Goal: Information Seeking & Learning: Learn about a topic

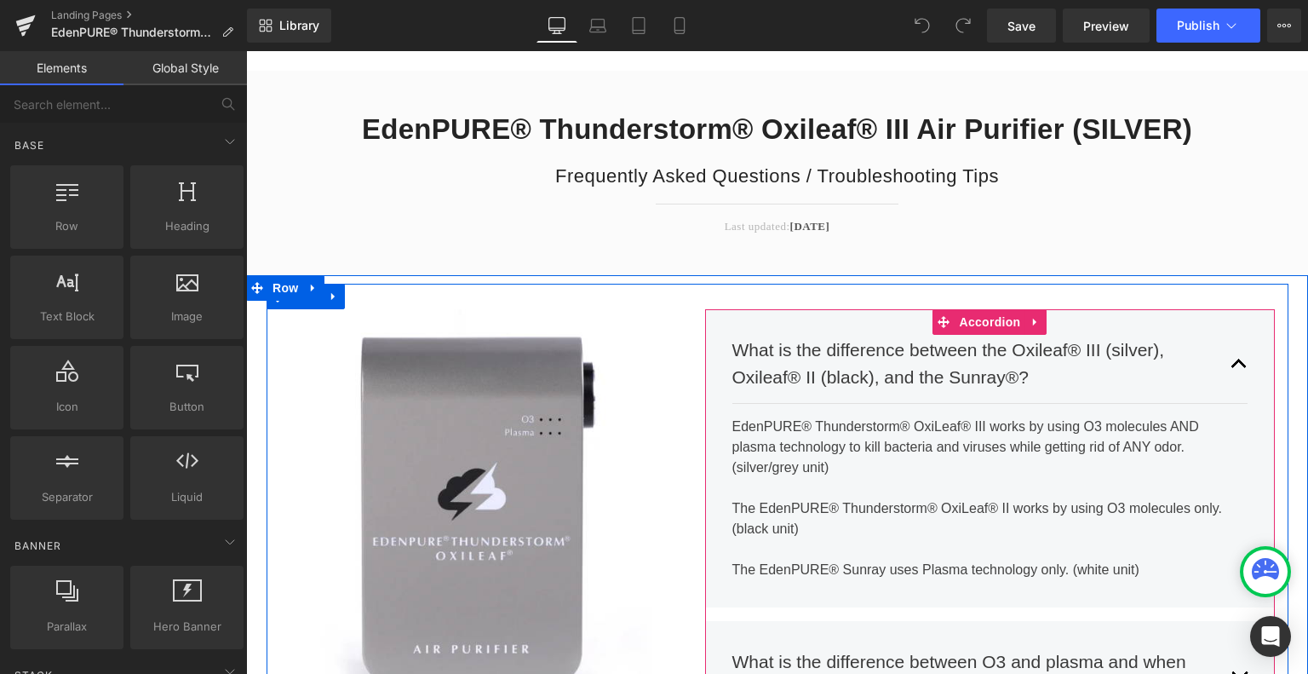
scroll to position [170, 0]
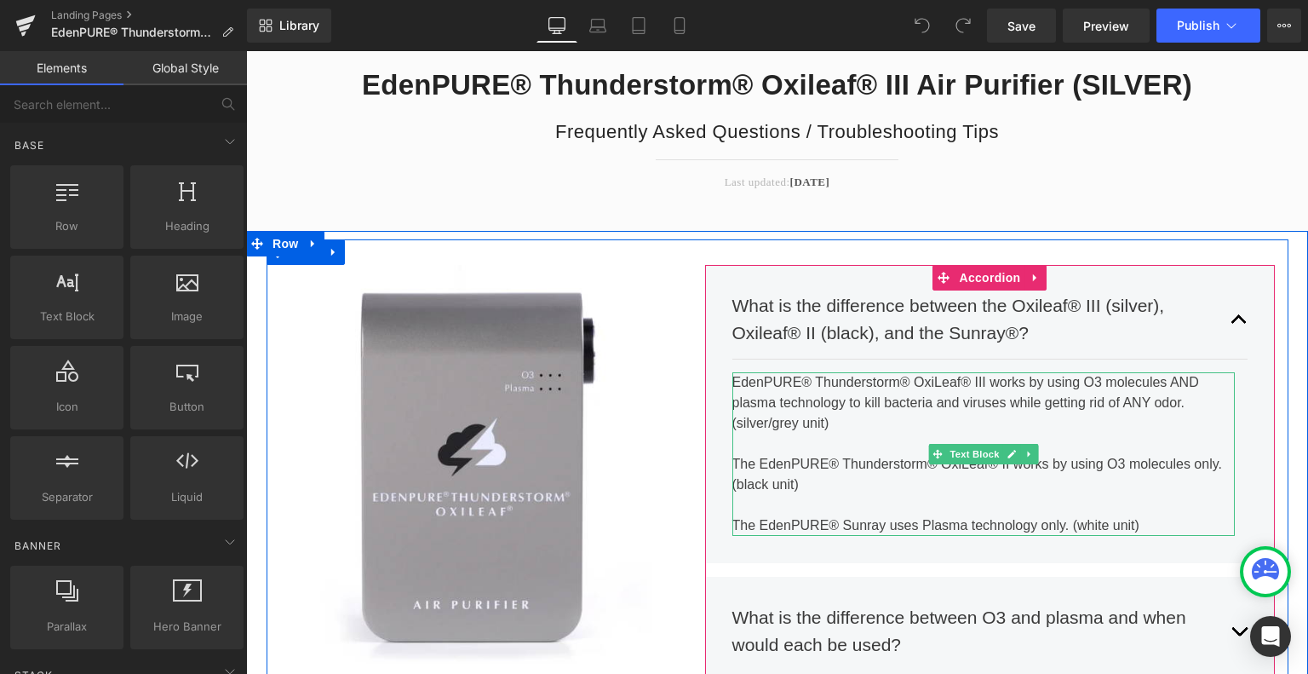
click at [1188, 383] on div "EdenPURE® Thunderstorm® OxiLeaf® III works by using O3 molecules AND plasma tec…" at bounding box center [983, 454] width 503 height 164
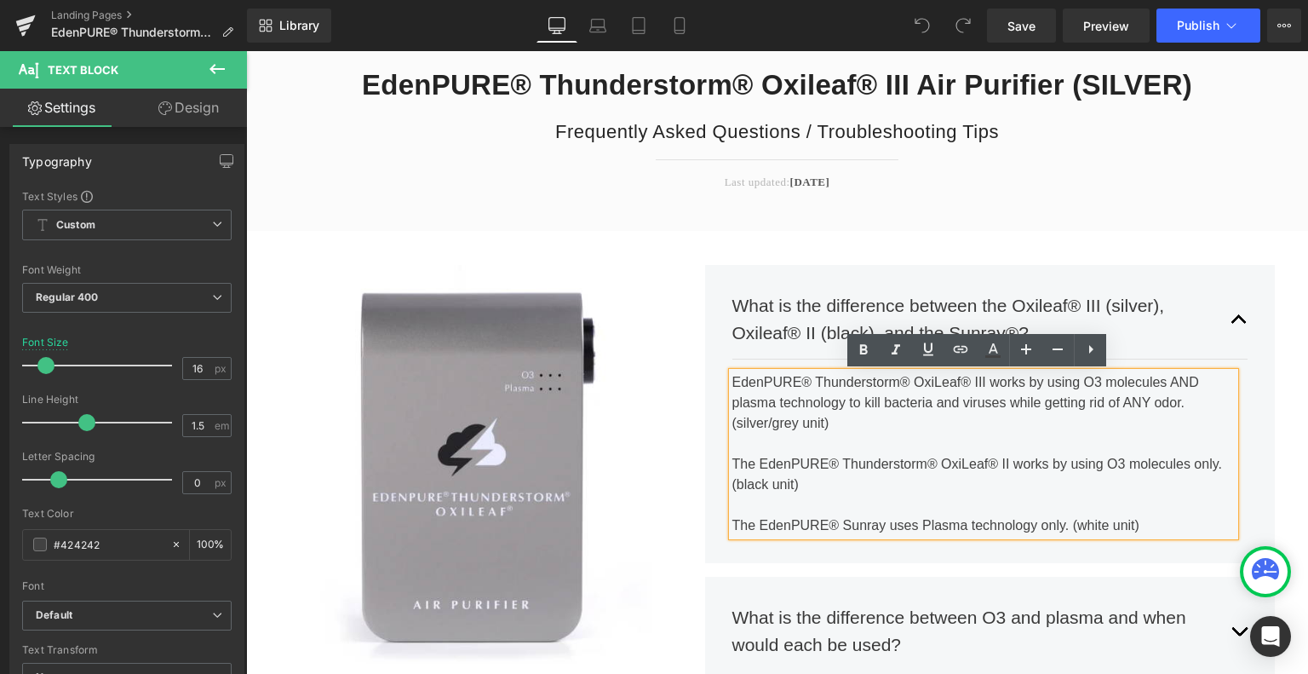
click at [1191, 381] on div "EdenPURE® Thunderstorm® OxiLeaf® III works by using O3 molecules AND plasma tec…" at bounding box center [983, 454] width 503 height 164
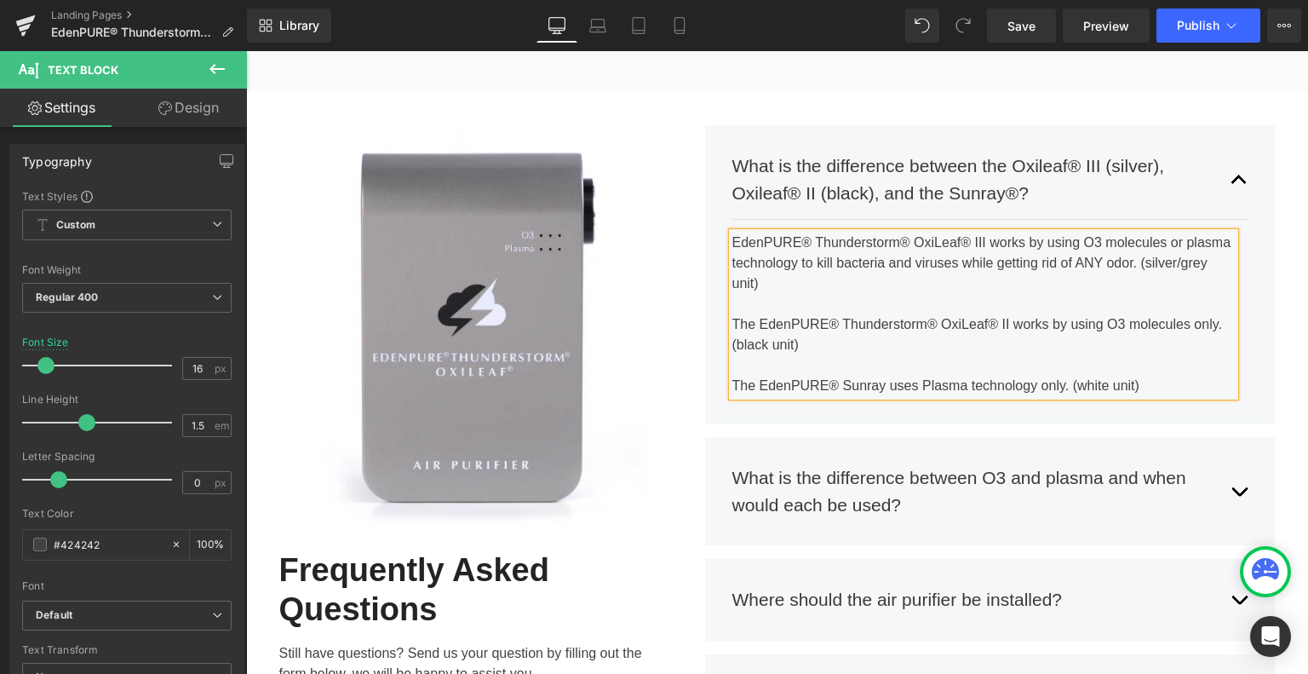
scroll to position [341, 0]
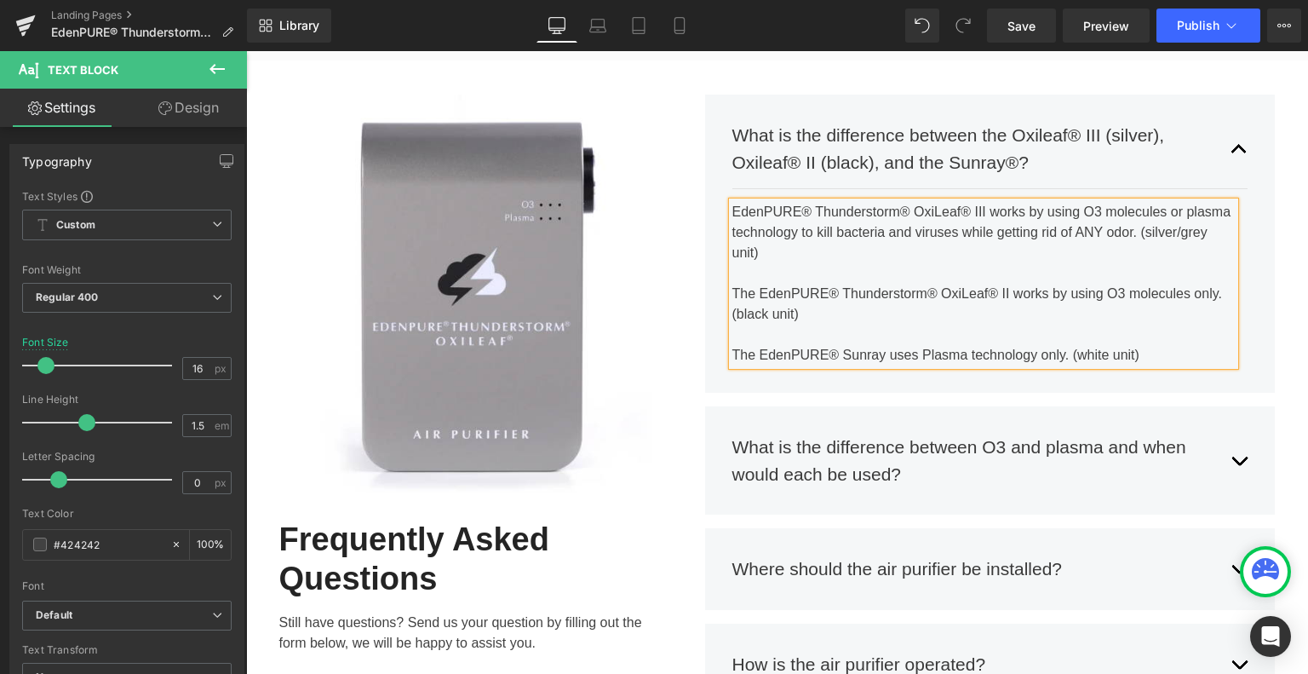
click at [953, 493] on div "What is the difference between O3 and plasma and when would each be used? Text …" at bounding box center [990, 460] width 516 height 79
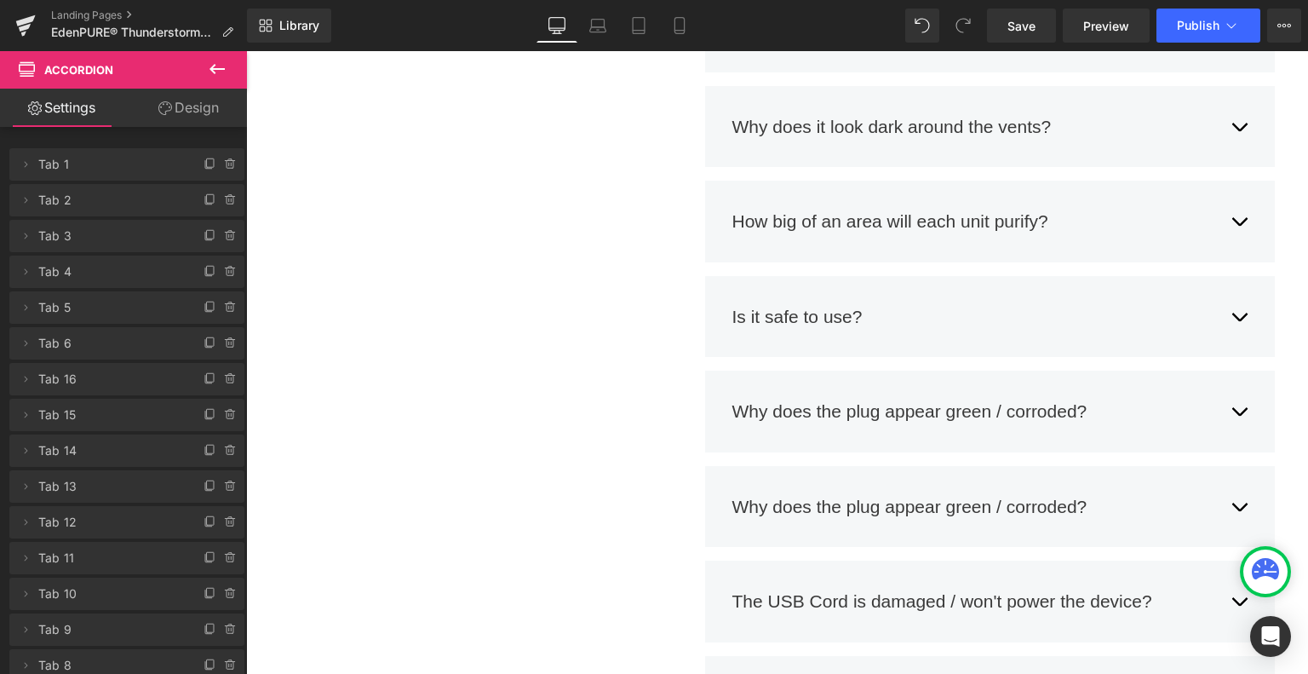
scroll to position [1788, 0]
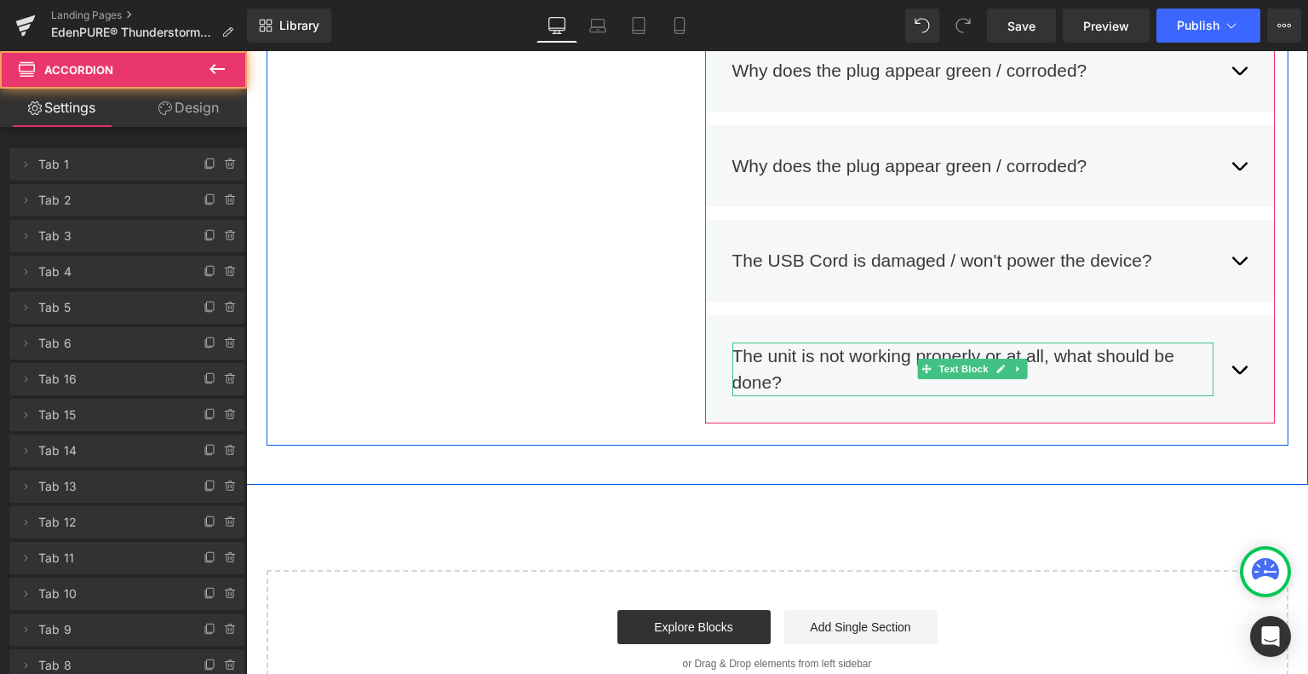
click at [1231, 369] on button "button" at bounding box center [1239, 369] width 17 height 79
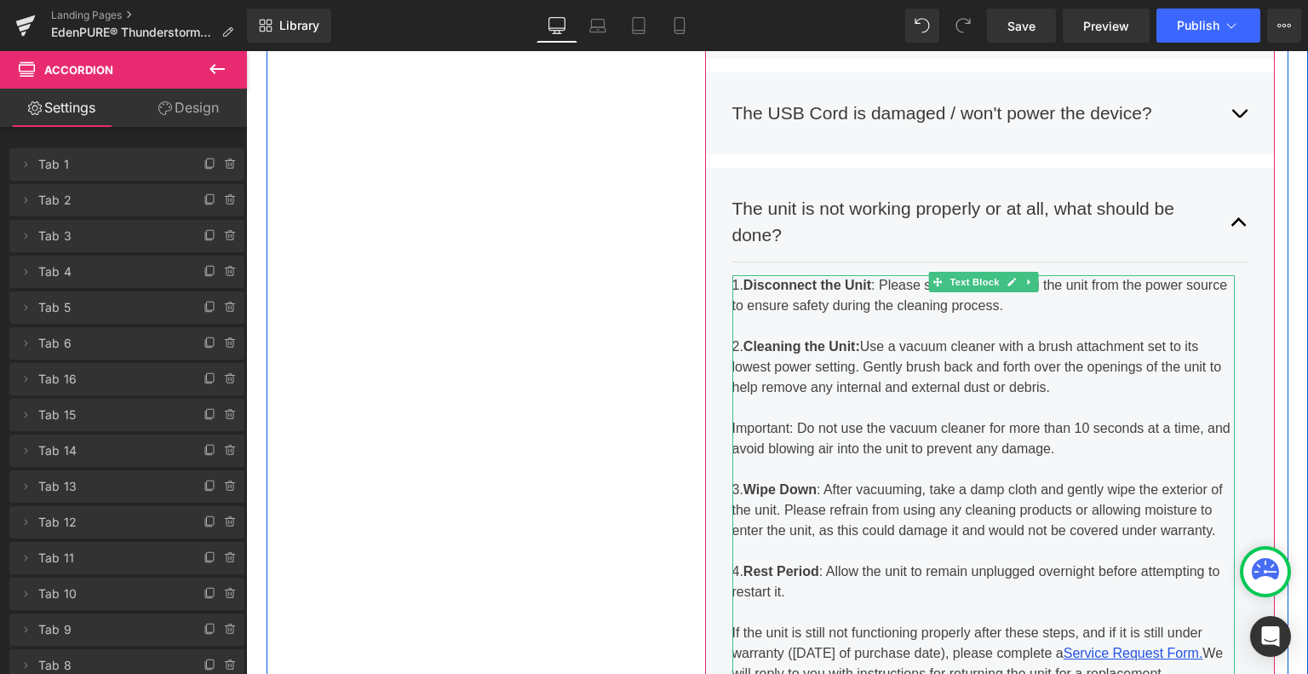
scroll to position [2023, 0]
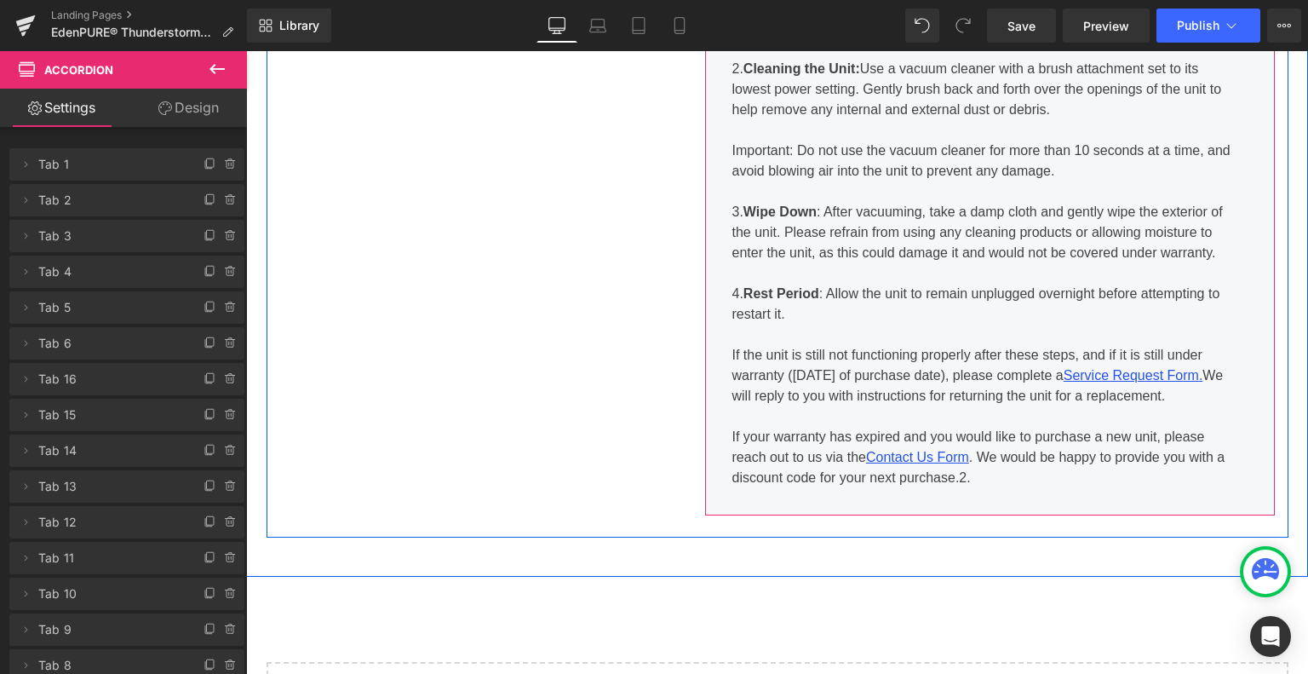
click at [1013, 481] on div "If your warranty has expired and you would like to purchase a new unit, please …" at bounding box center [983, 457] width 503 height 61
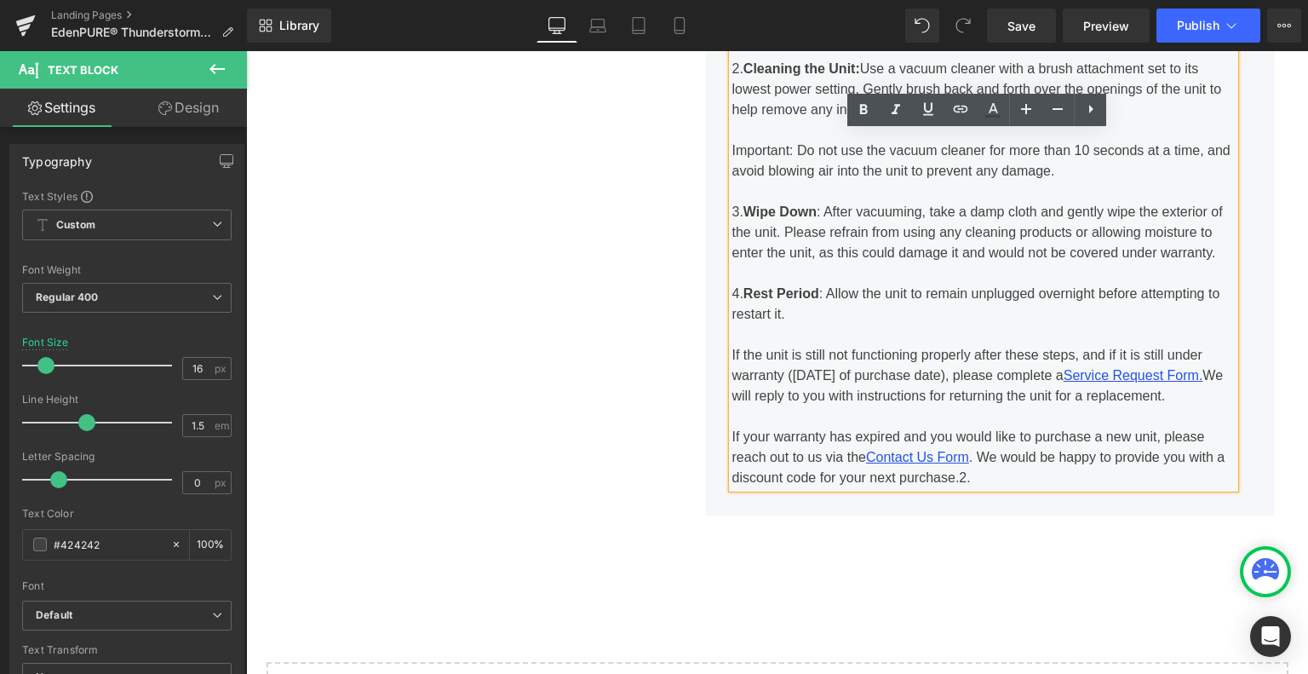
click at [978, 477] on div "If your warranty has expired and you would like to purchase a new unit, please …" at bounding box center [983, 457] width 503 height 61
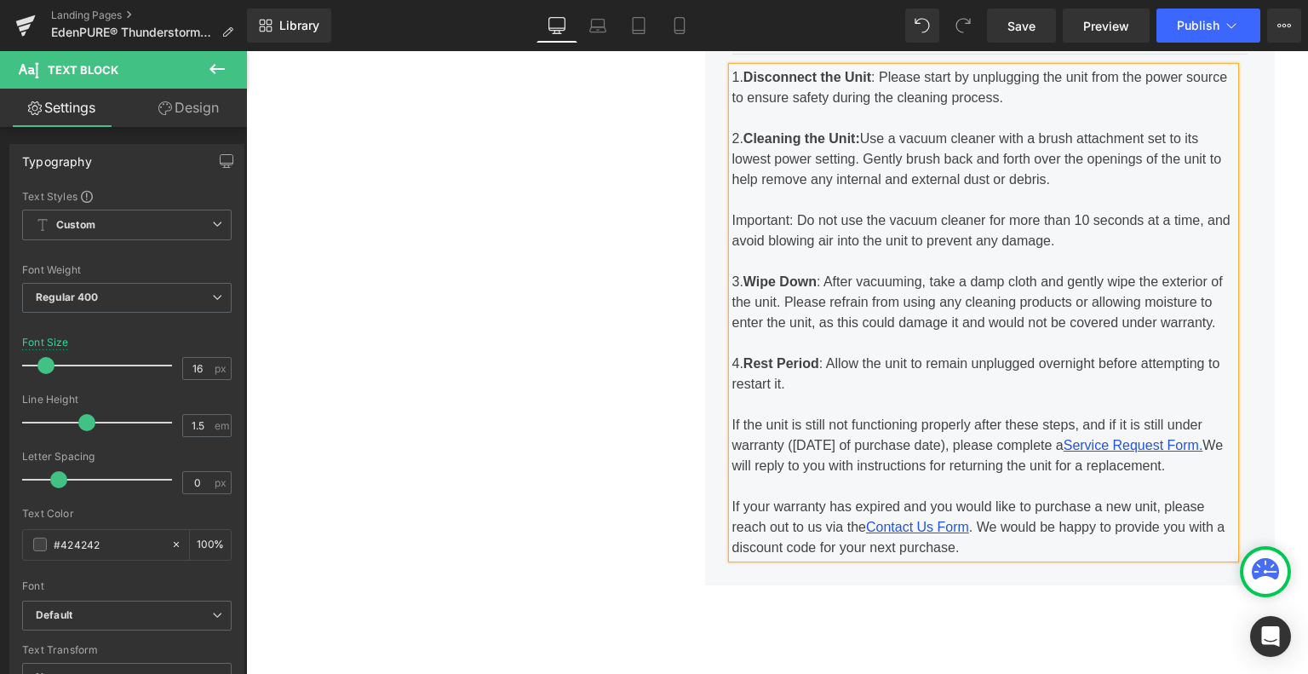
scroll to position [1853, 0]
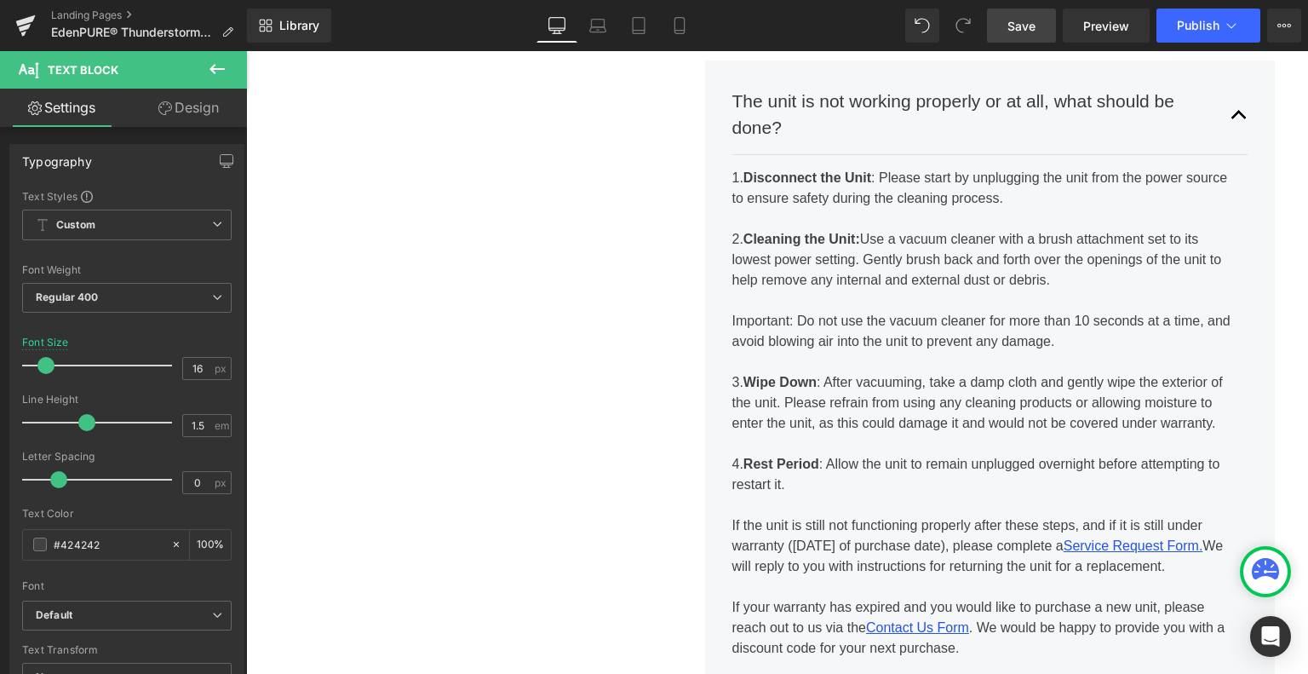
click at [1024, 26] on span "Save" at bounding box center [1021, 26] width 28 height 18
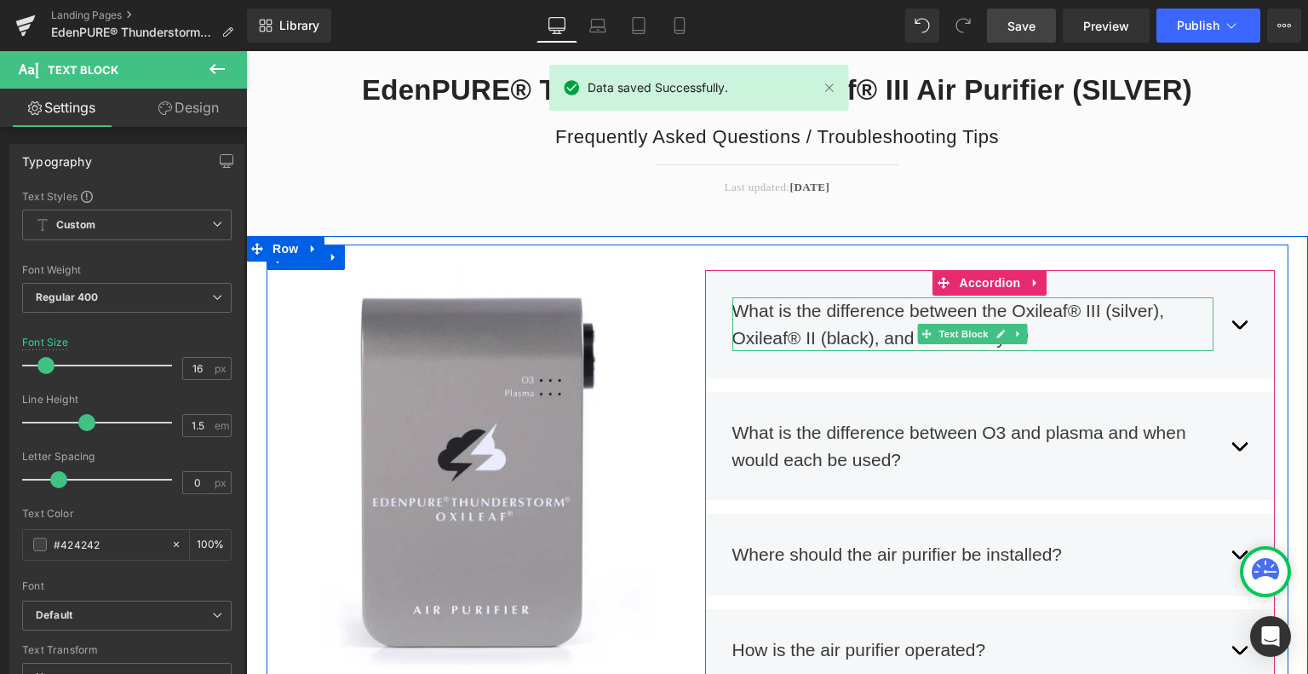
scroll to position [0, 0]
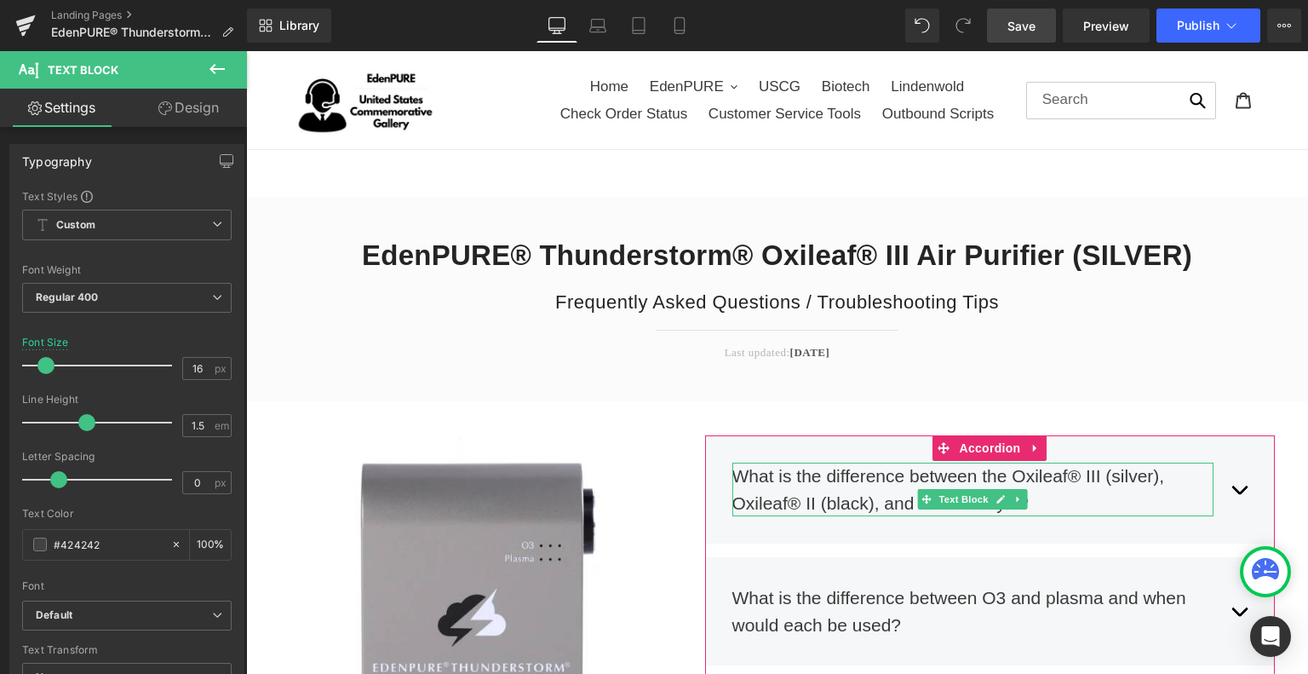
click at [1024, 28] on span "Save" at bounding box center [1021, 26] width 28 height 18
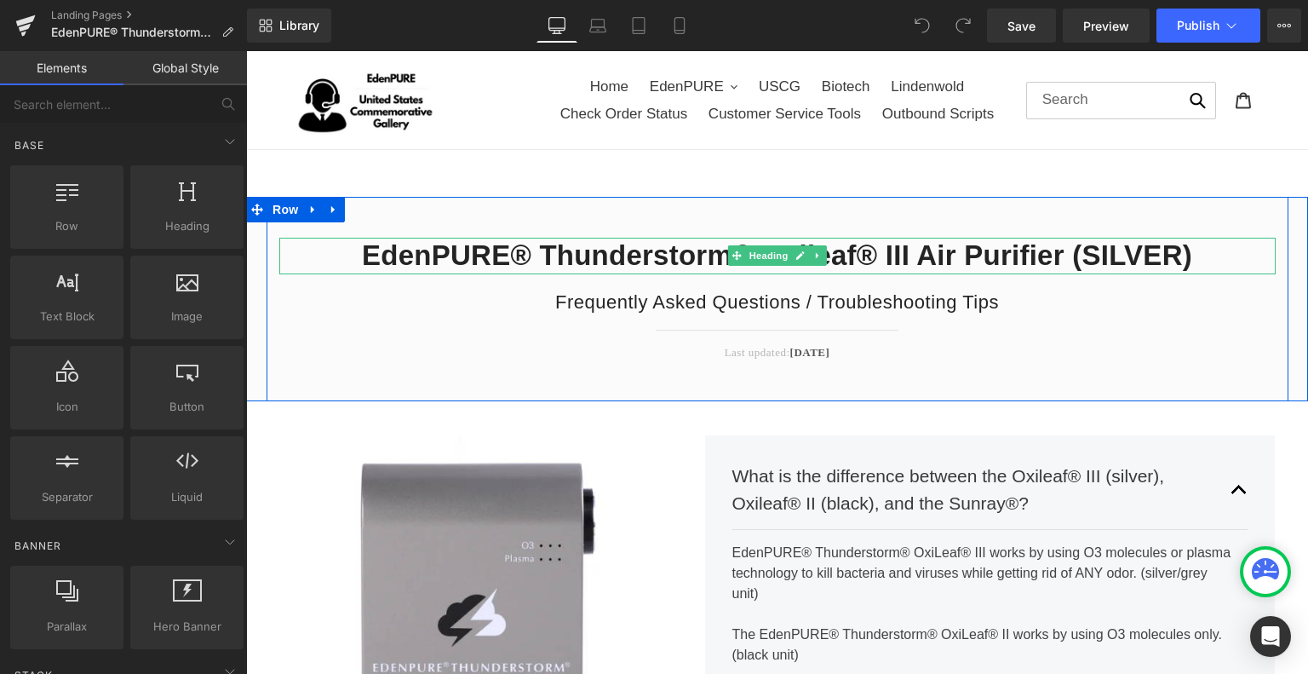
click at [899, 250] on h2 "EdenPURE® Thunderstorm® Oxileaf® III Air Purifier (SILVER)" at bounding box center [777, 256] width 996 height 37
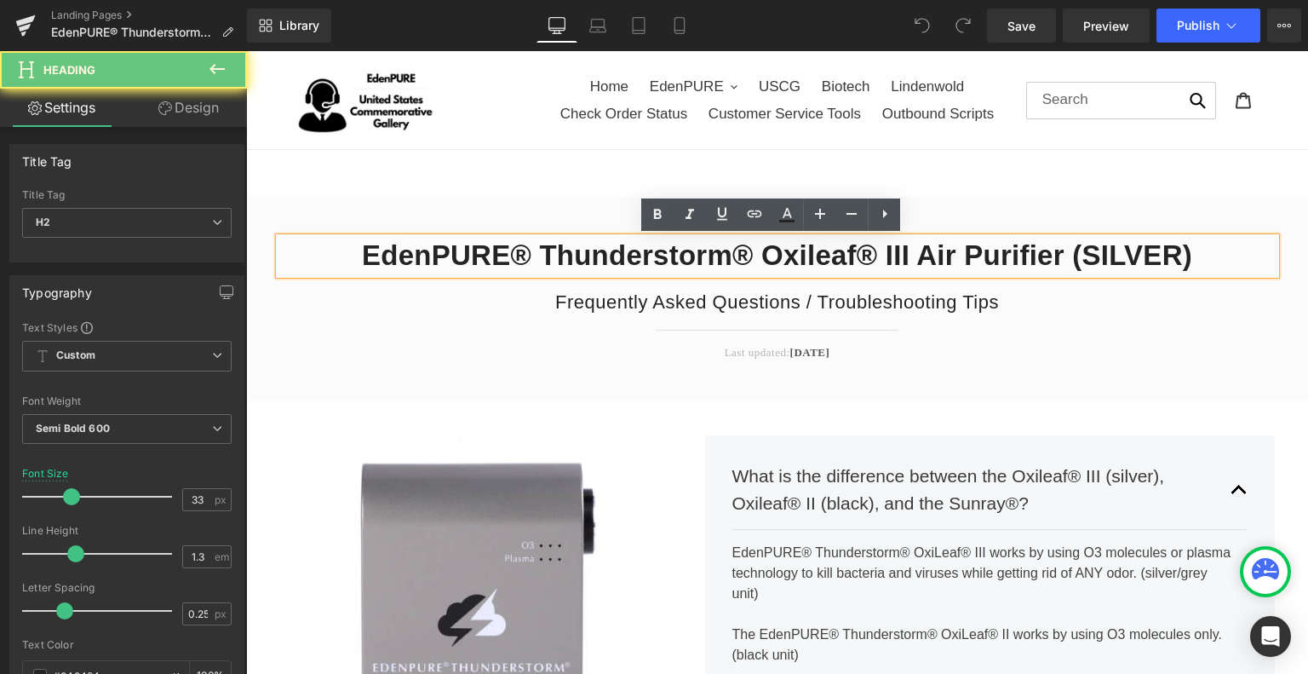
click at [904, 250] on h2 "EdenPURE® Thunderstorm® Oxileaf® III Air Purifier (SILVER)" at bounding box center [777, 256] width 996 height 37
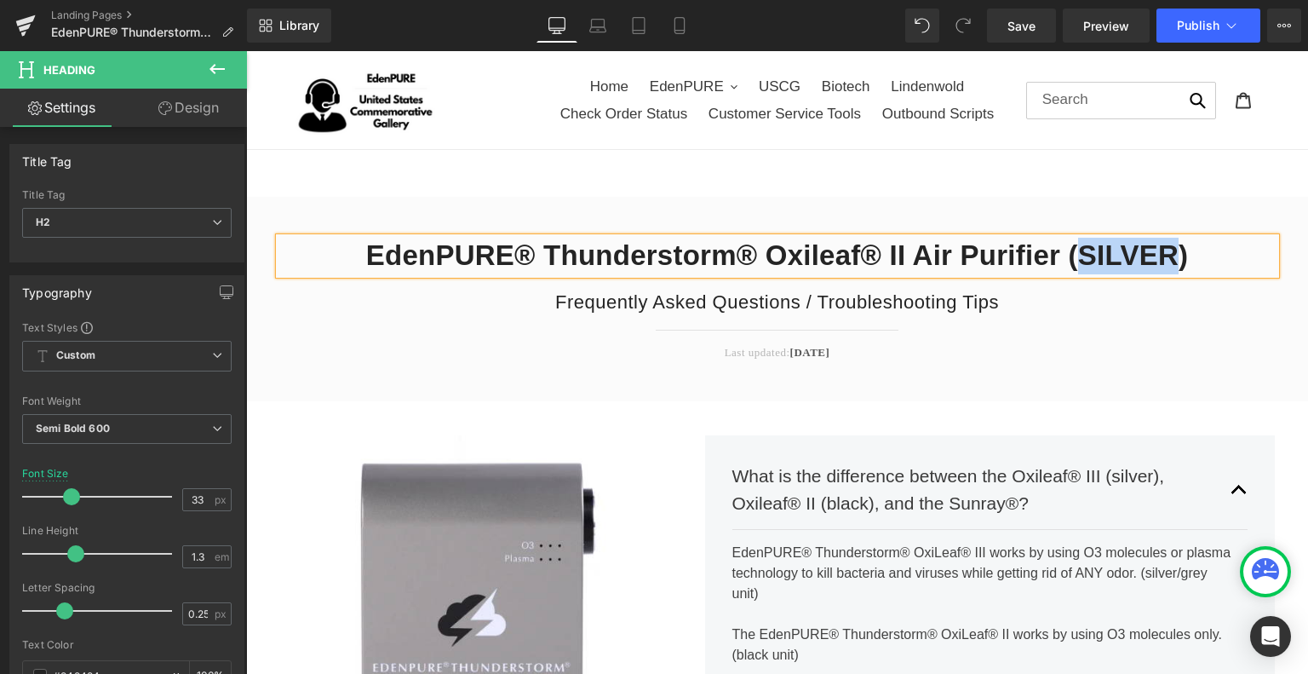
drag, startPoint x: 1168, startPoint y: 258, endPoint x: 1075, endPoint y: 253, distance: 93.8
click at [1075, 253] on h2 "EdenPURE® Thunderstorm® Oxileaf® II Air Purifier (SILVER)" at bounding box center [777, 256] width 996 height 37
click at [793, 360] on div "Last updated: Sept 2025 Text Block" at bounding box center [777, 350] width 996 height 22
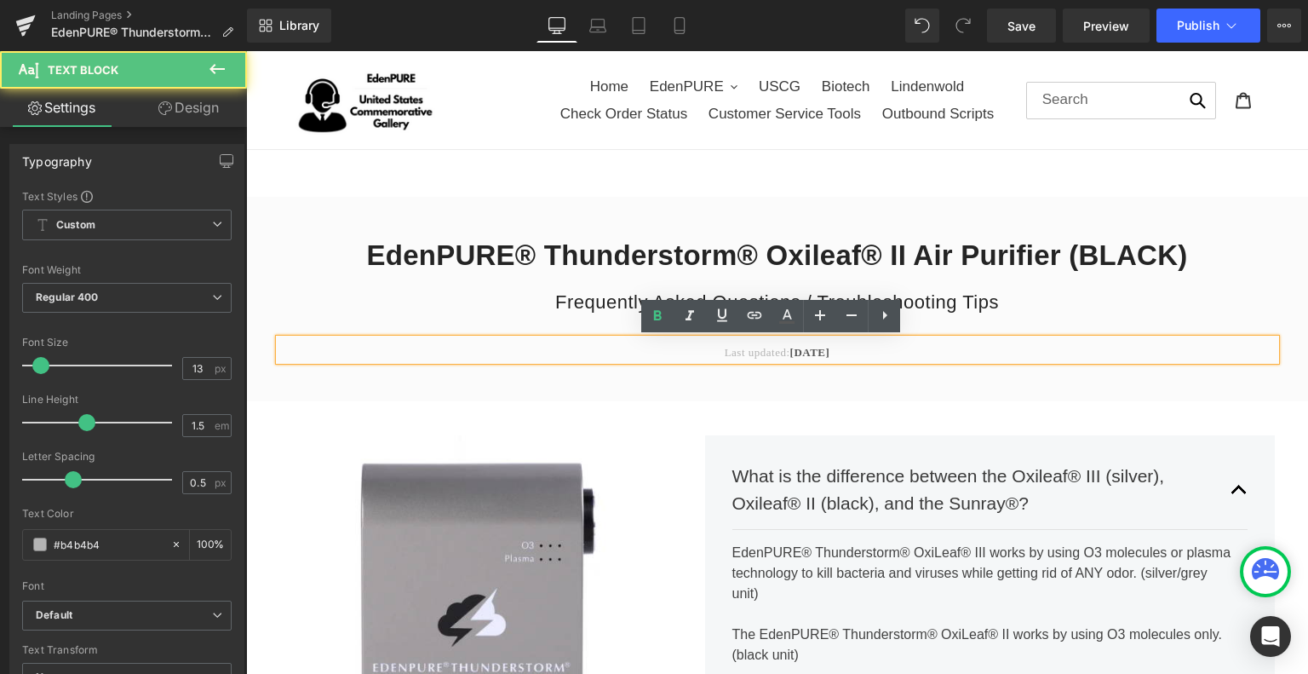
click at [801, 350] on b "[DATE]" at bounding box center [810, 352] width 40 height 13
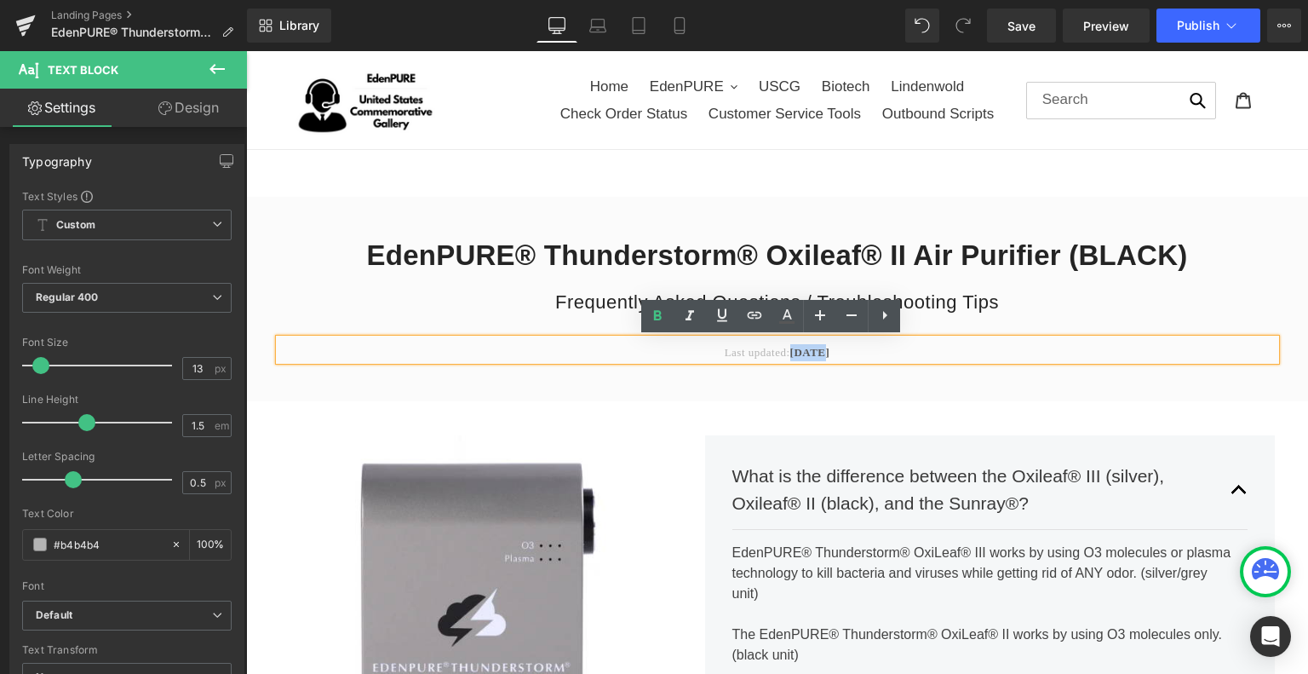
drag, startPoint x: 801, startPoint y: 350, endPoint x: 780, endPoint y: 350, distance: 21.3
click at [790, 350] on b "[DATE]" at bounding box center [810, 352] width 40 height 13
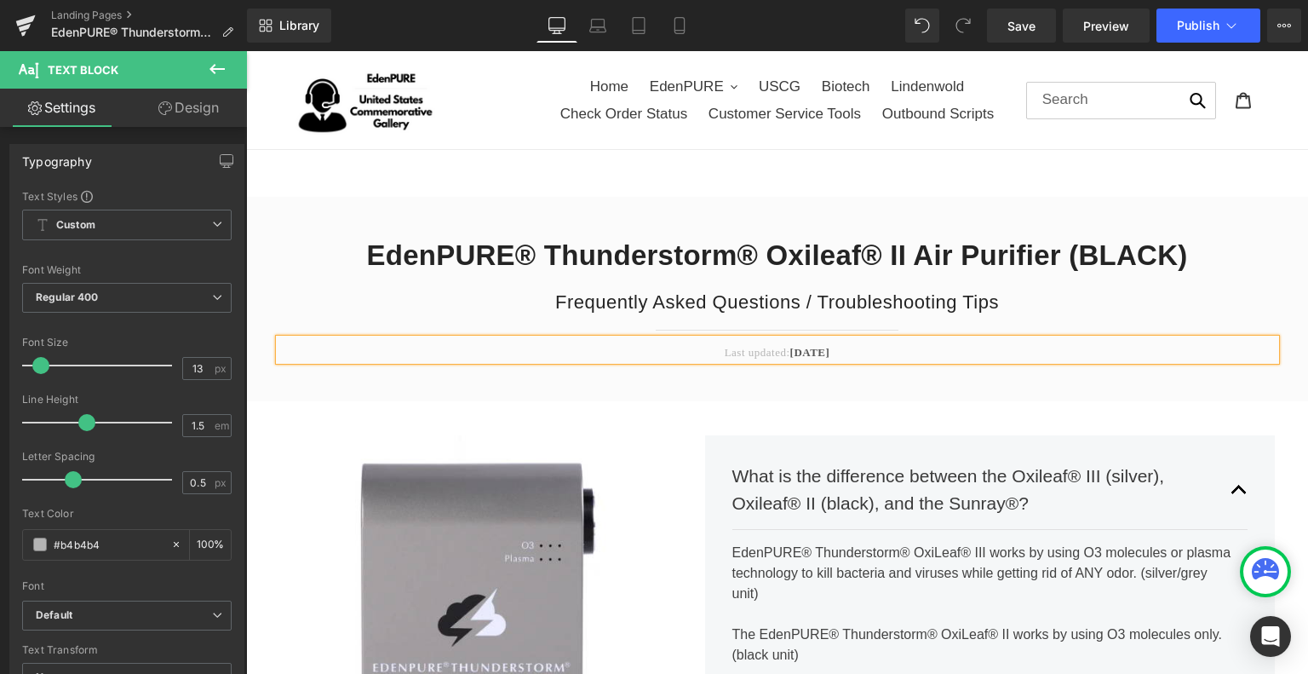
click at [806, 394] on div "EdenPURE® Thunderstorm® Oxileaf® II Air Purifier (BLACK) Heading Frequently Ask…" at bounding box center [778, 299] width 1022 height 204
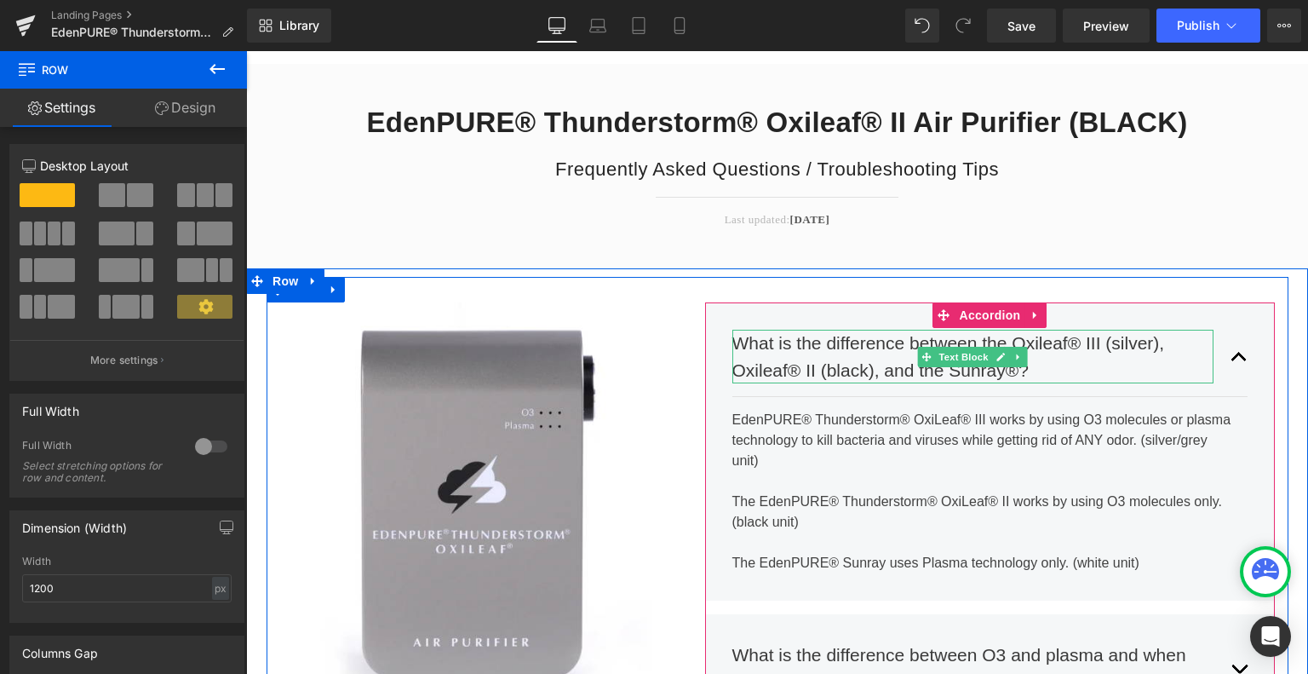
scroll to position [170, 0]
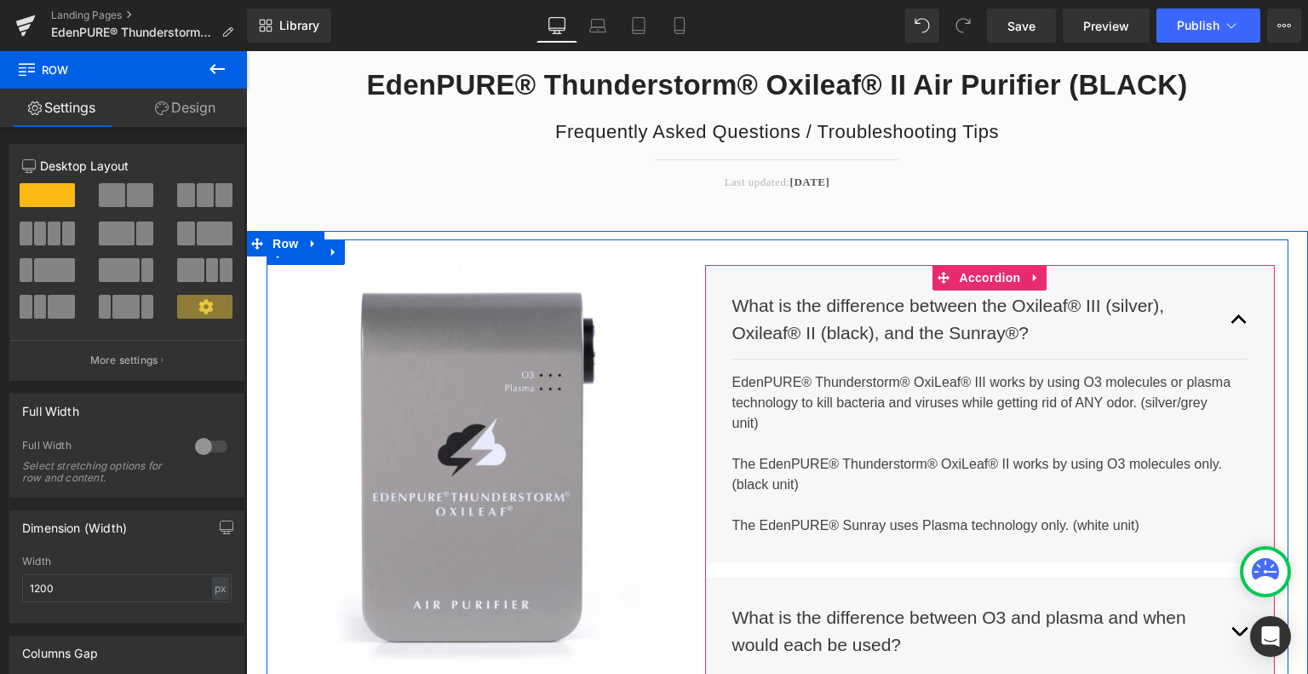
click at [1231, 324] on button "button" at bounding box center [1239, 318] width 17 height 79
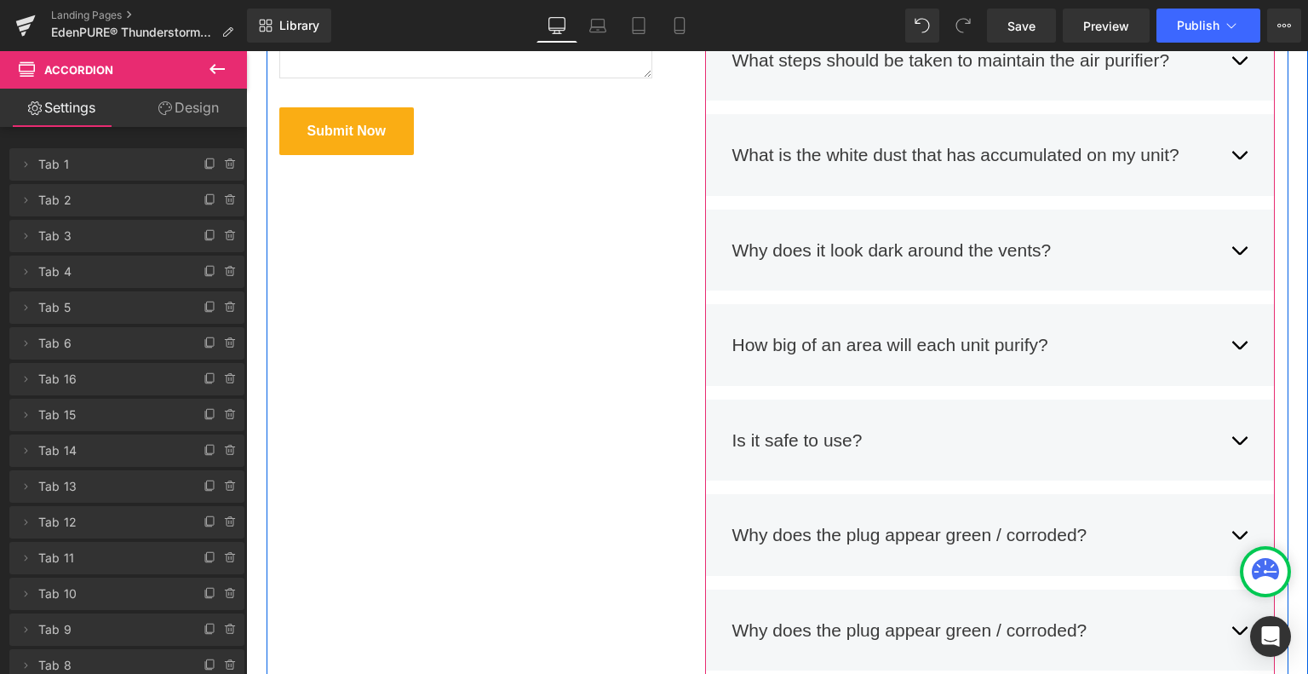
scroll to position [1107, 0]
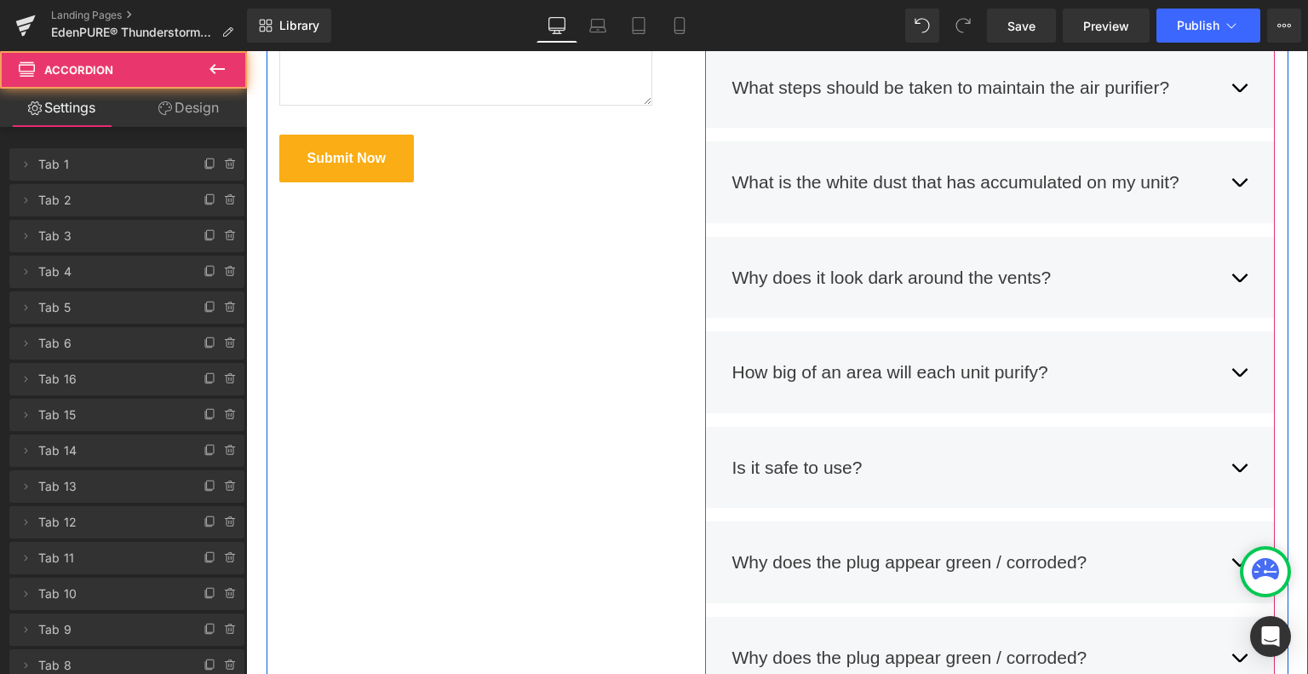
click at [902, 398] on div "How big of an area will each unit purify? Text Block" at bounding box center [990, 372] width 516 height 53
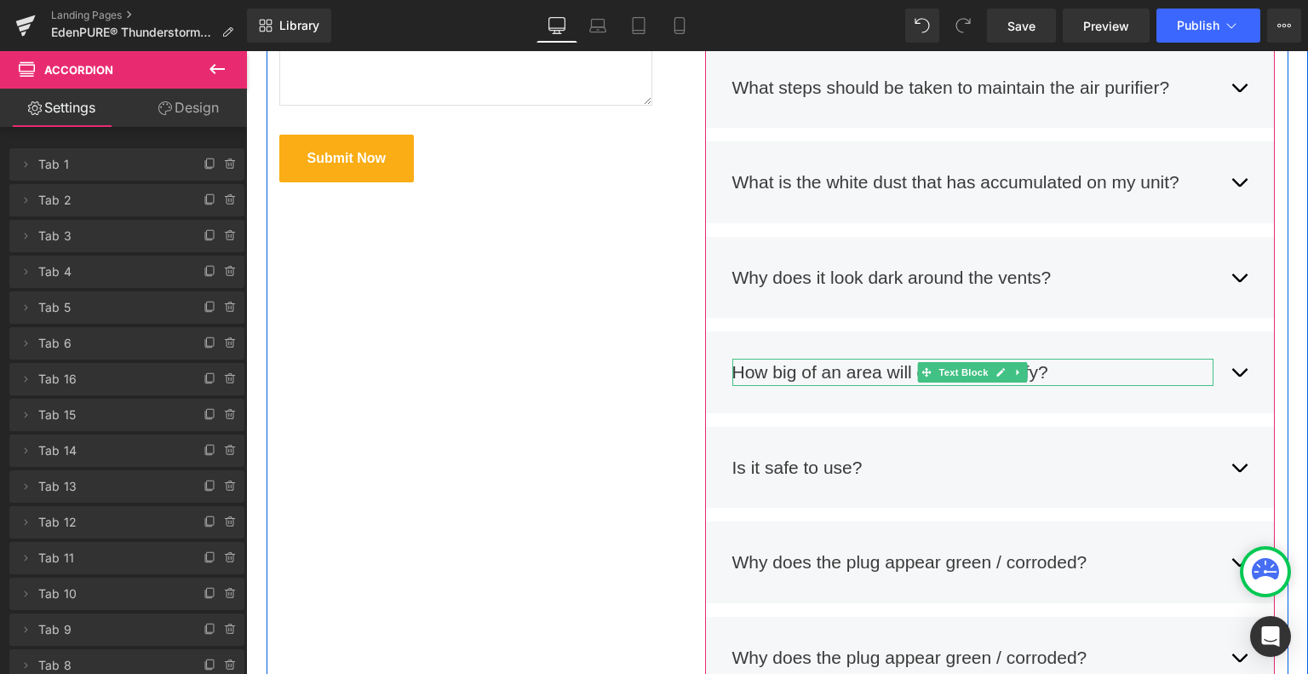
click at [1239, 376] on span "button" at bounding box center [1239, 376] width 0 height 0
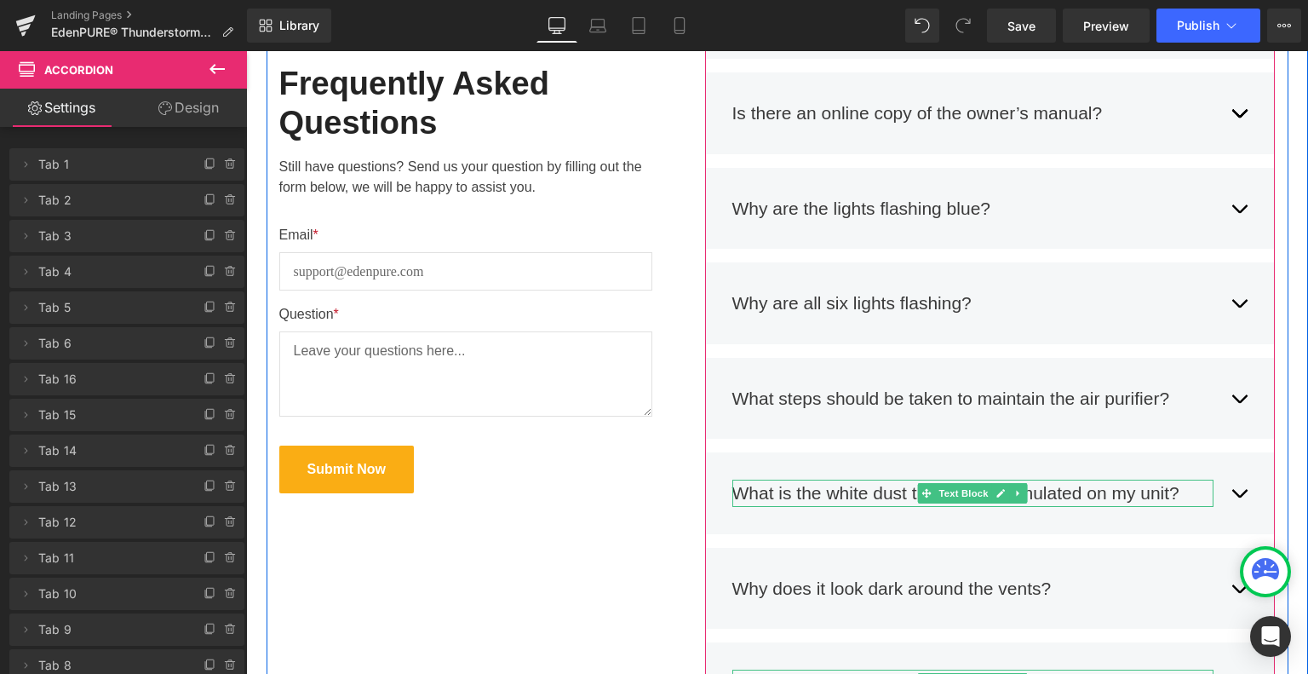
scroll to position [681, 0]
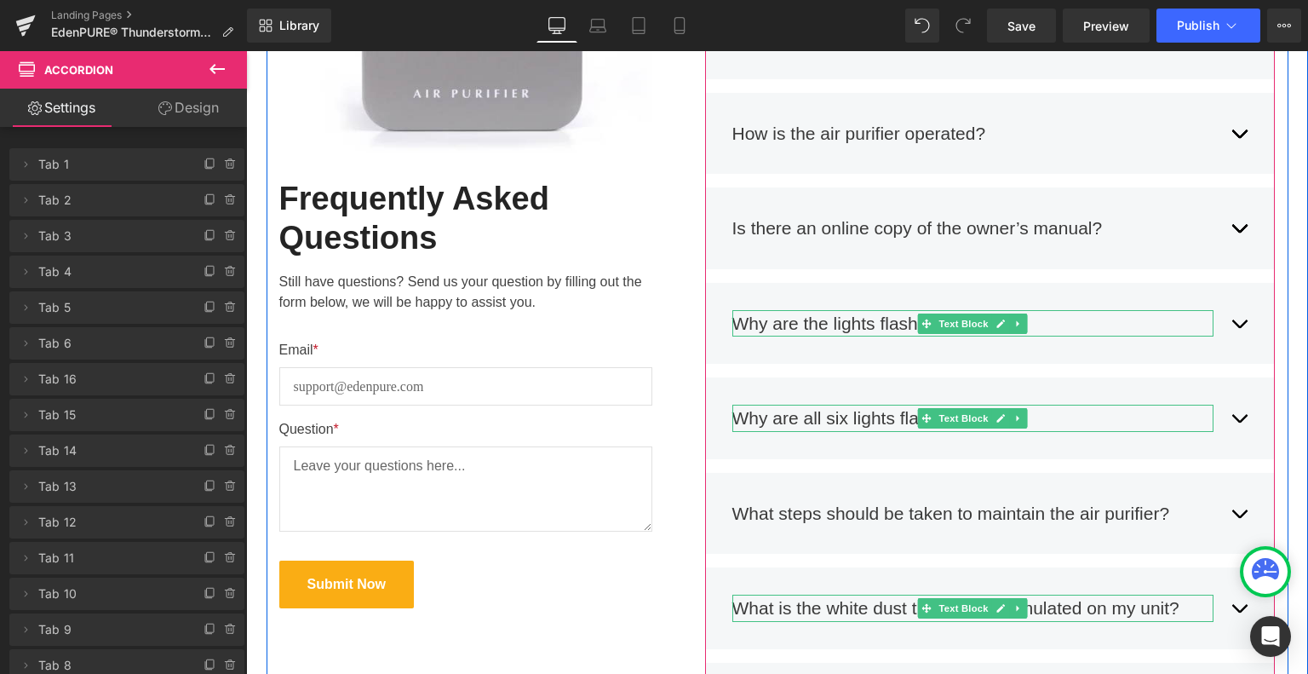
click at [1036, 418] on div "Why are all six lights flashing?" at bounding box center [973, 418] width 482 height 27
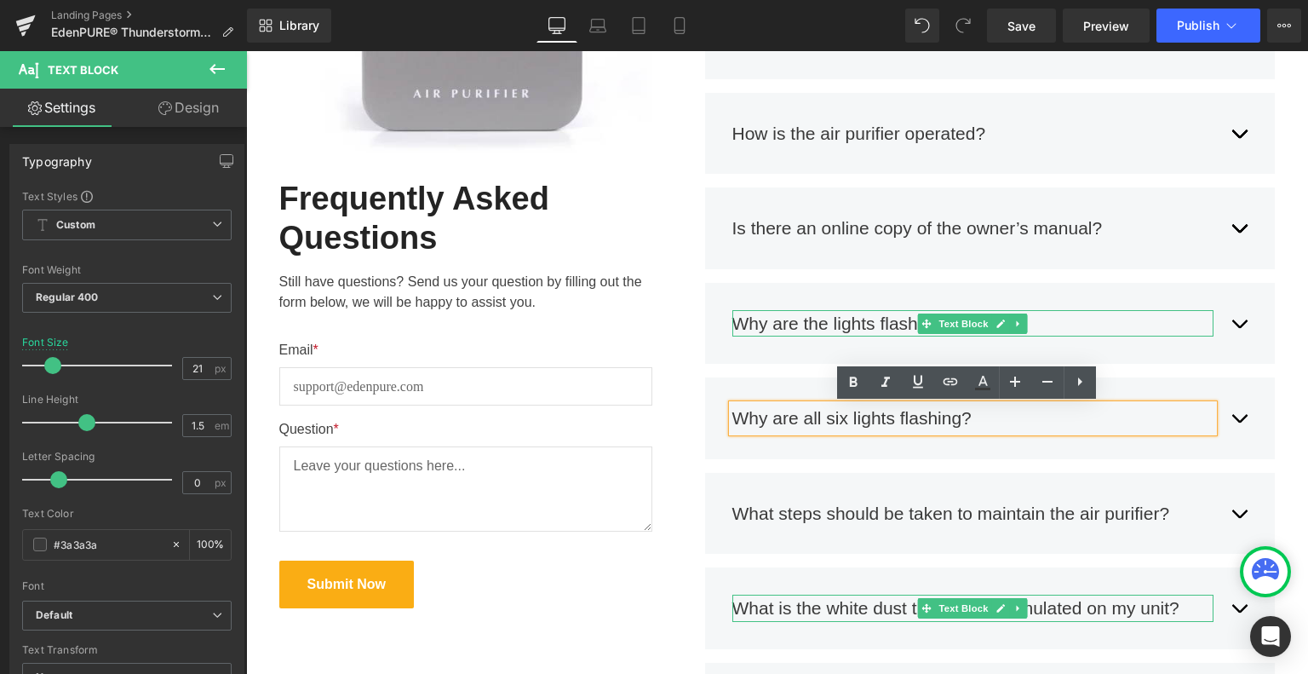
click at [1247, 446] on div "Why are all six lights flashing? Text Block All six lights indicate the unit is…" at bounding box center [990, 418] width 571 height 82
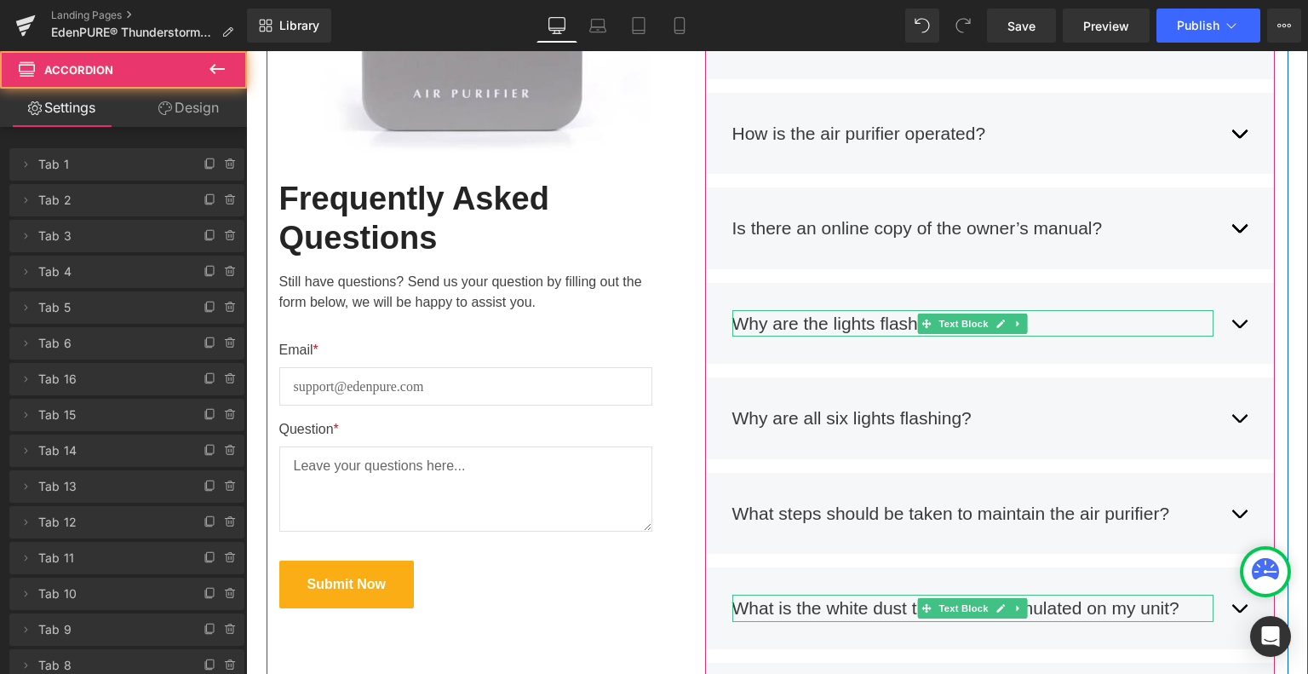
click at [1247, 446] on div "Why are all six lights flashing? Text Block All six lights indicate the unit is…" at bounding box center [990, 418] width 571 height 82
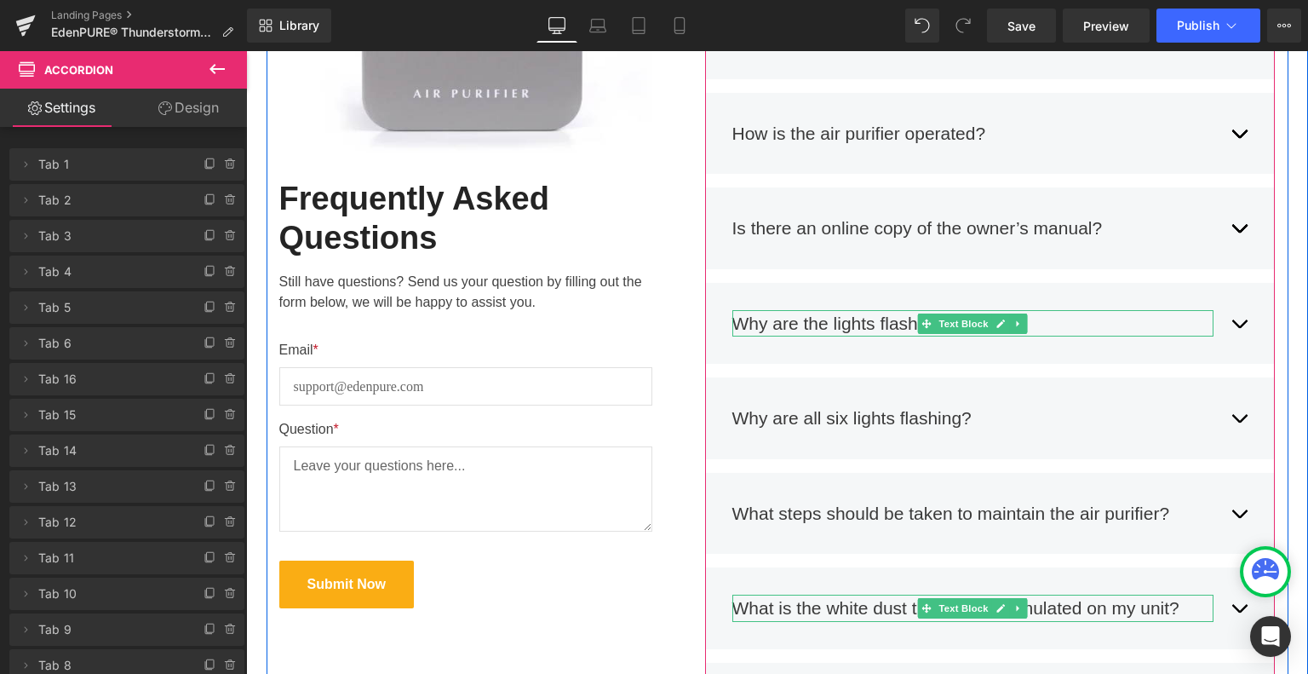
click at [1247, 446] on div "Why are all six lights flashing? Text Block All six lights indicate the unit is…" at bounding box center [990, 418] width 571 height 82
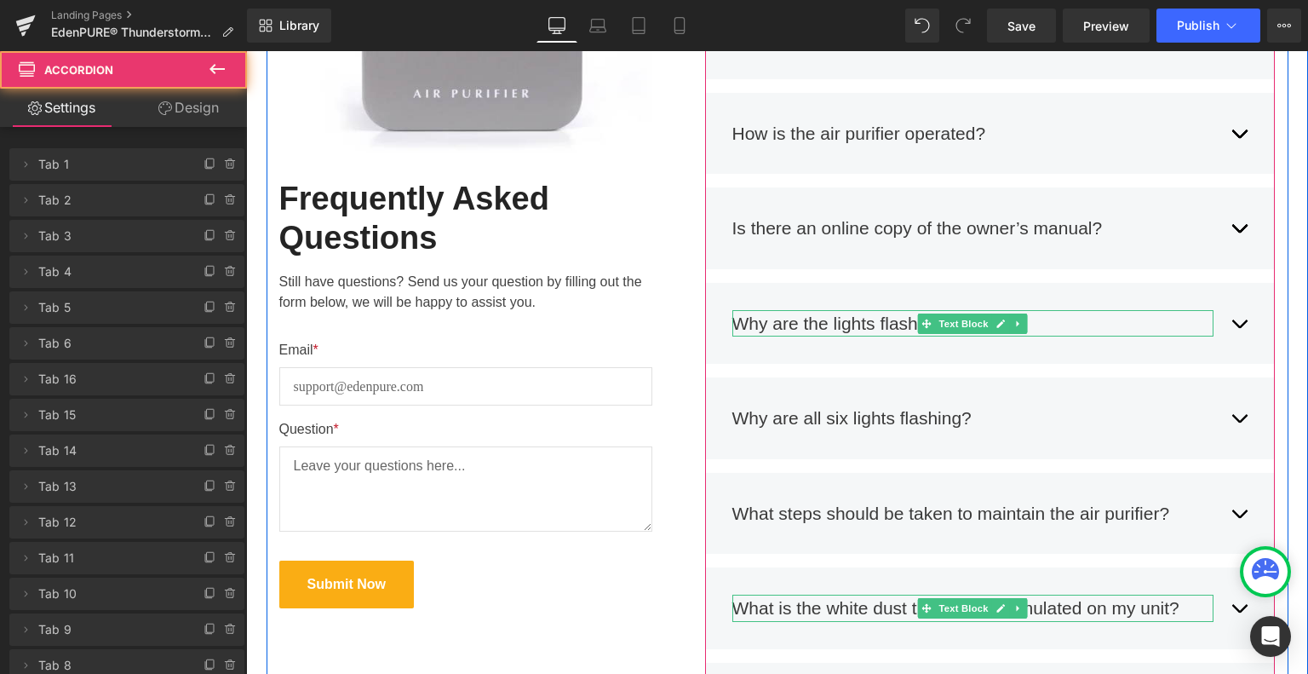
click at [1247, 446] on div "Why are all six lights flashing? Text Block All six lights indicate the unit is…" at bounding box center [990, 418] width 571 height 82
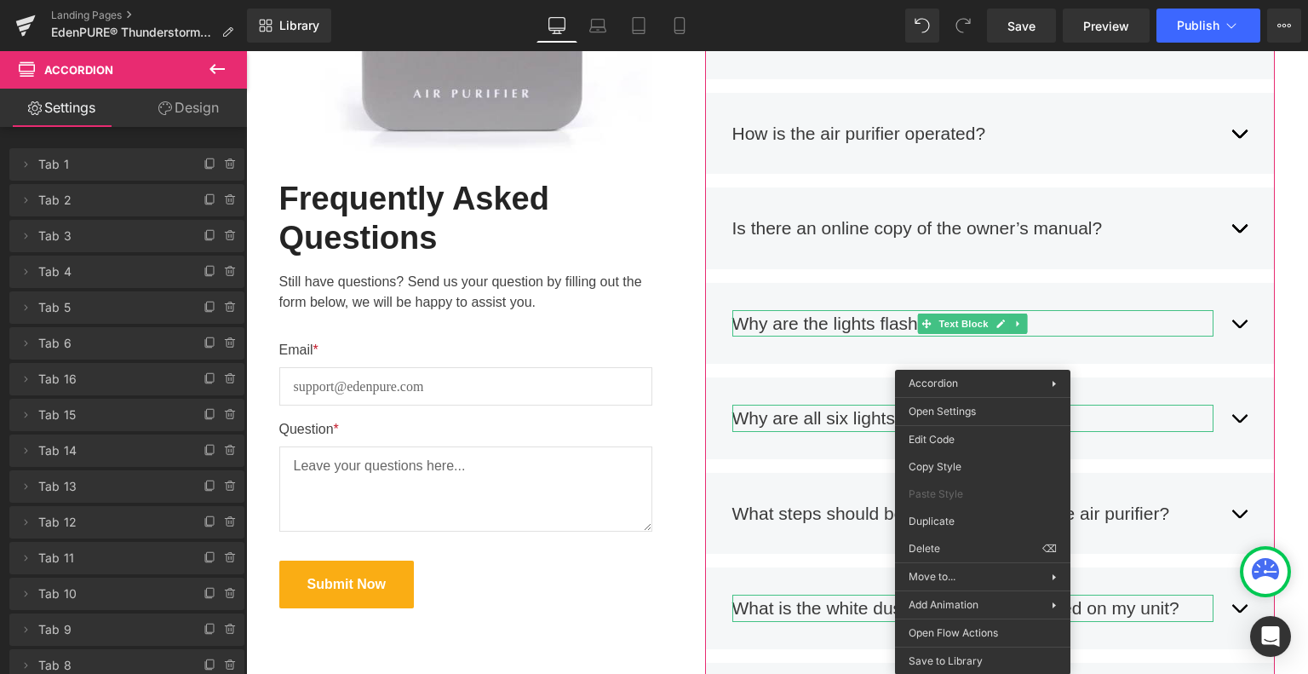
click at [1145, 448] on div "Why are all six lights flashing? Text Block All six lights indicate the unit is…" at bounding box center [990, 418] width 571 height 82
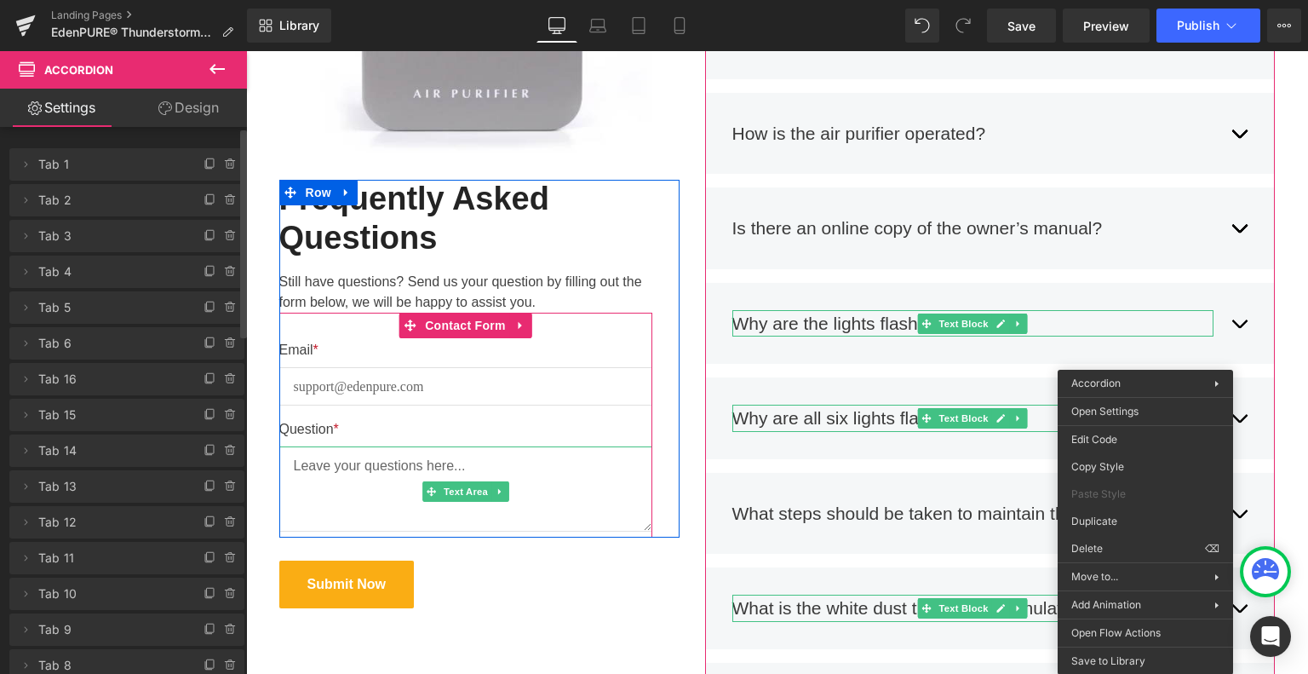
click at [95, 452] on span "Tab 14" at bounding box center [109, 450] width 143 height 32
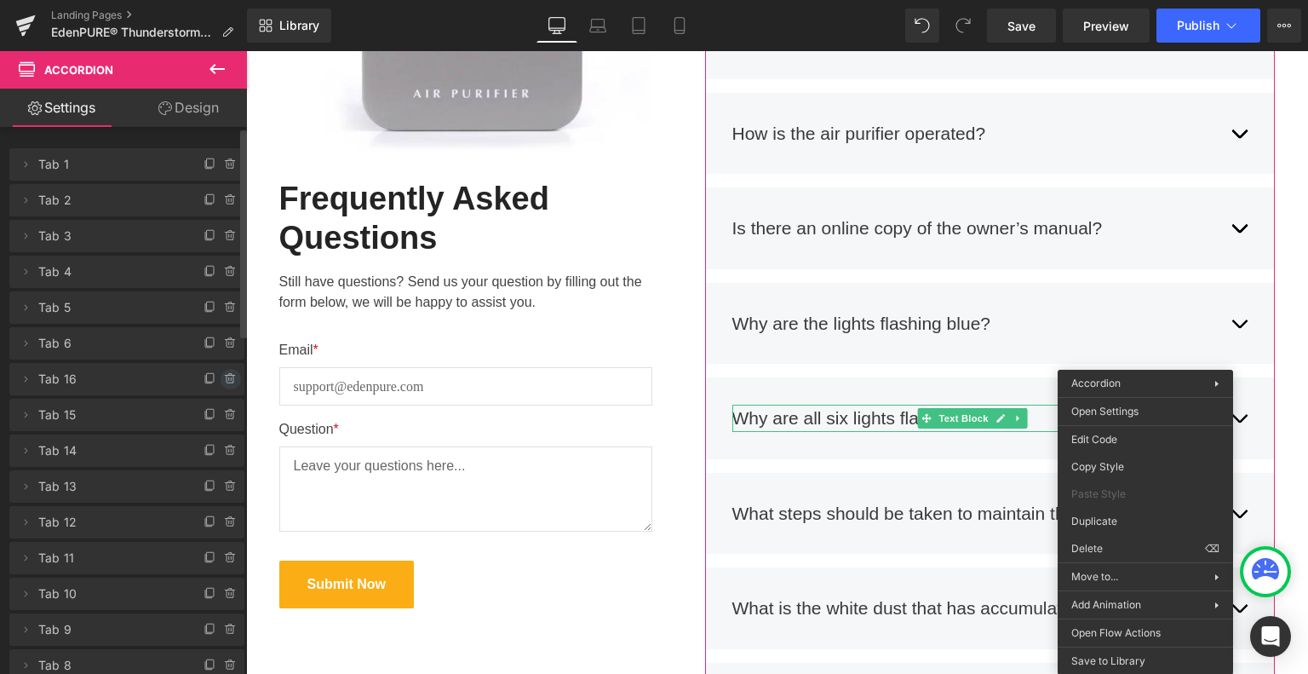
click at [224, 378] on icon at bounding box center [231, 379] width 14 height 14
click at [218, 383] on button "Delete" at bounding box center [213, 380] width 54 height 22
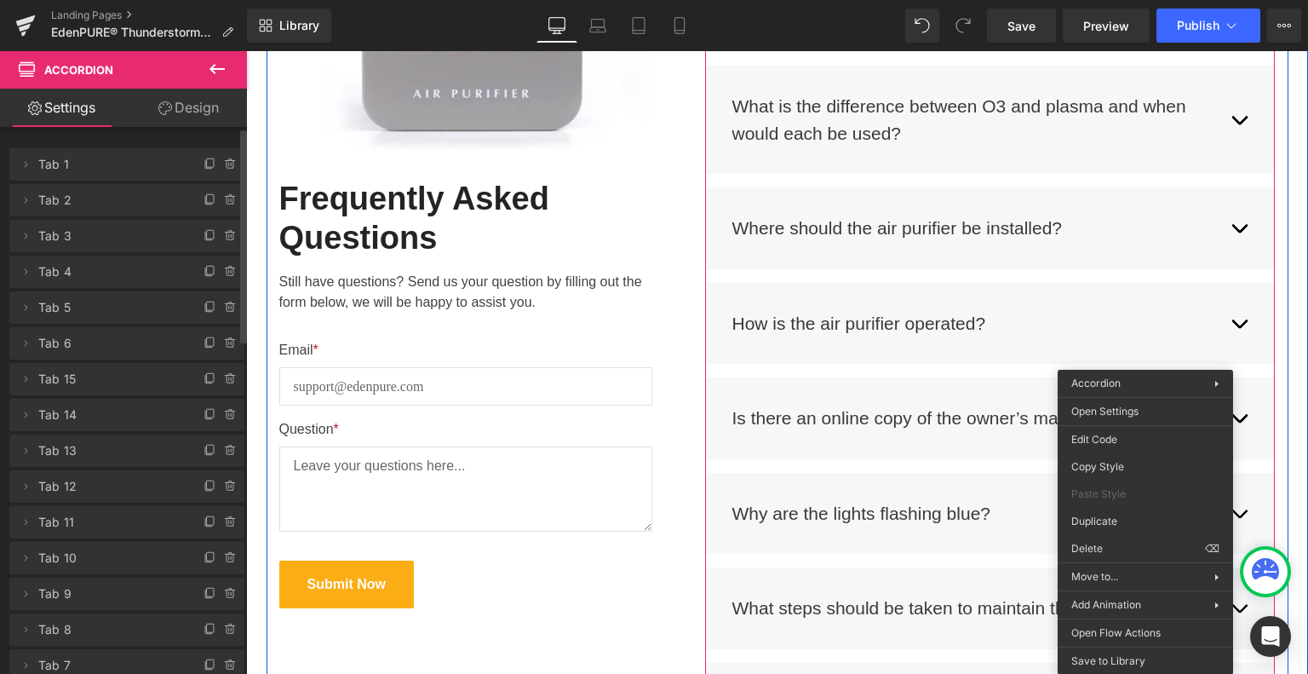
click at [637, 595] on div "Submit Now" at bounding box center [479, 584] width 400 height 48
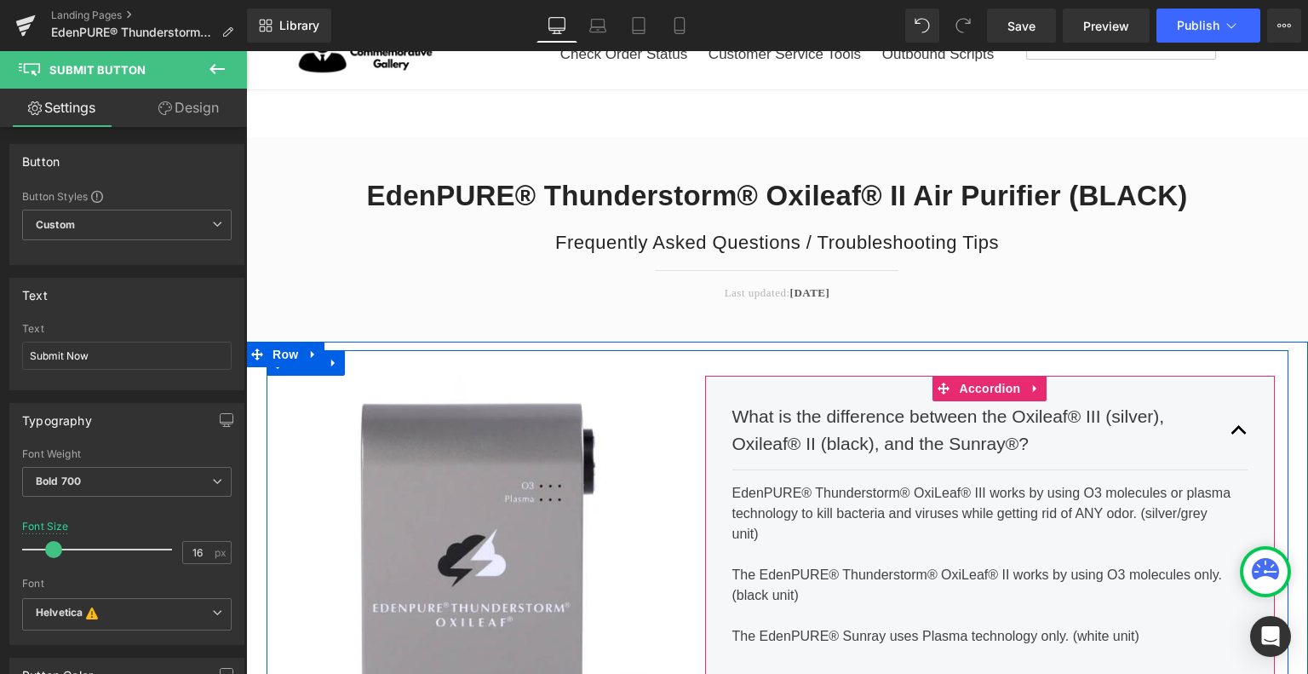
scroll to position [170, 0]
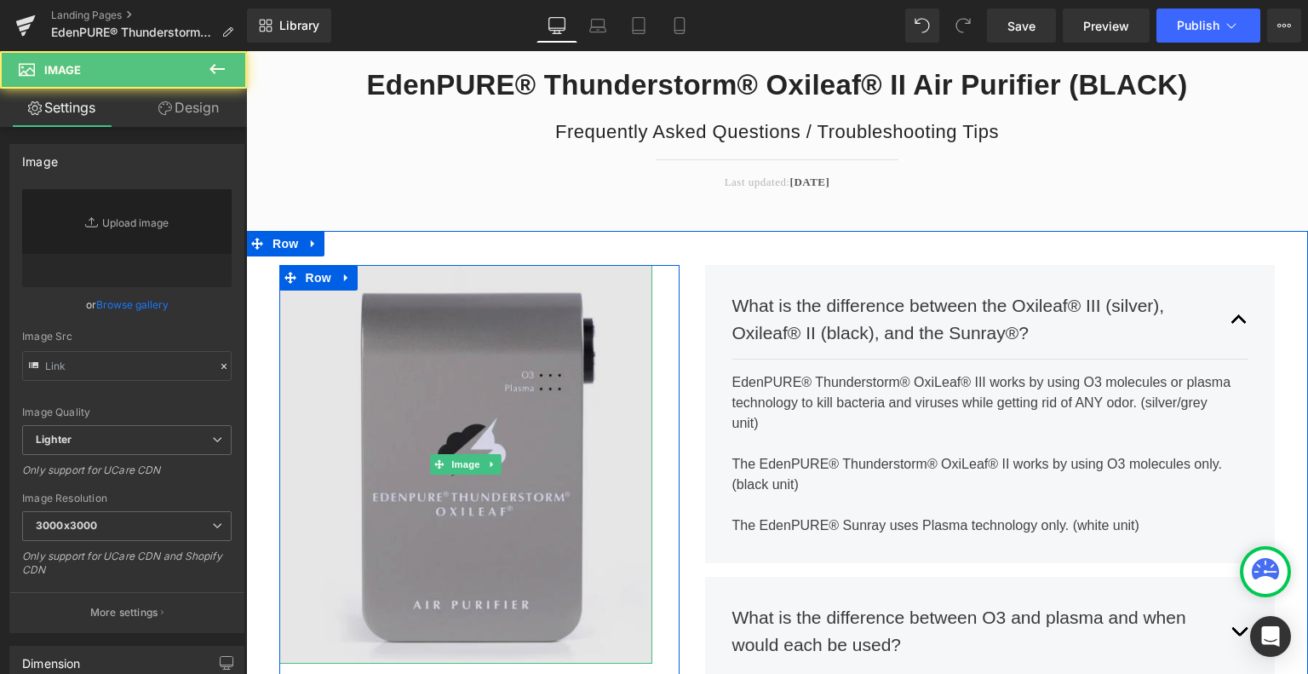
type input "https://ucarecdn.com/71b0fe3d-d99f-4ac3-af5f-2267356e5b3b/-/format/auto/-/previ…"
click at [515, 504] on img at bounding box center [465, 464] width 373 height 399
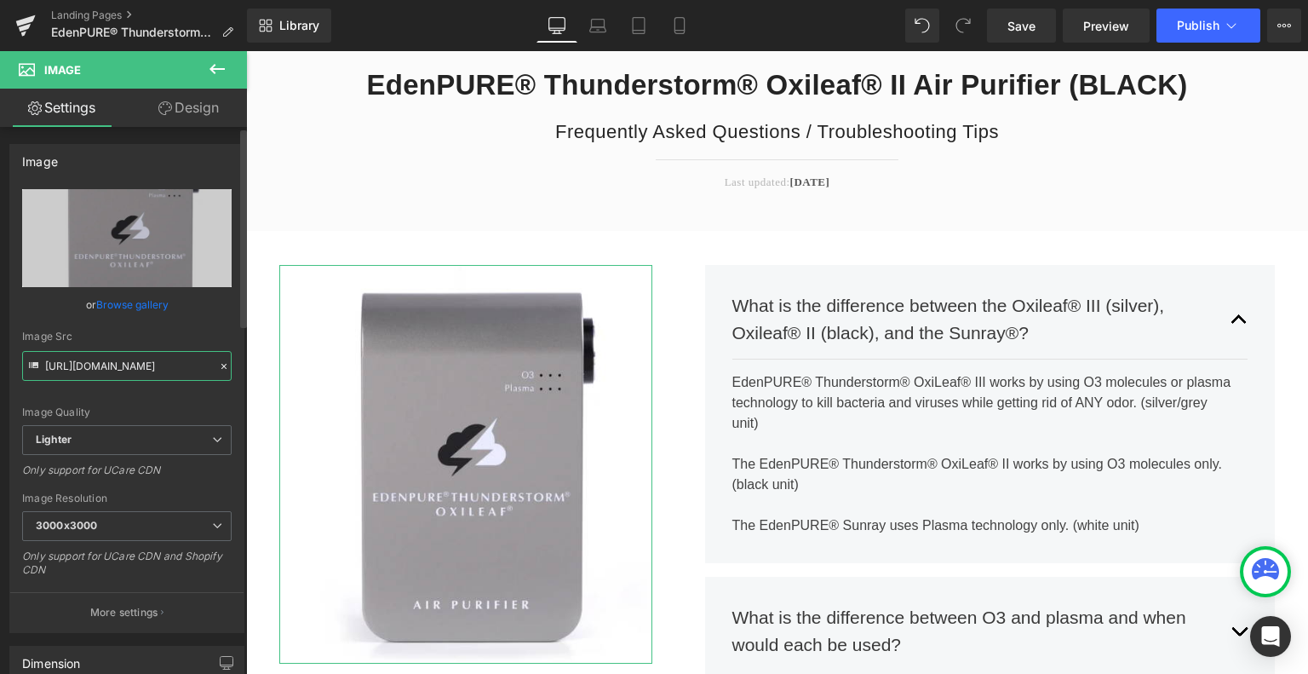
click at [150, 370] on input "https://ucarecdn.com/71b0fe3d-d99f-4ac3-af5f-2267356e5b3b/-/format/auto/-/previ…" at bounding box center [126, 366] width 209 height 30
click at [151, 370] on input "https://ucarecdn.com/71b0fe3d-d99f-4ac3-af5f-2267356e5b3b/-/format/auto/-/previ…" at bounding box center [126, 366] width 209 height 30
click at [157, 301] on link "Browse gallery" at bounding box center [132, 305] width 72 height 30
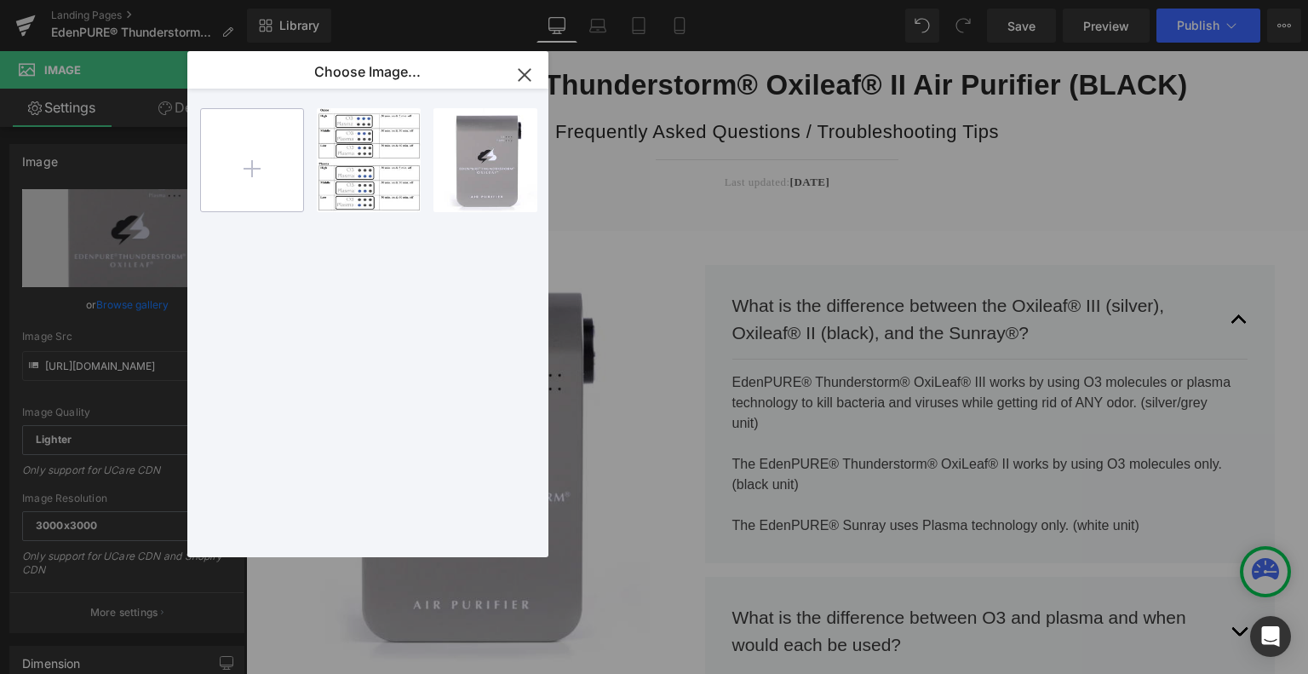
click at [277, 173] on input "file" at bounding box center [252, 160] width 102 height 102
type input "C:\fakepath\Screenshot 2025-10-08 140645.png"
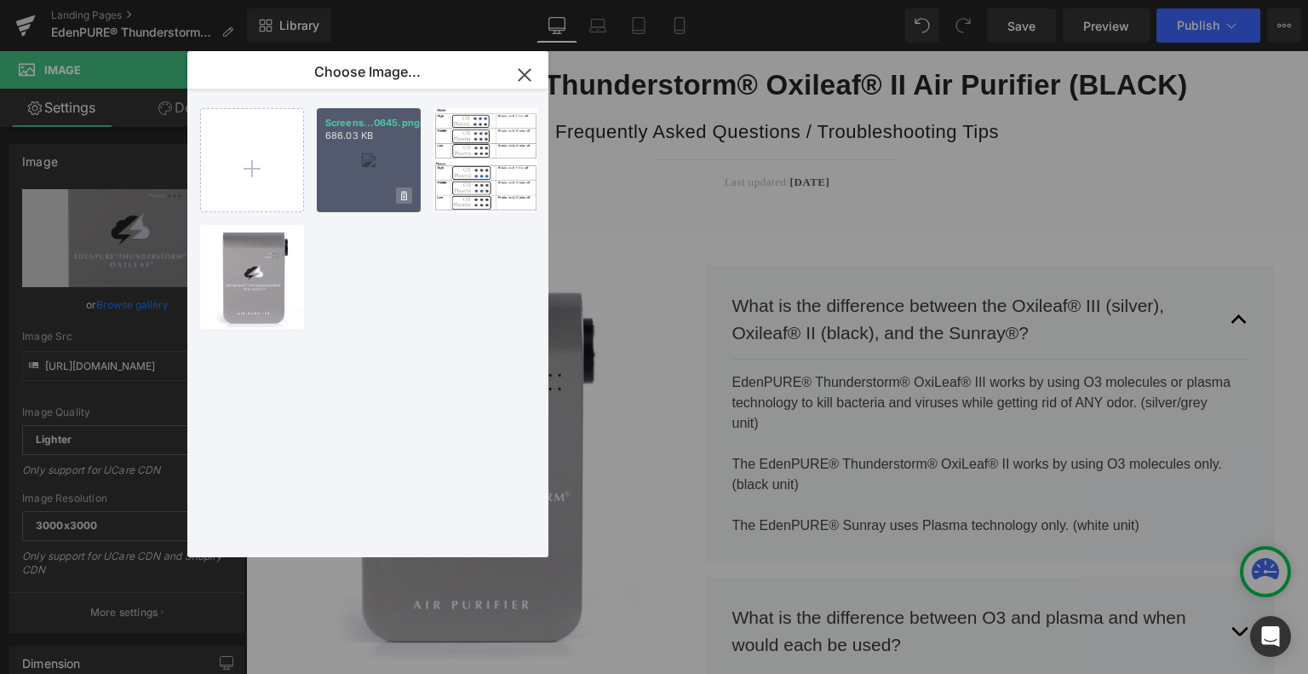
click at [396, 190] on span at bounding box center [404, 195] width 16 height 16
click at [399, 193] on span "No" at bounding box center [389, 196] width 43 height 18
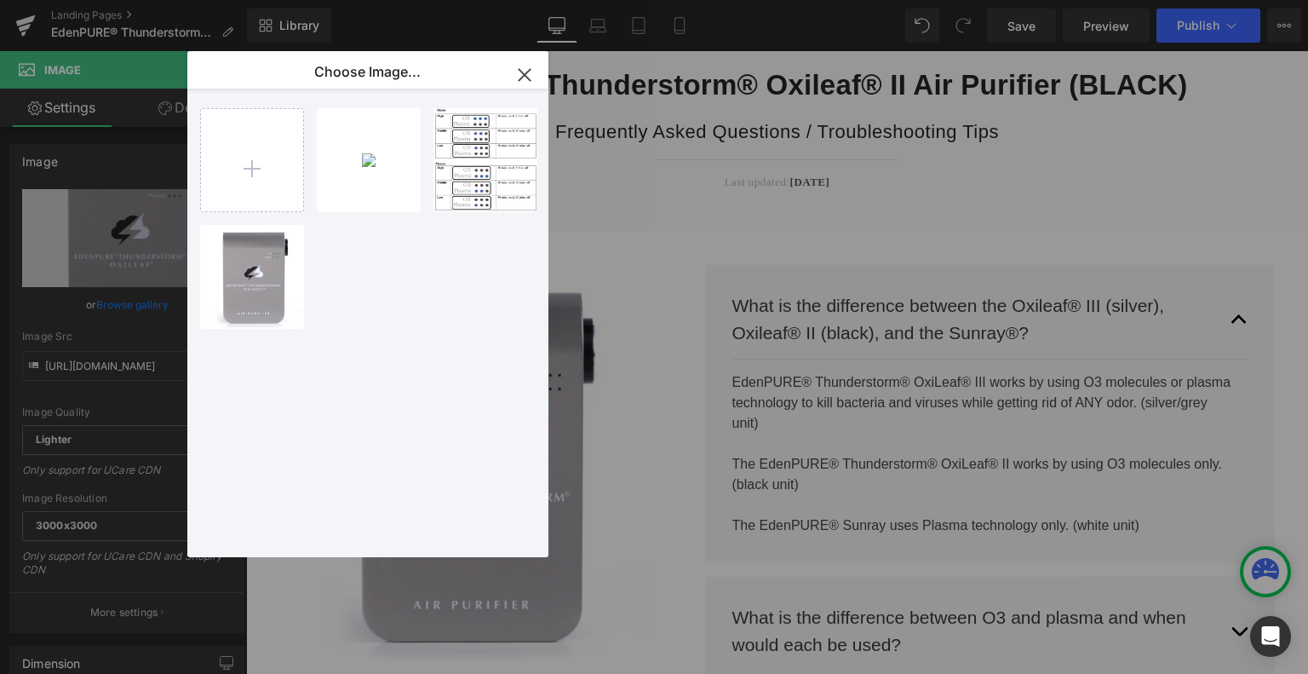
click at [437, 449] on div "Screens...0645.png 686.03 KB Delete image? Yes No Screens...1214.png 116.83 KB …" at bounding box center [377, 326] width 355 height 475
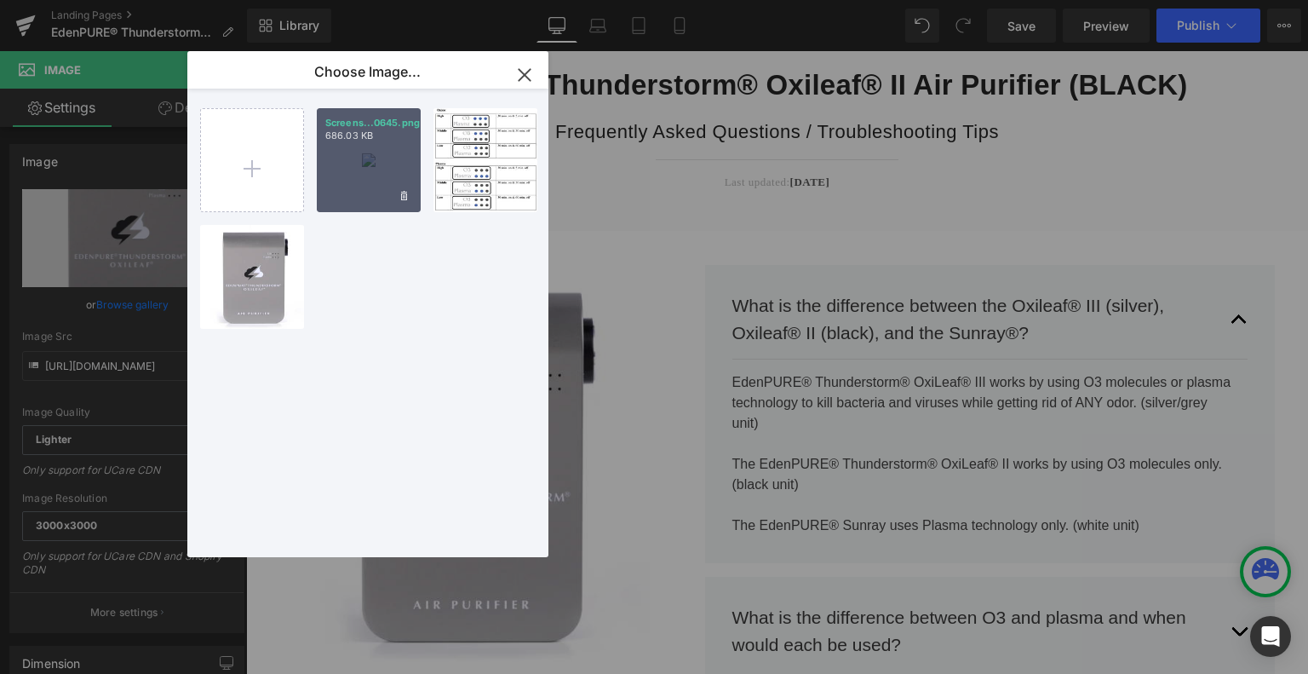
click at [347, 161] on div "Screens...0645.png 686.03 KB" at bounding box center [369, 160] width 104 height 104
type input "https://ucarecdn.com/7488e1e7-c544-407f-9bf1-9181fb129710/-/format/auto/-/previ…"
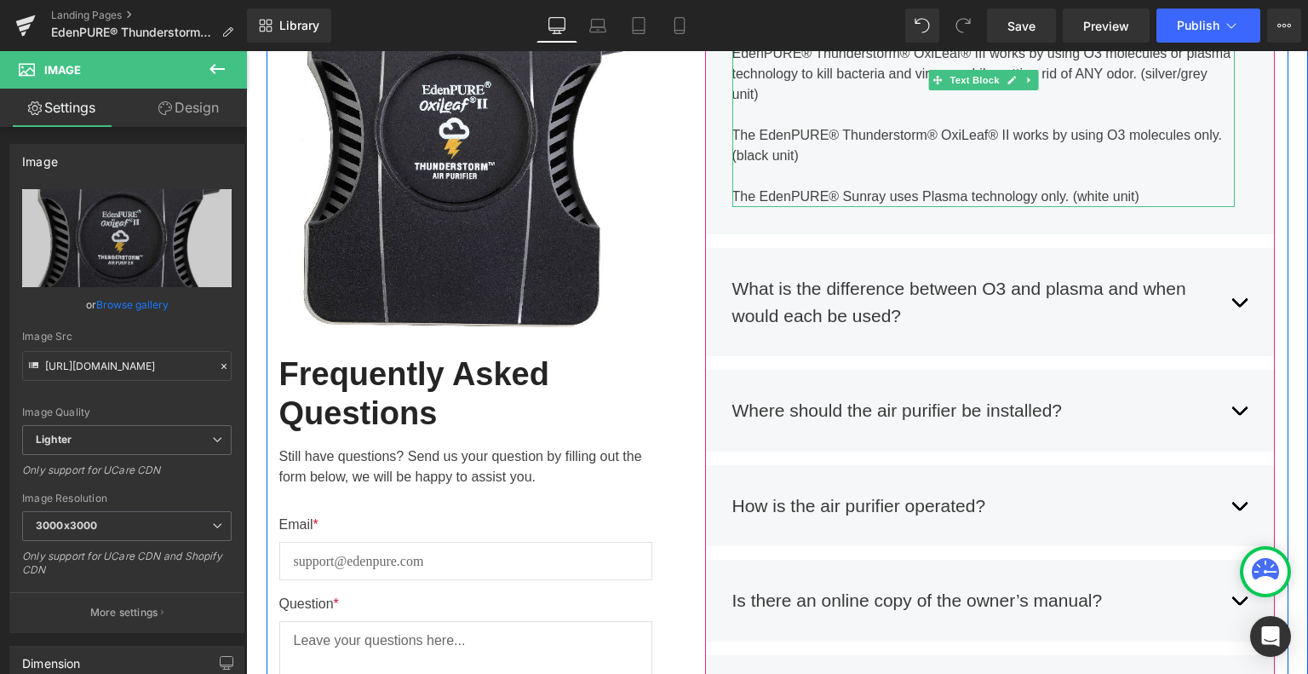
scroll to position [511, 0]
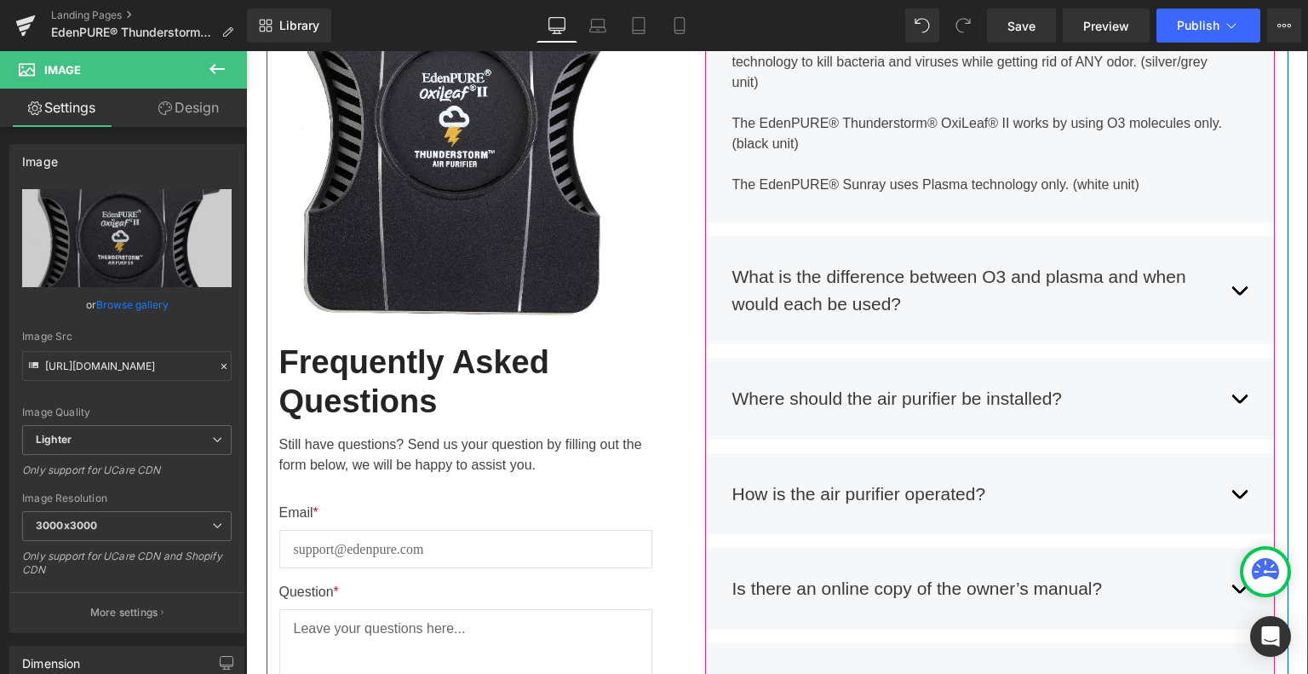
click at [1232, 295] on button "button" at bounding box center [1239, 289] width 17 height 79
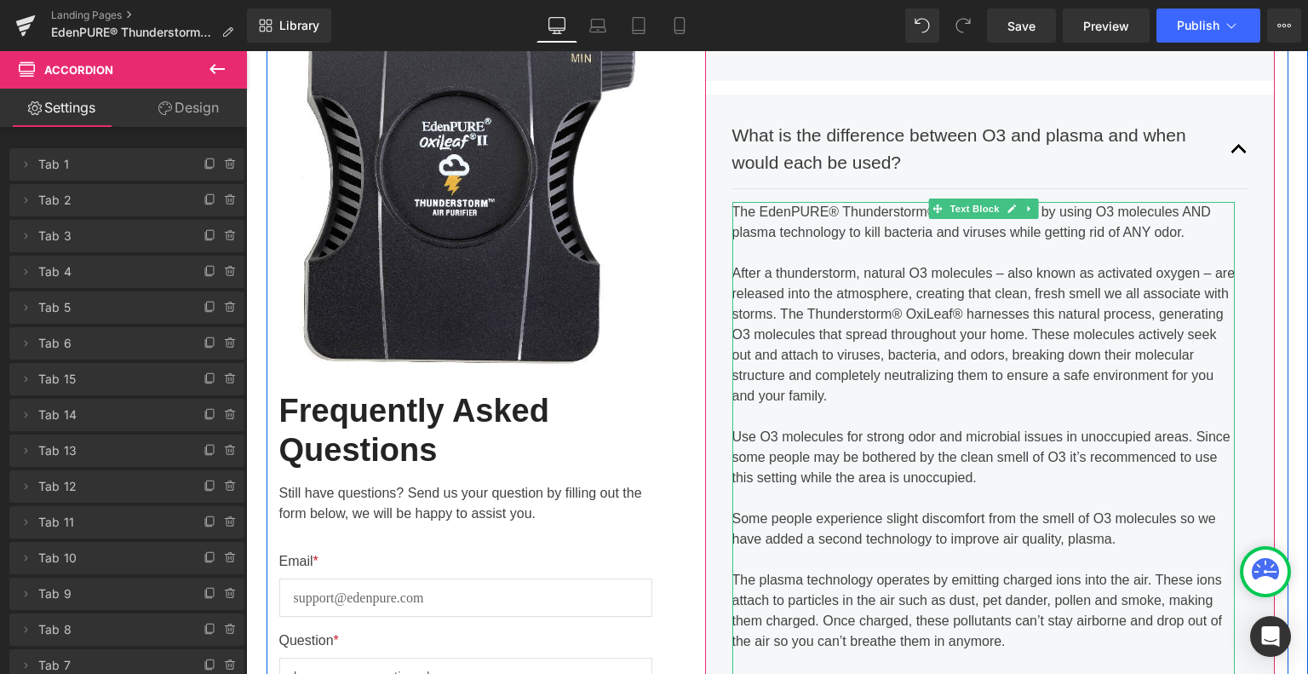
scroll to position [492, 0]
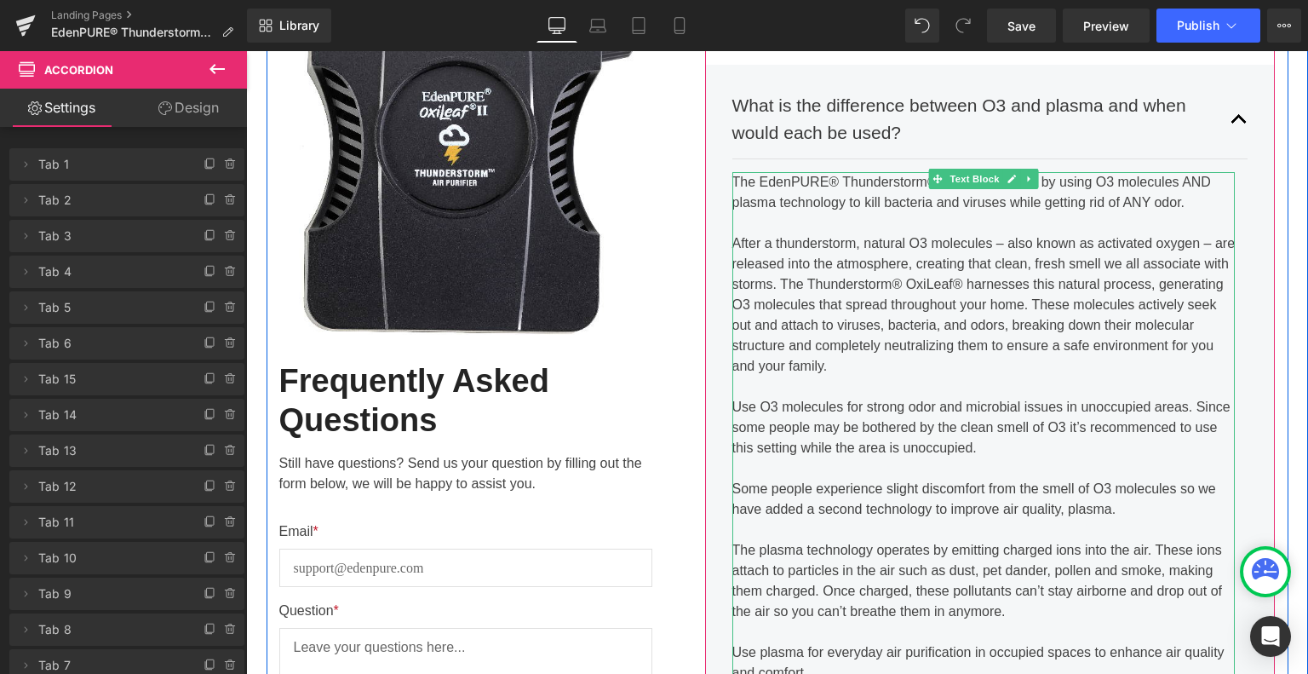
click at [988, 372] on div "After a thunderstorm, natural O3 molecules – also known as activated oxygen – a…" at bounding box center [983, 304] width 503 height 143
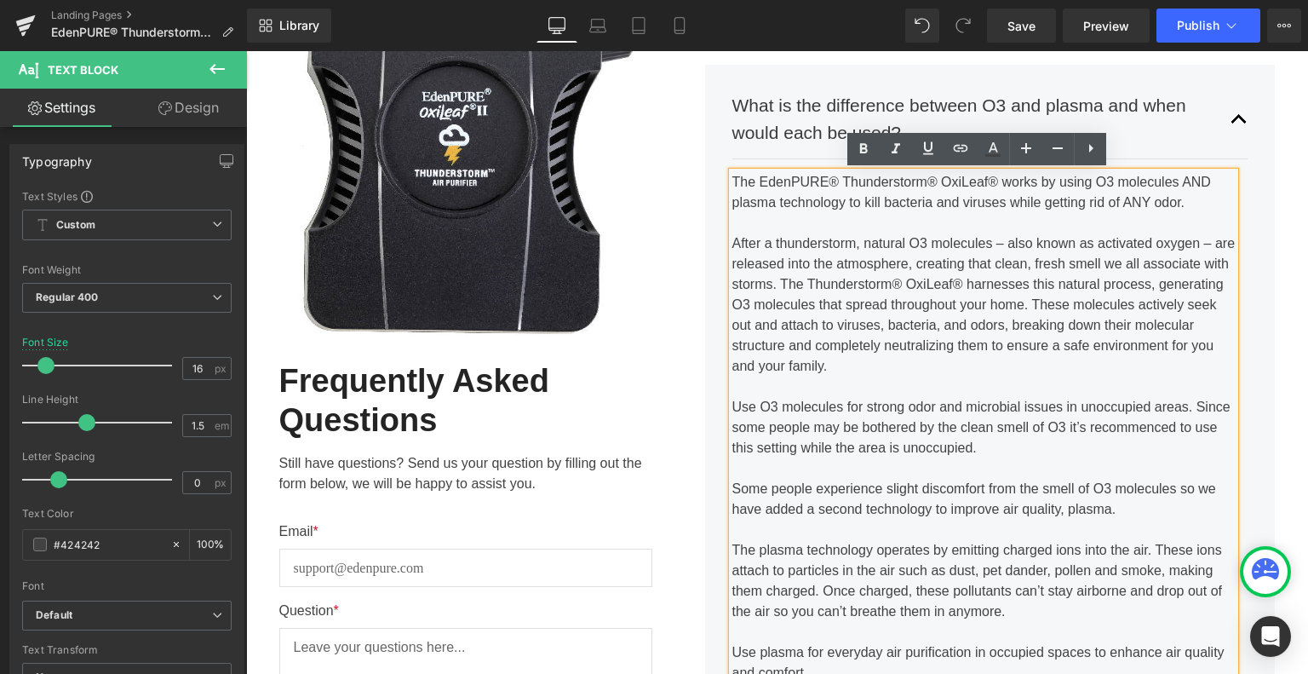
scroll to position [577, 0]
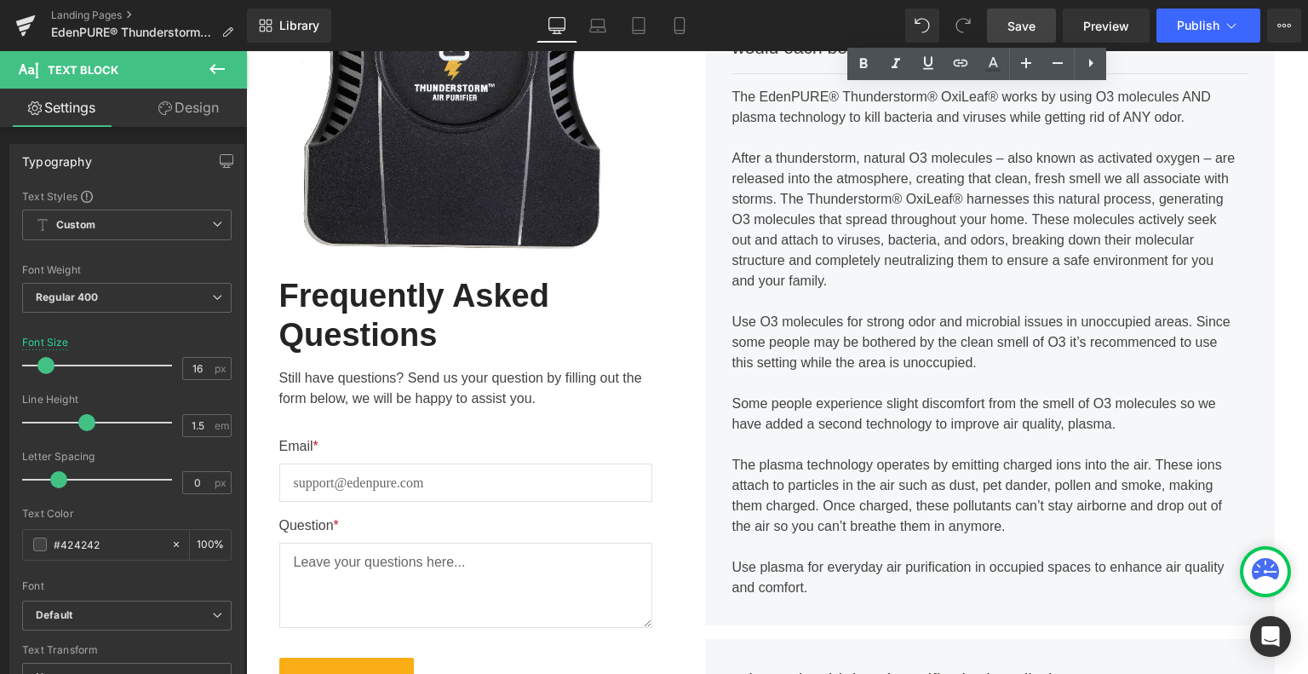
click at [1015, 24] on span "Save" at bounding box center [1021, 26] width 28 height 18
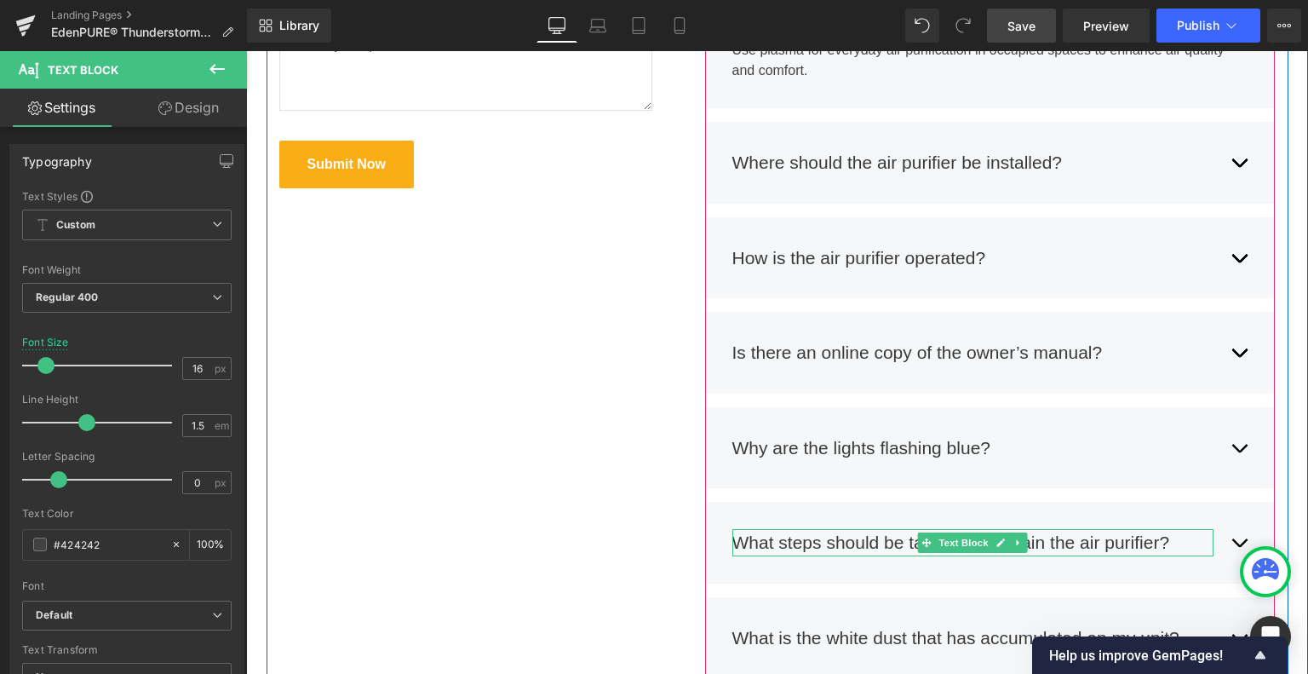
scroll to position [1088, 0]
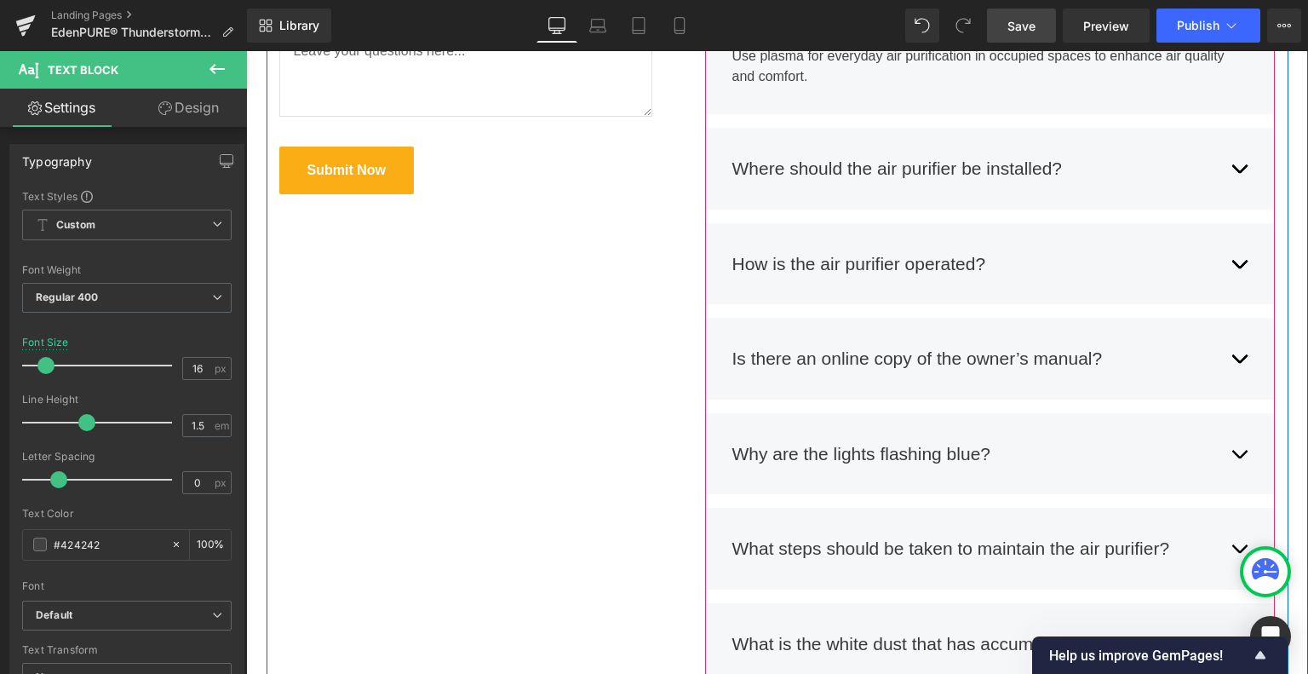
click at [1223, 359] on div "Is there an online copy of the owner’s manual? Text Block" at bounding box center [990, 358] width 516 height 53
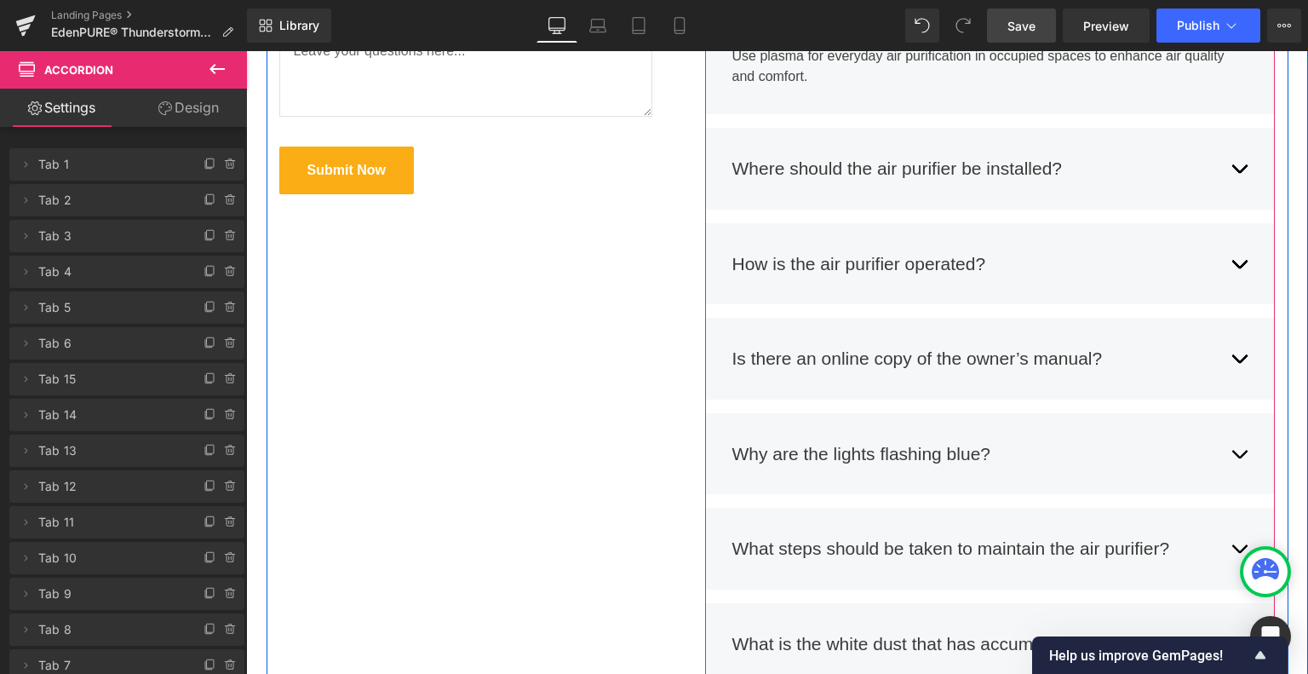
click at [1233, 359] on button "button" at bounding box center [1239, 358] width 17 height 53
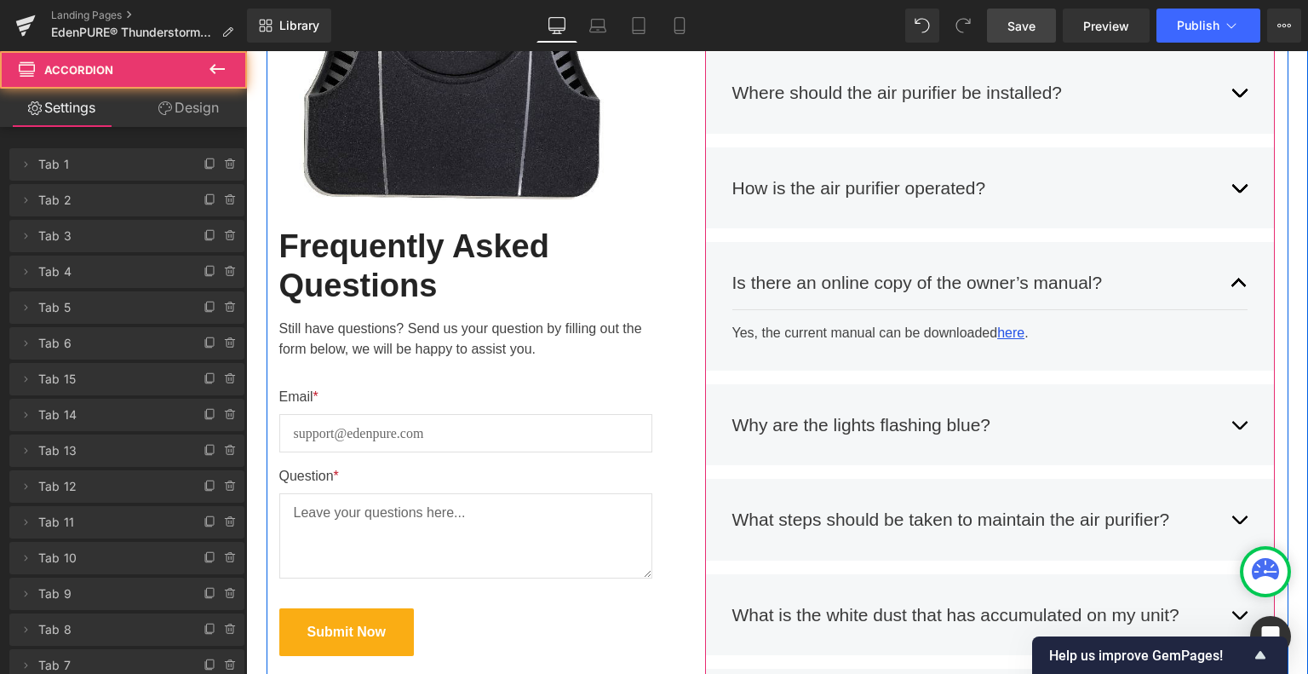
scroll to position [552, 0]
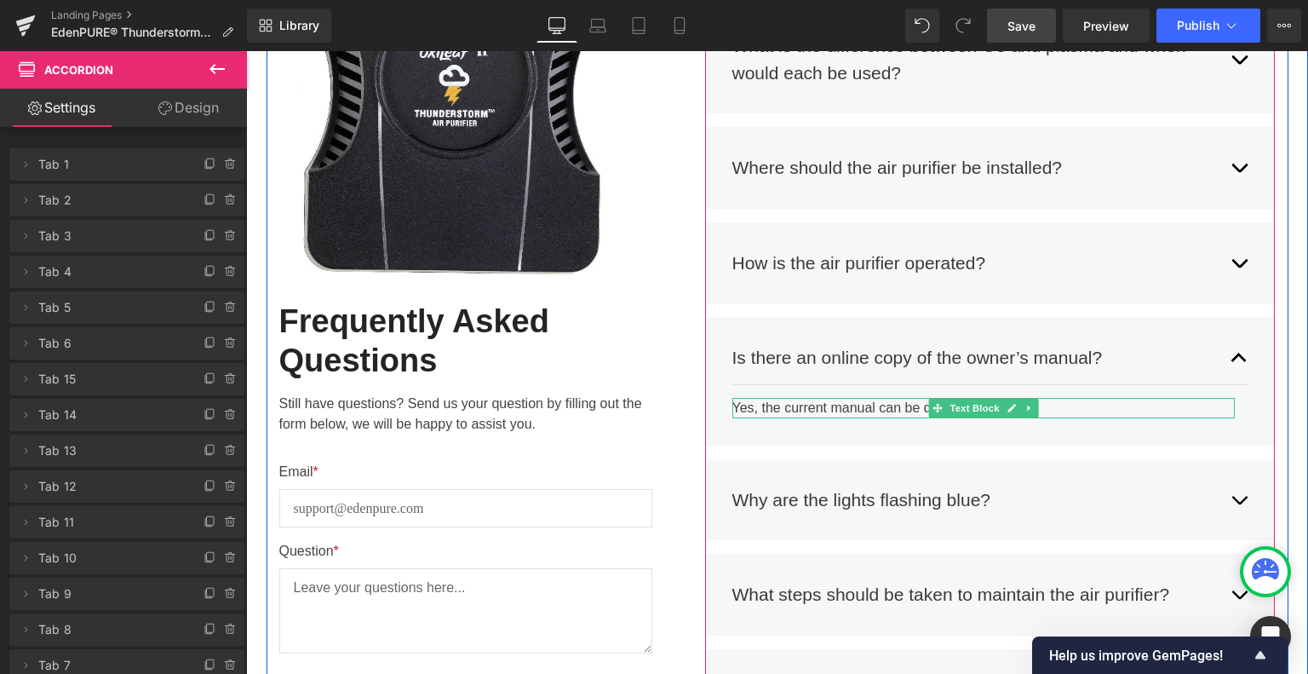
click at [1076, 410] on div "Yes, the current manual can be downloaded here ." at bounding box center [983, 408] width 503 height 20
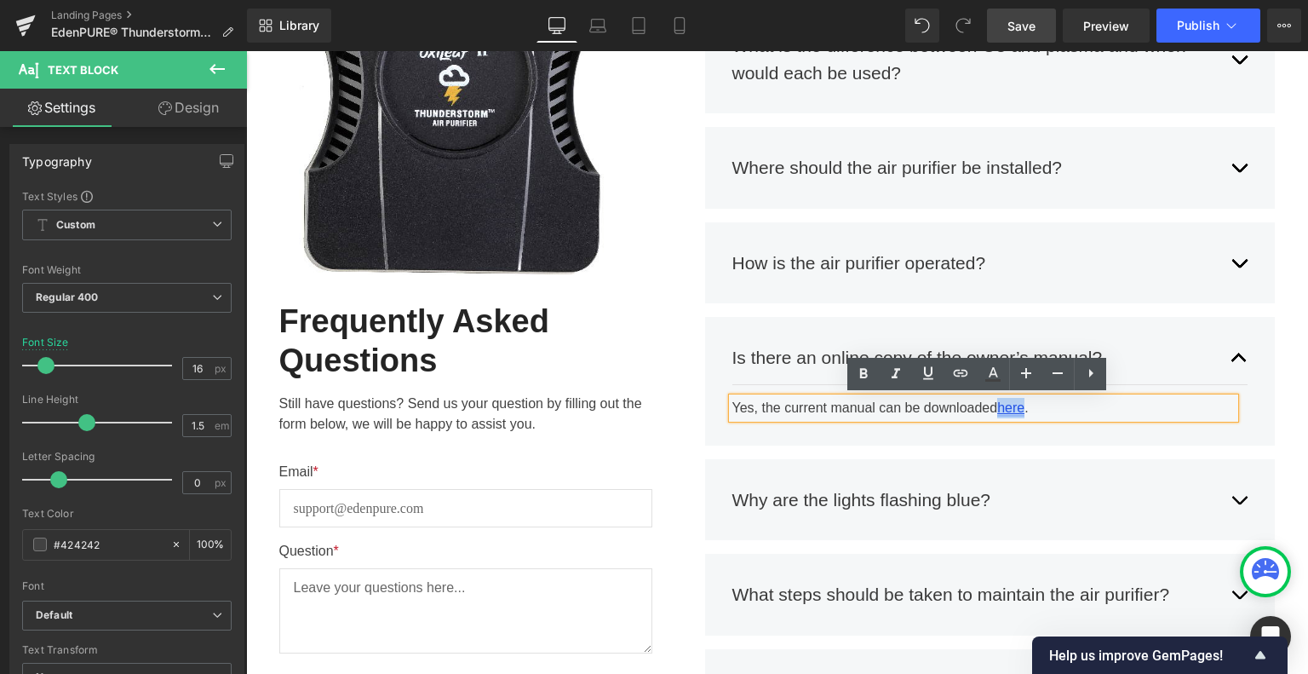
drag, startPoint x: 1022, startPoint y: 407, endPoint x: 995, endPoint y: 411, distance: 27.6
click at [995, 411] on div "Yes, the current manual can be downloaded here ." at bounding box center [983, 408] width 503 height 20
click at [959, 370] on icon at bounding box center [960, 373] width 20 height 20
click at [991, 450] on input "https://cdn.shopify.com/s/files/1/0078/3148/6537/files/EdenPURE_Thunderstorm_II…" at bounding box center [1019, 443] width 262 height 43
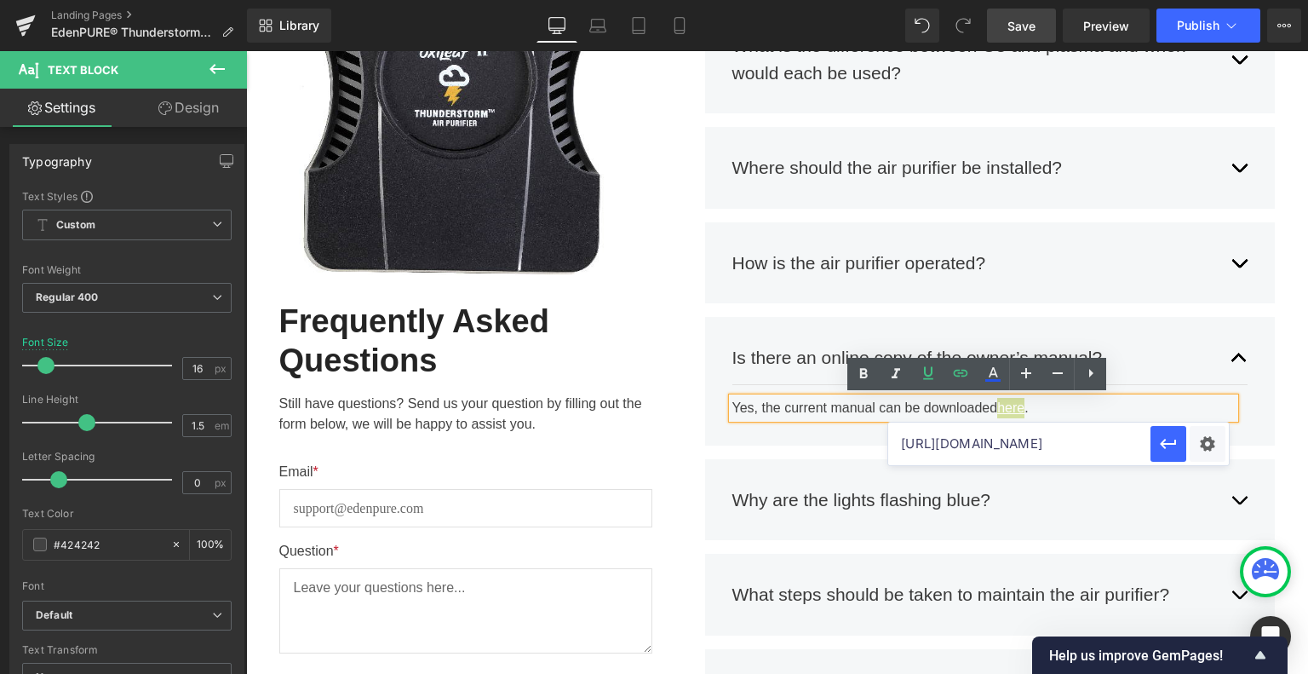
click at [991, 450] on input "https://cdn.shopify.com/s/files/1/0078/3148/6537/files/EdenPURE_Thunderstorm_II…" at bounding box center [1019, 443] width 262 height 43
paste input "Oxileaf_Thunderstorm_Air_Purifier_Owners_Manual.pdf?v=1696268532"
type input "https://cdn.shopify.com/s/files/1/0078/3148/6537/files/EdenPURE_Oxileaf_Thunder…"
click at [1163, 449] on icon "button" at bounding box center [1168, 443] width 20 height 20
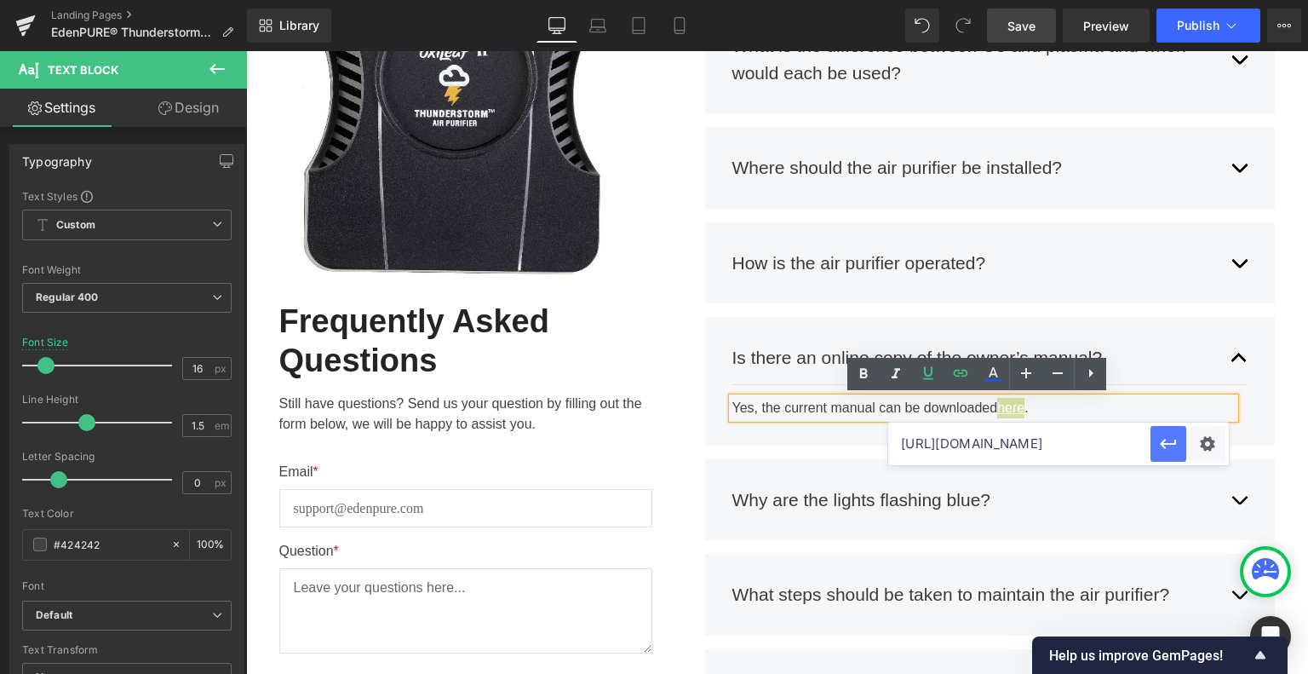
scroll to position [0, 0]
click at [1135, 462] on div "Why are the lights flashing blue? Text Block During intermittent shutdown of th…" at bounding box center [990, 500] width 571 height 82
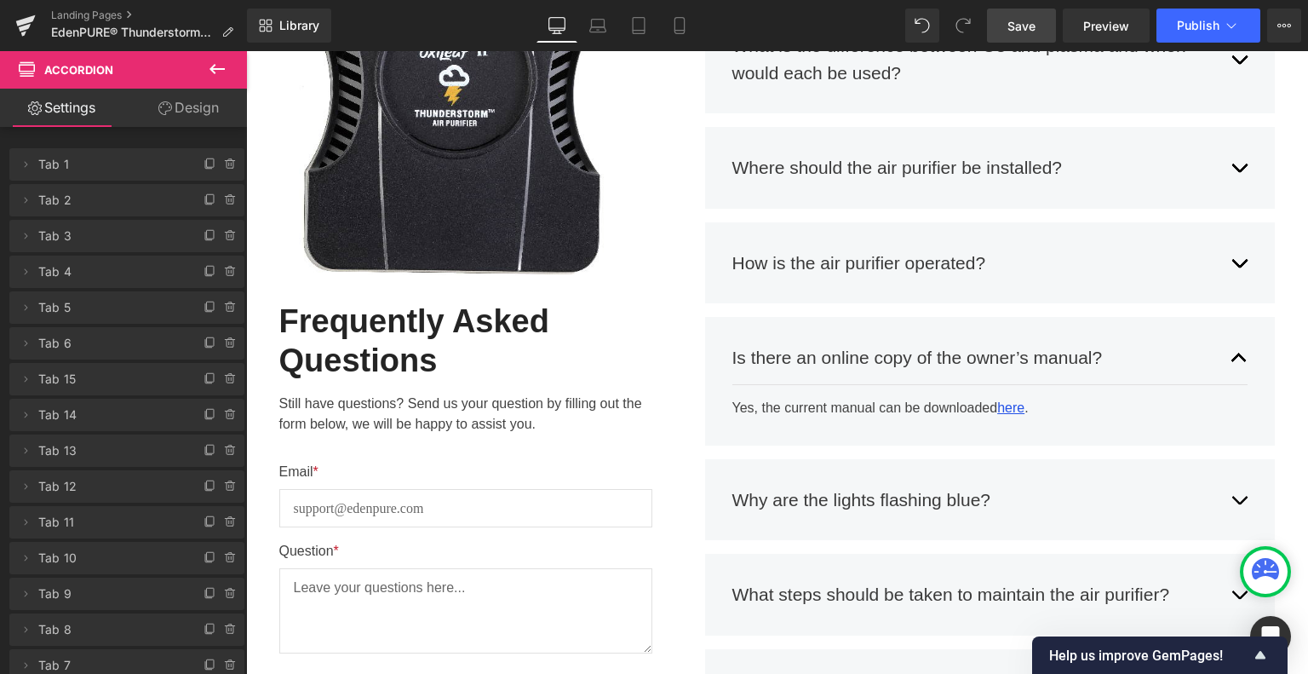
click at [1024, 26] on span "Save" at bounding box center [1021, 26] width 28 height 18
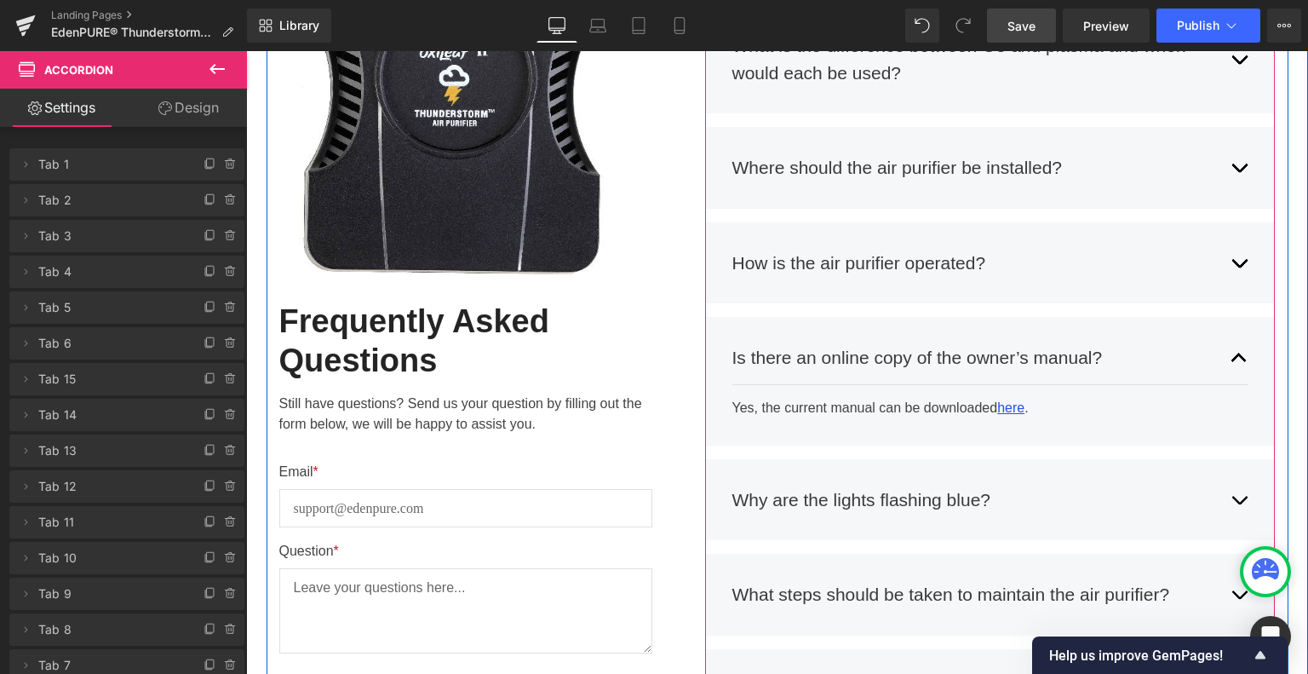
scroll to position [637, 0]
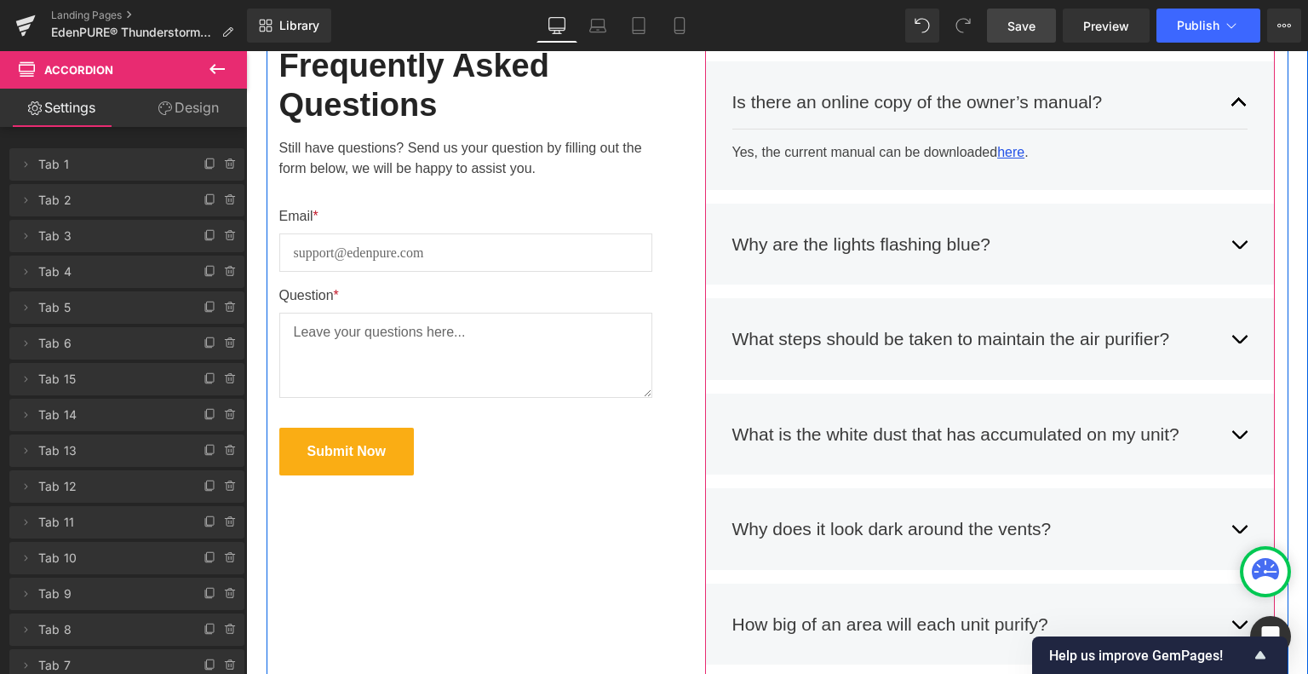
click at [1233, 337] on button "button" at bounding box center [1239, 339] width 17 height 53
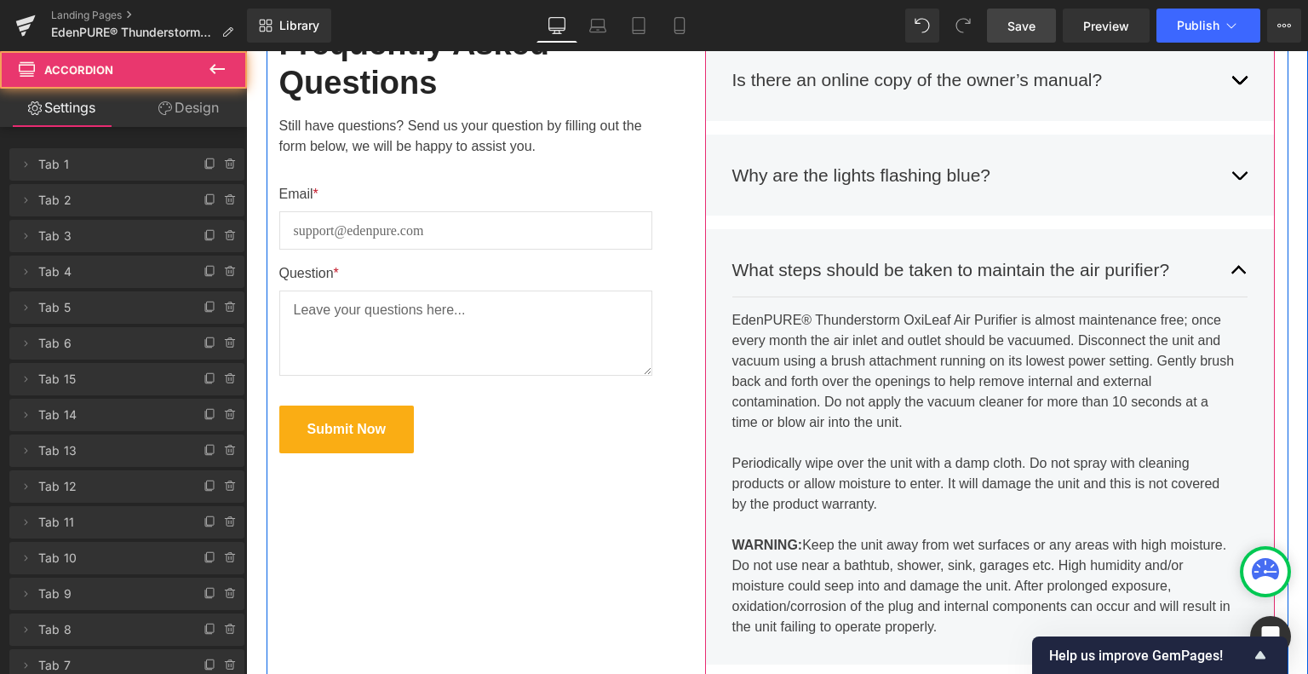
scroll to position [933, 0]
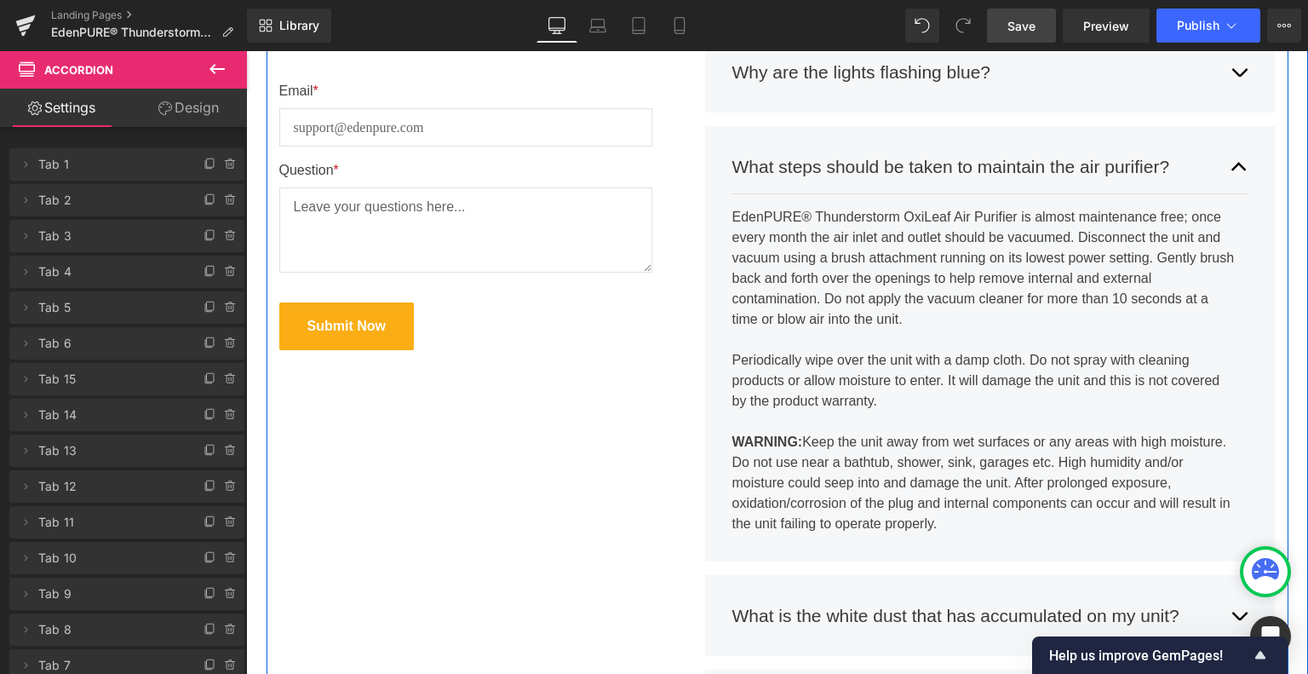
click at [449, 493] on div "Image Row Frequently Asked Questions Heading Still have questions? Send us your…" at bounding box center [778, 423] width 1022 height 1892
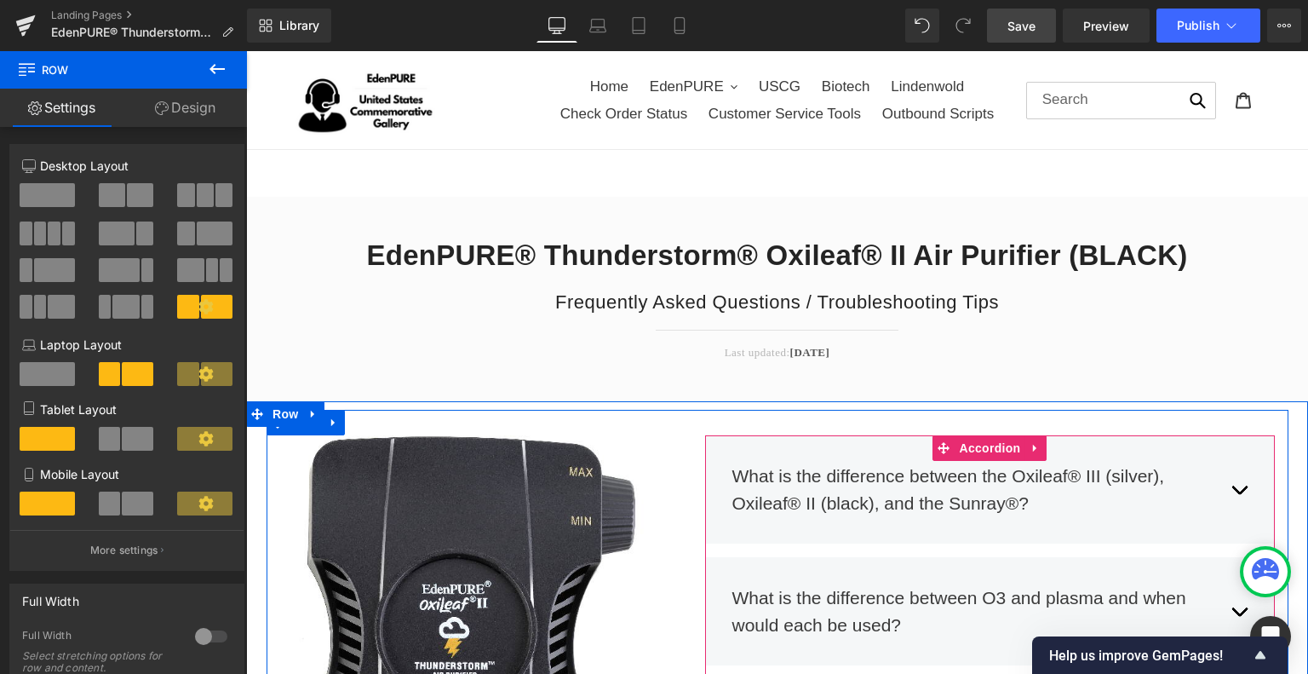
scroll to position [170, 0]
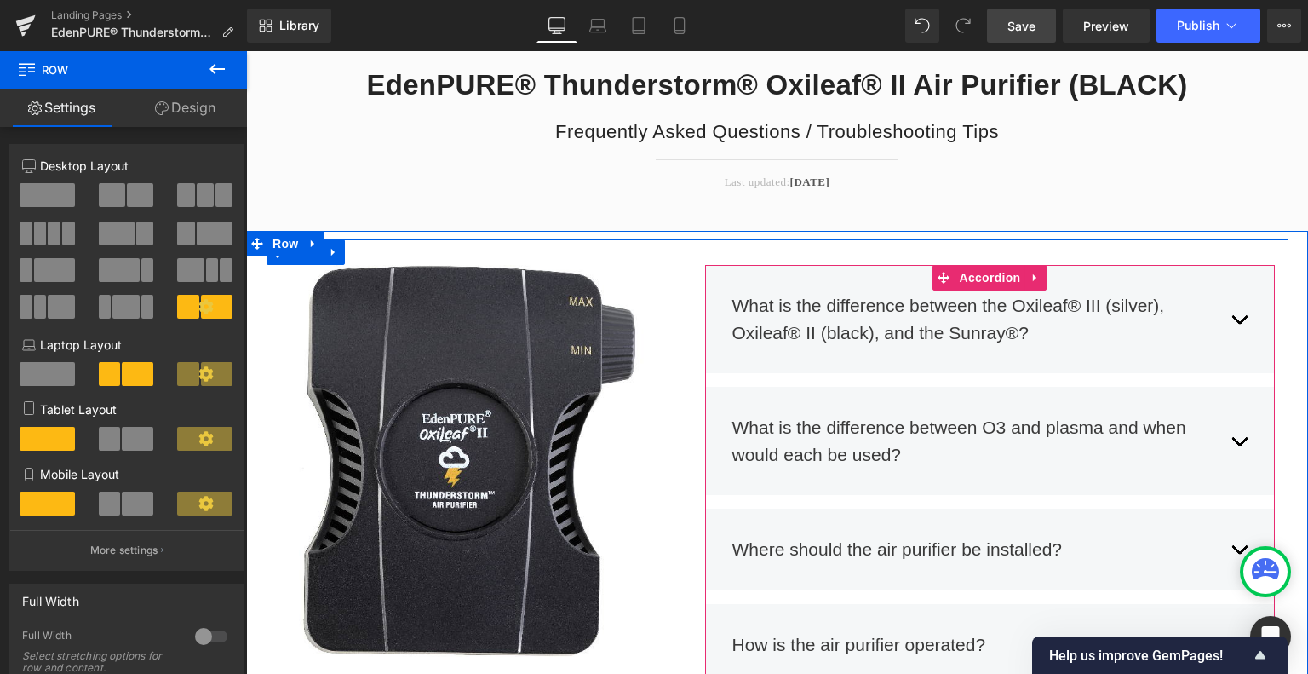
click at [1208, 329] on div "What is the difference between the Oxileaf® III (silver), Oxileaf® II (black), …" at bounding box center [990, 318] width 516 height 79
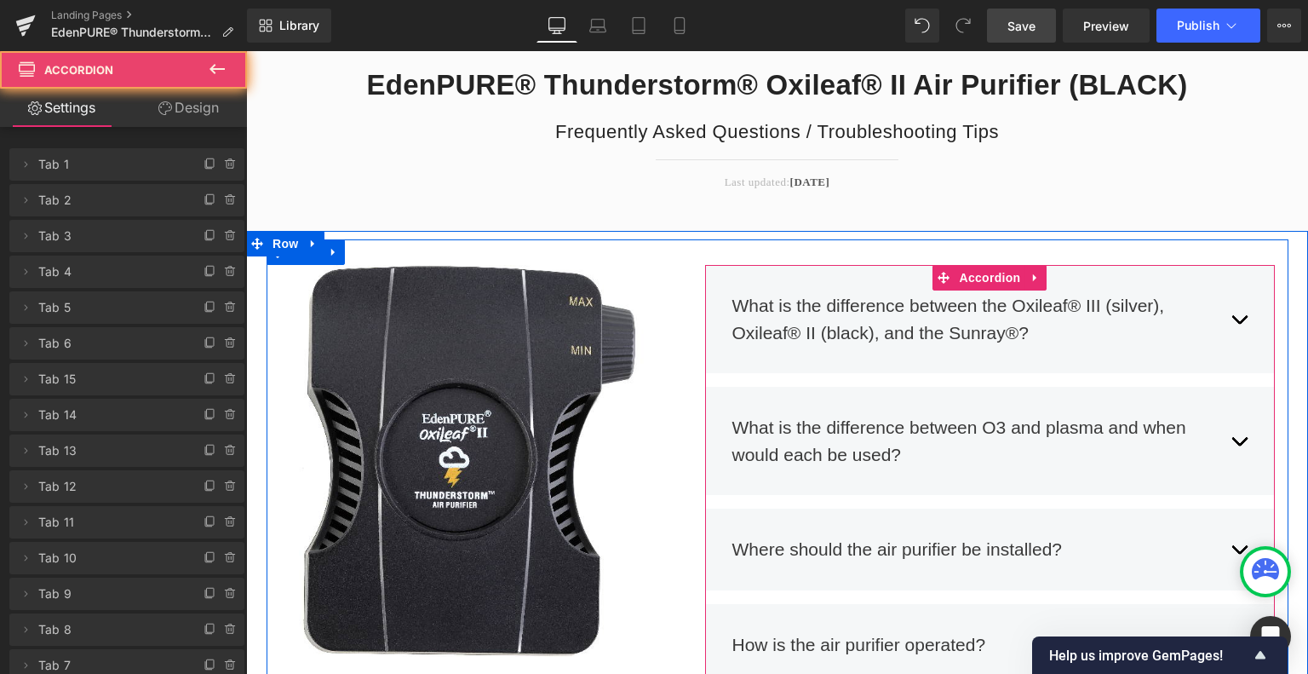
click at [1231, 311] on button "button" at bounding box center [1239, 318] width 17 height 79
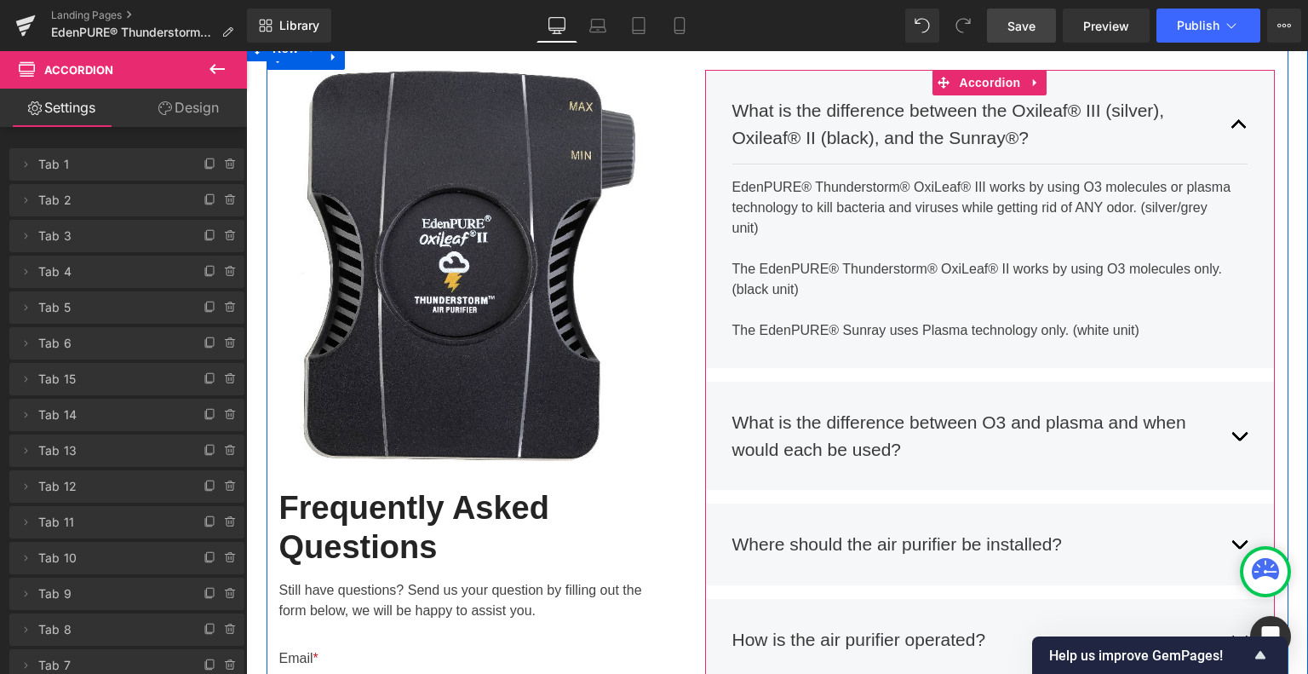
scroll to position [341, 0]
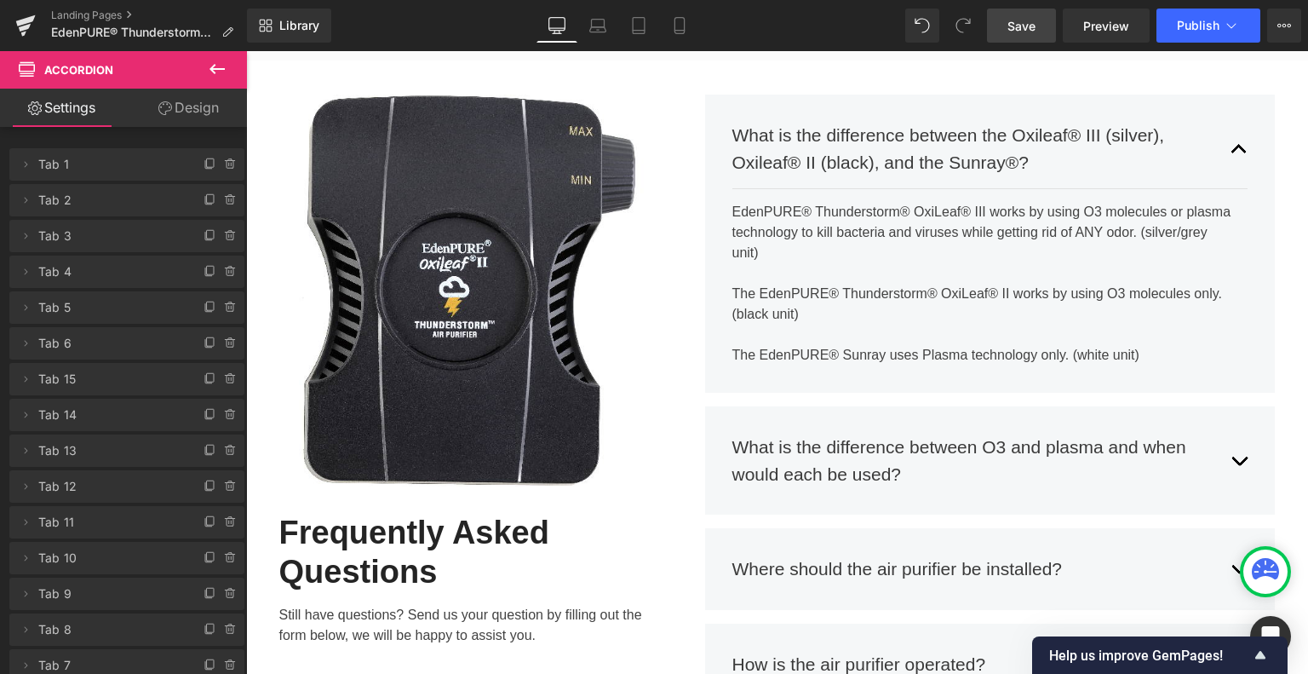
click at [1005, 22] on link "Save" at bounding box center [1021, 26] width 69 height 34
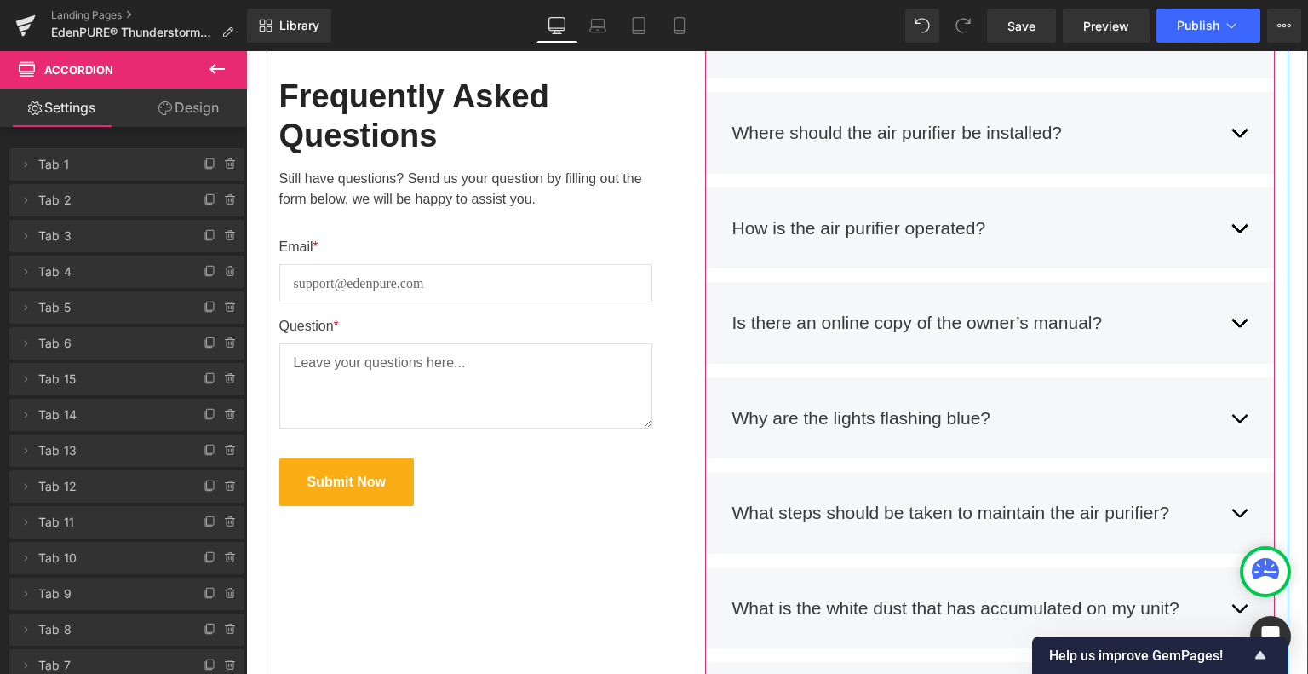
scroll to position [766, 0]
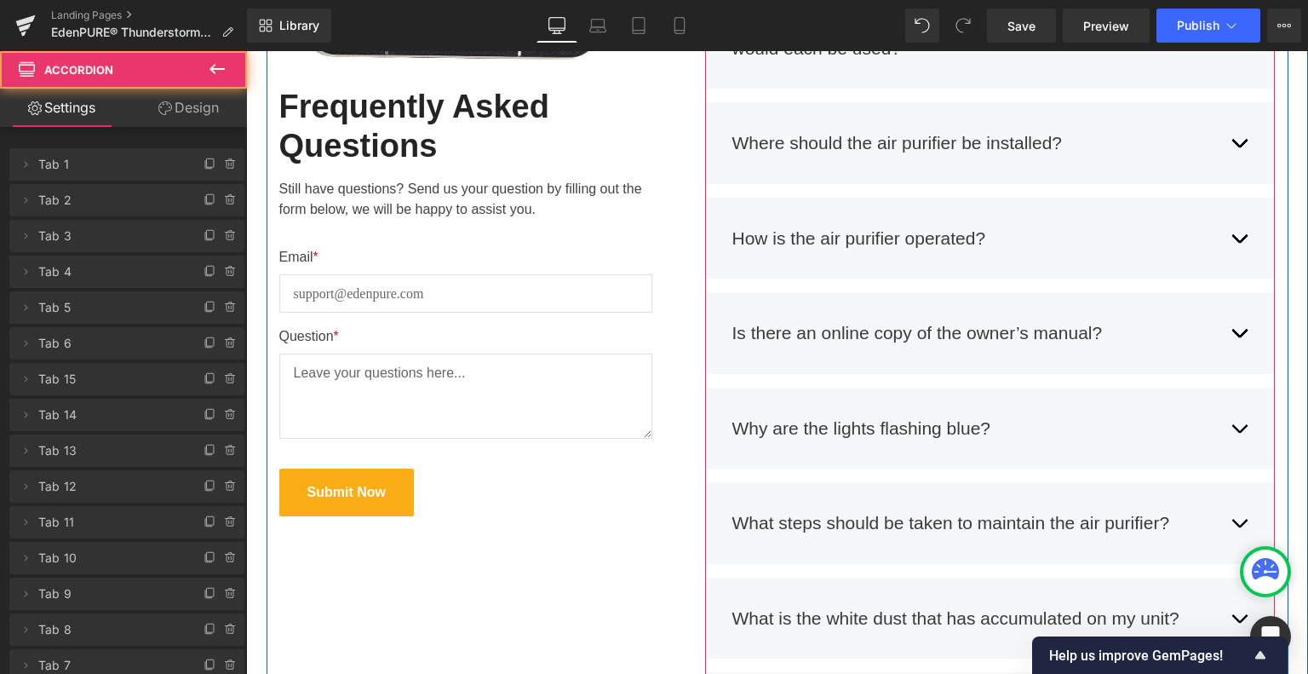
click at [1233, 138] on button "button" at bounding box center [1239, 143] width 17 height 53
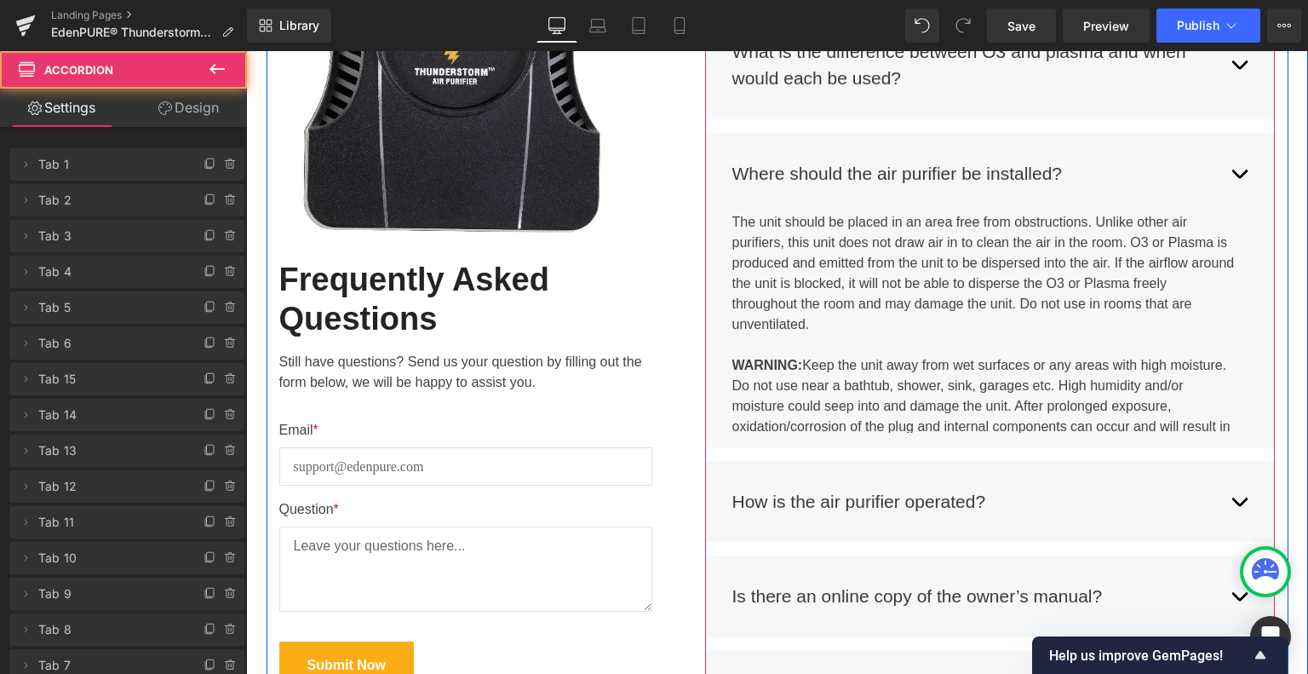
scroll to position [577, 0]
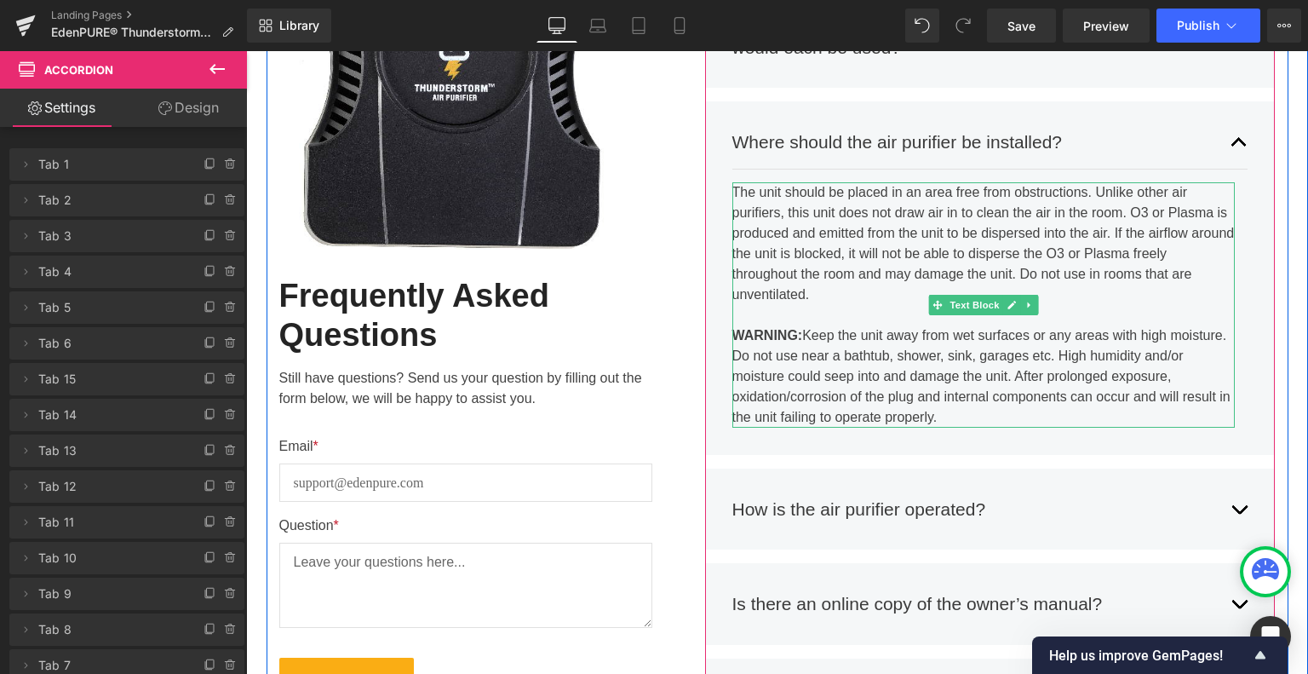
click at [969, 417] on div "WARNING: Keep the unit away from wet surfaces or any areas with high moisture. …" at bounding box center [983, 376] width 503 height 102
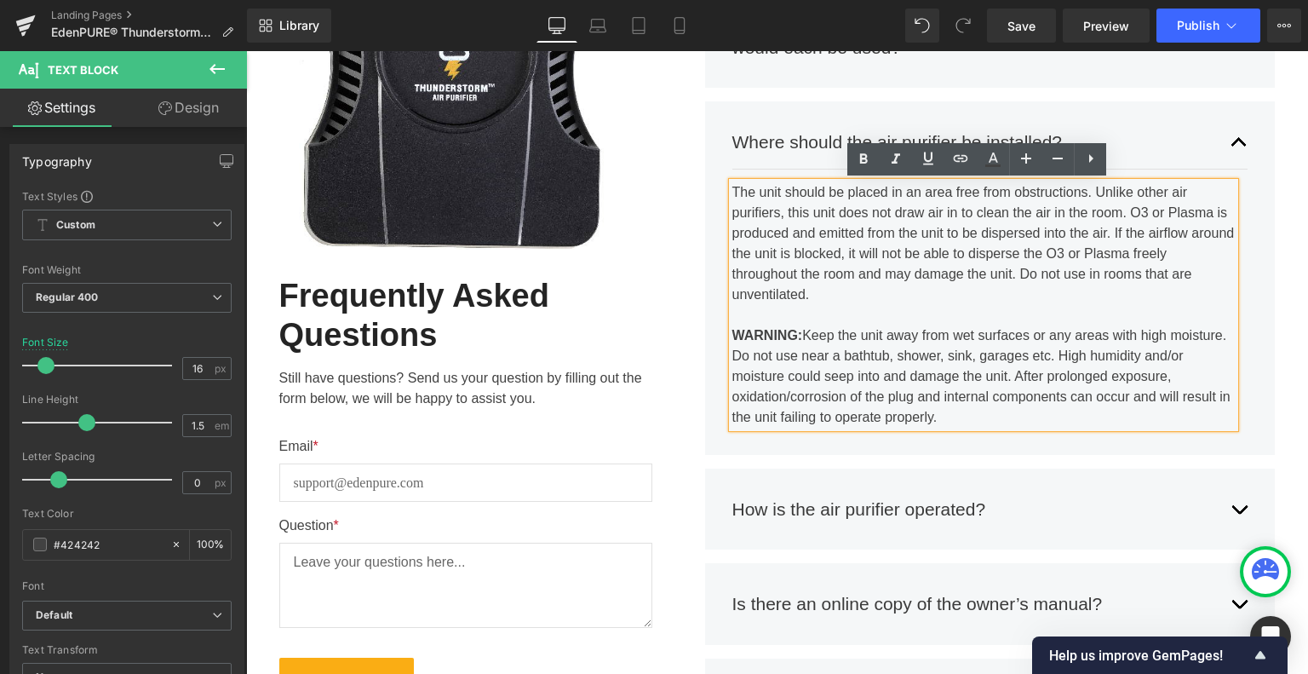
drag, startPoint x: 967, startPoint y: 416, endPoint x: 729, endPoint y: 192, distance: 326.6
click at [732, 192] on div "The unit should be placed in an area free from obstructions. Unlike other air p…" at bounding box center [983, 304] width 503 height 245
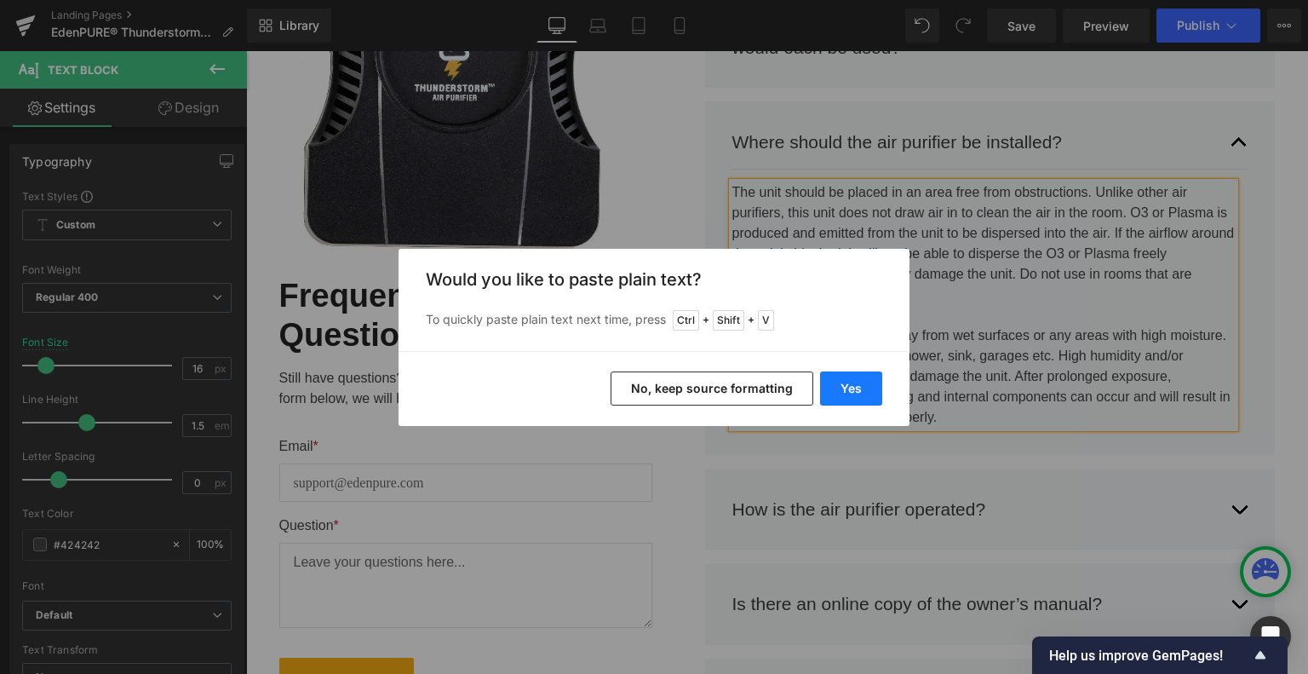
click at [846, 392] on button "Yes" at bounding box center [851, 388] width 62 height 34
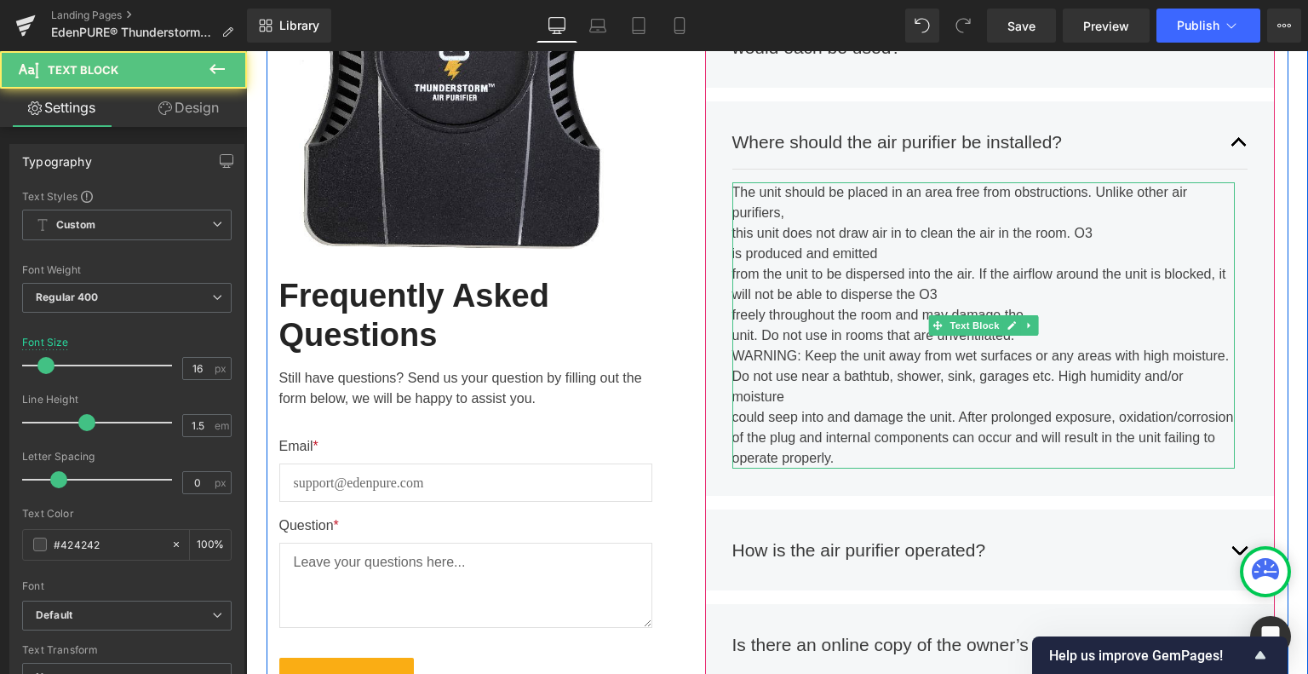
click at [732, 233] on div "this unit does not draw air in to clean the air in the room. O3" at bounding box center [983, 233] width 503 height 20
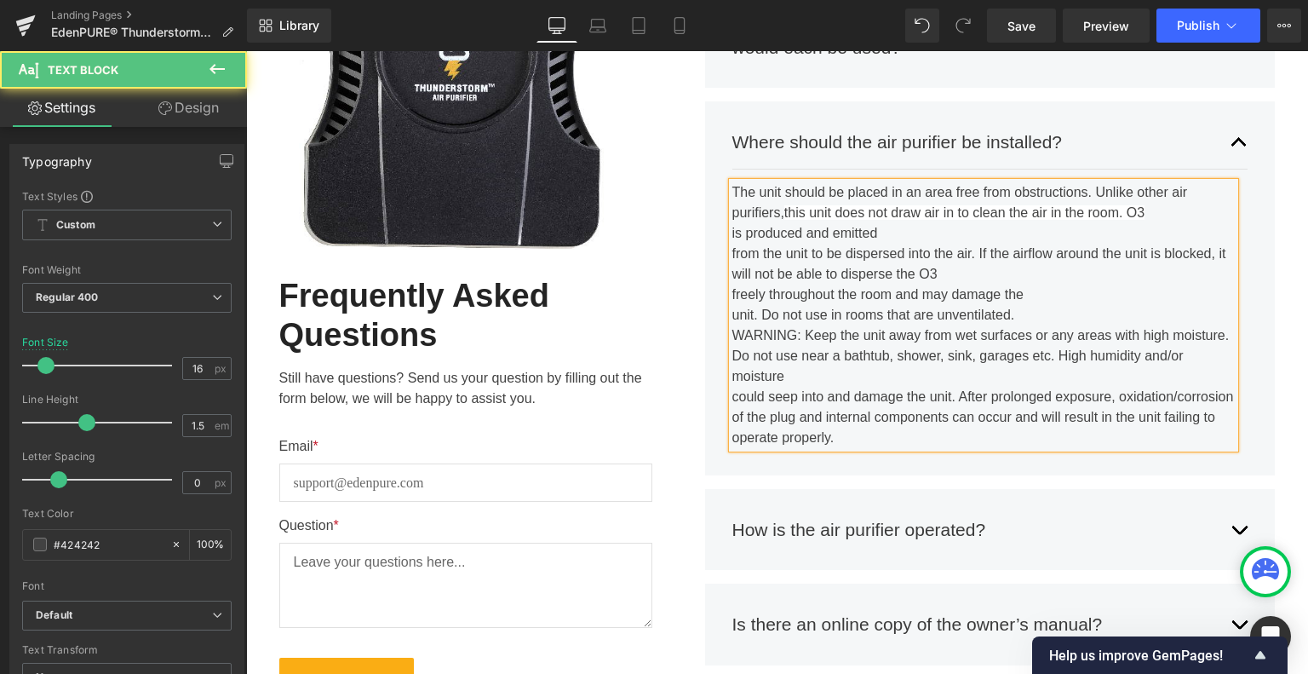
click at [732, 231] on div "is produced and emitted" at bounding box center [983, 233] width 503 height 20
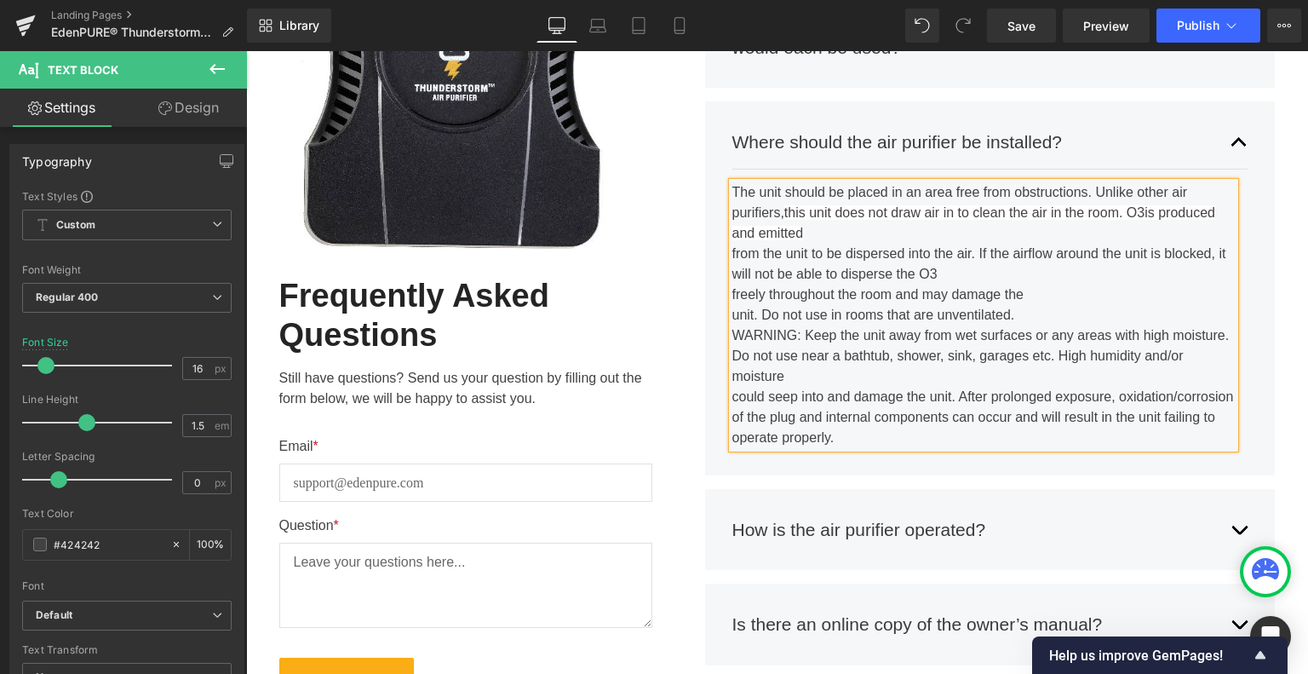
click at [732, 251] on div "The unit should be placed in an area free from obstructions. Unlike other air p…" at bounding box center [983, 315] width 503 height 266
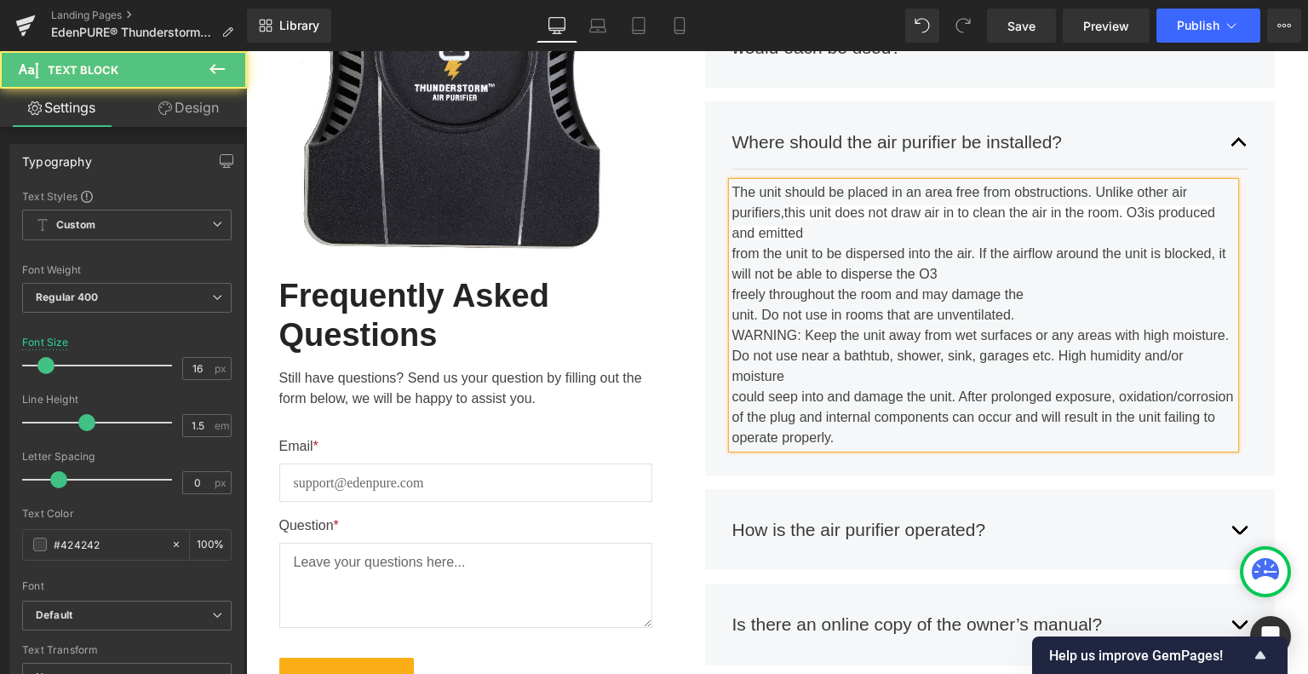
click at [732, 255] on div "from the unit to be dispersed into the air. If the airflow around the unit is b…" at bounding box center [983, 254] width 503 height 20
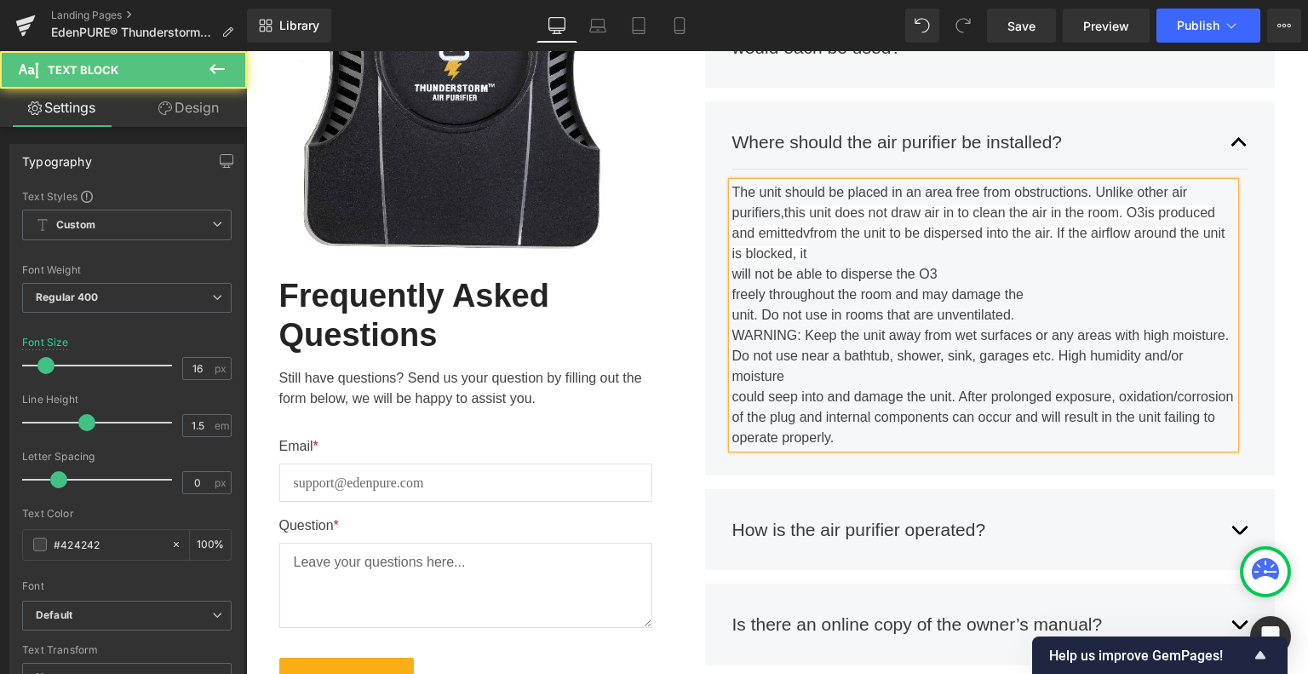
click at [732, 273] on div "The unit should be placed in an area free from obstructions. Unlike other air p…" at bounding box center [983, 315] width 503 height 266
click at [732, 277] on div "The unit should be placed in an area free from obstructions. Unlike other air p…" at bounding box center [983, 315] width 503 height 266
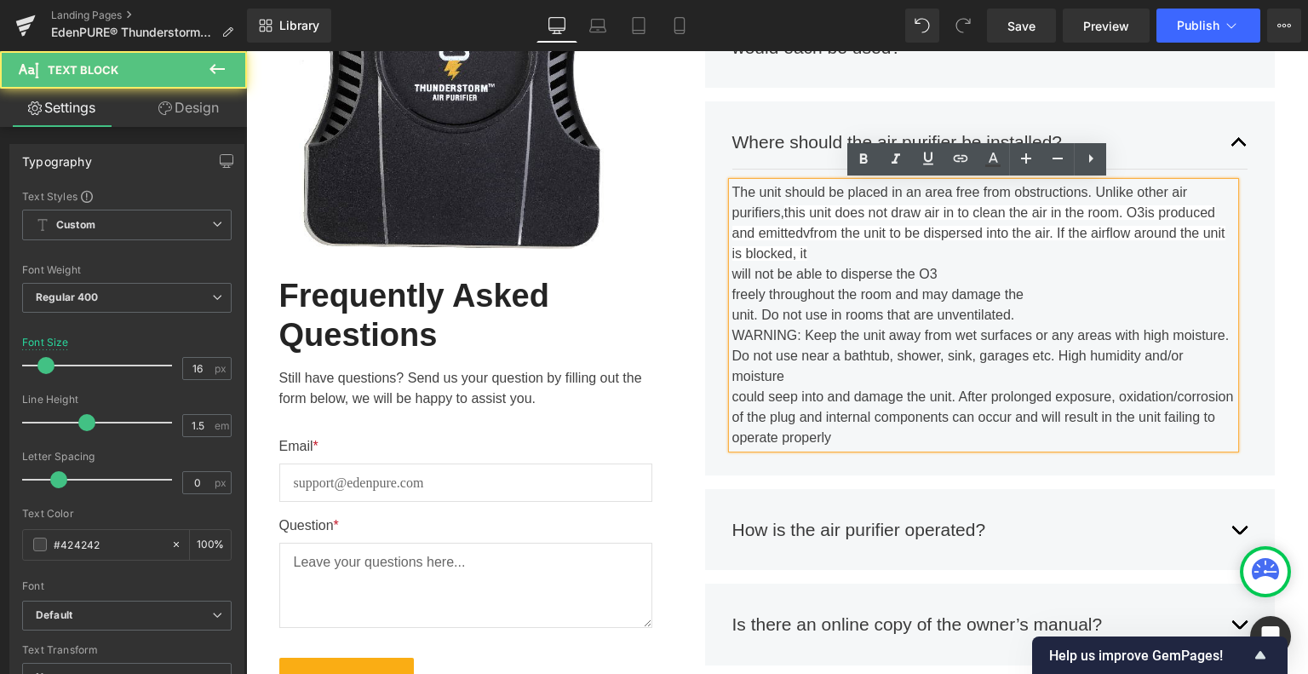
click at [732, 273] on div "will not be able to disperse the O3" at bounding box center [983, 274] width 503 height 20
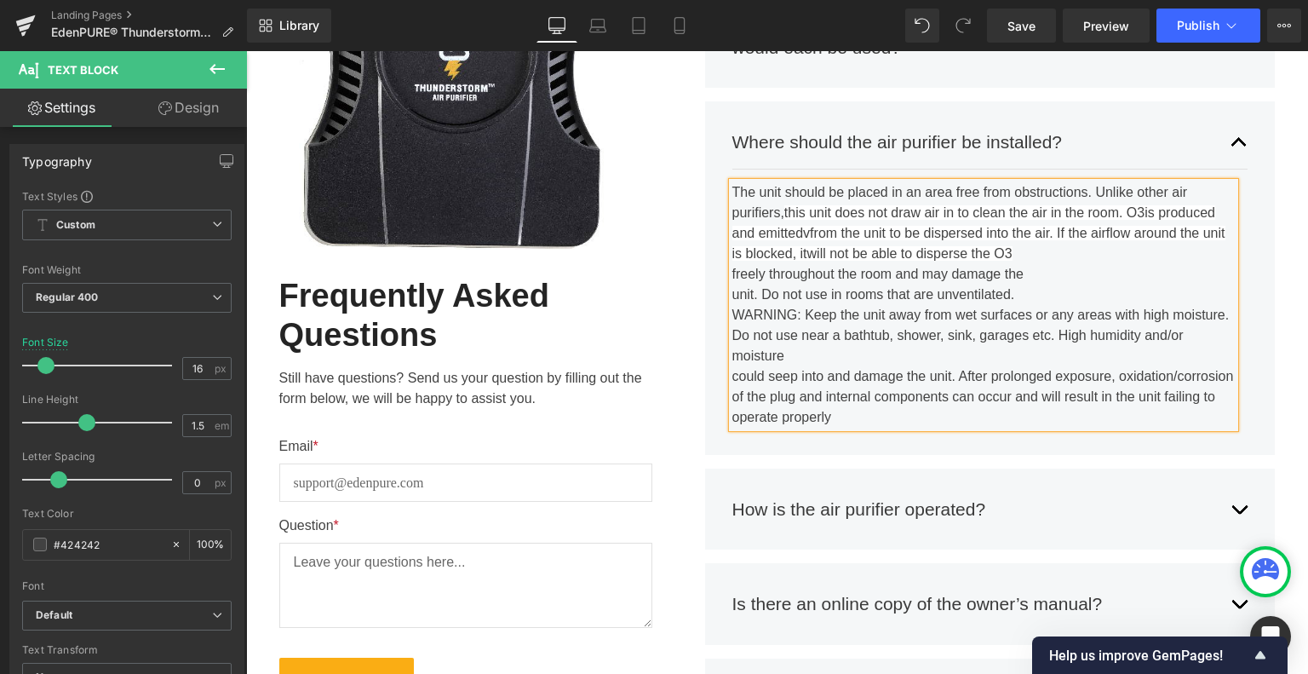
click at [804, 236] on span "from the unit to be dispersed into the air. If the airflow around the unit is b…" at bounding box center [978, 243] width 493 height 35
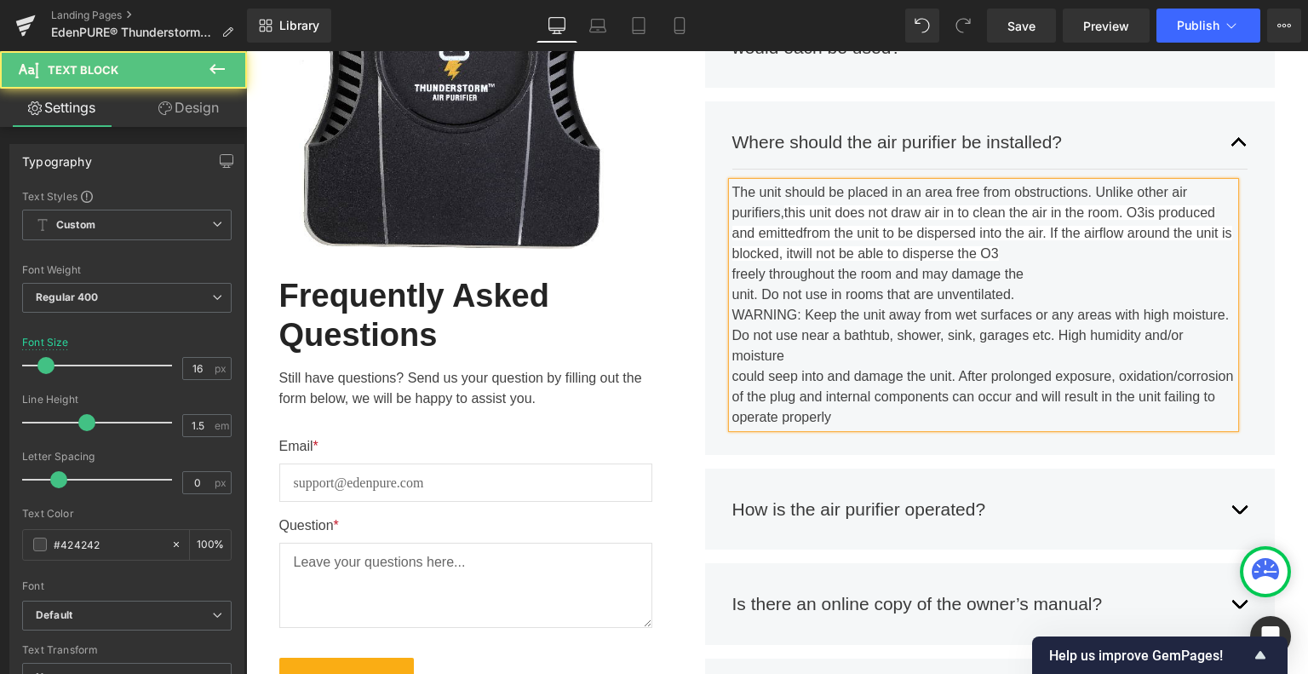
click at [784, 215] on span "this unit does not draw air in to clean the air in the room. O3" at bounding box center [964, 212] width 360 height 14
click at [860, 294] on div "unit. Do not use in rooms that are unventilated." at bounding box center [983, 294] width 503 height 20
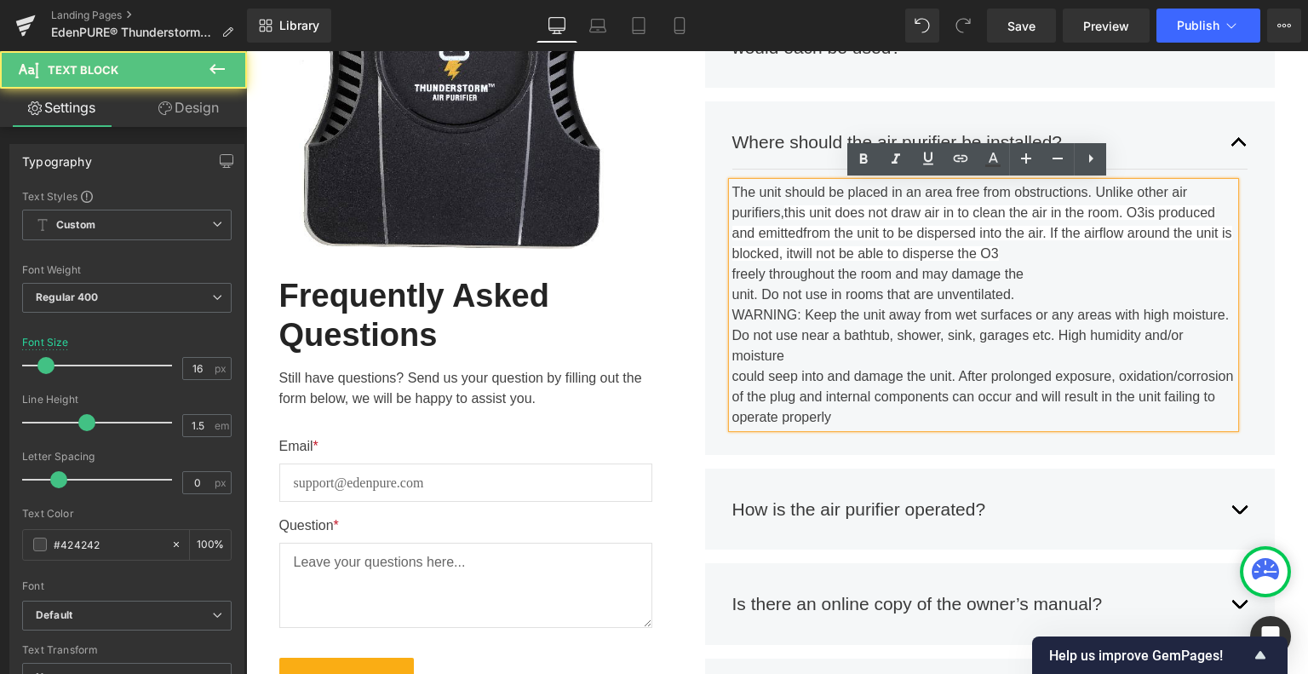
click at [732, 273] on div "freely throughout the room and may damage the" at bounding box center [983, 274] width 503 height 20
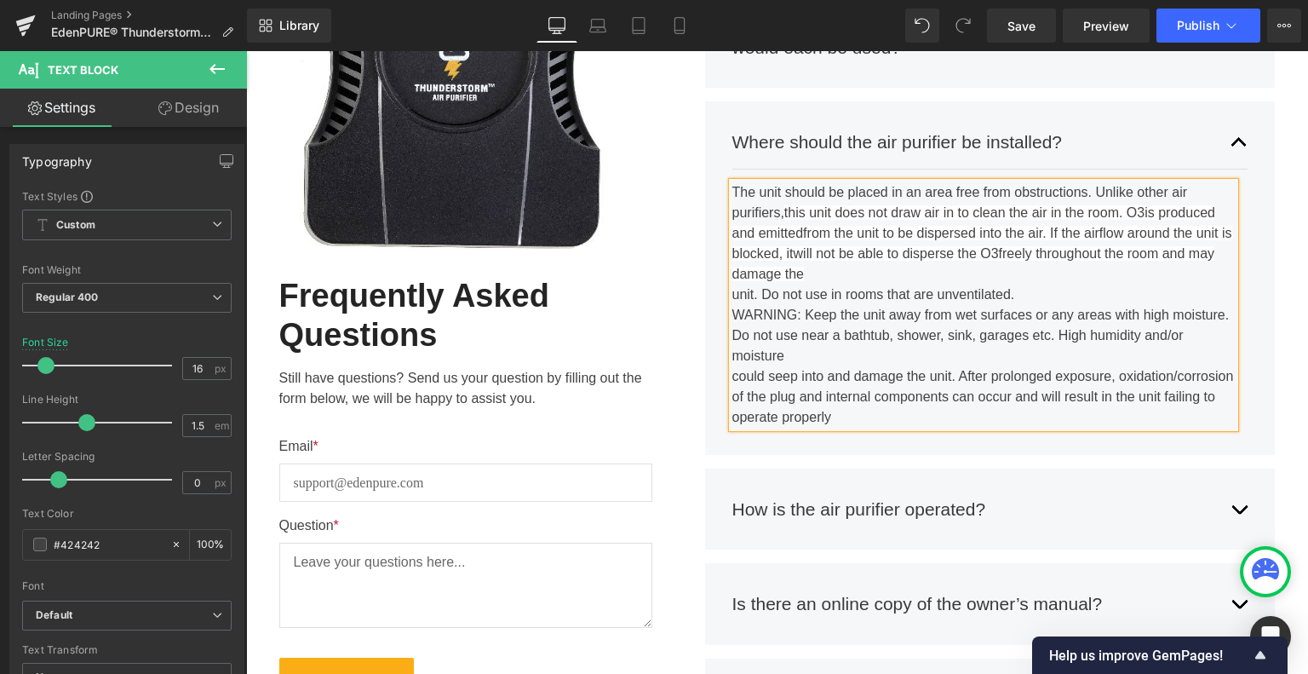
click at [732, 295] on div "unit. Do not use in rooms that are unventilated." at bounding box center [983, 294] width 503 height 20
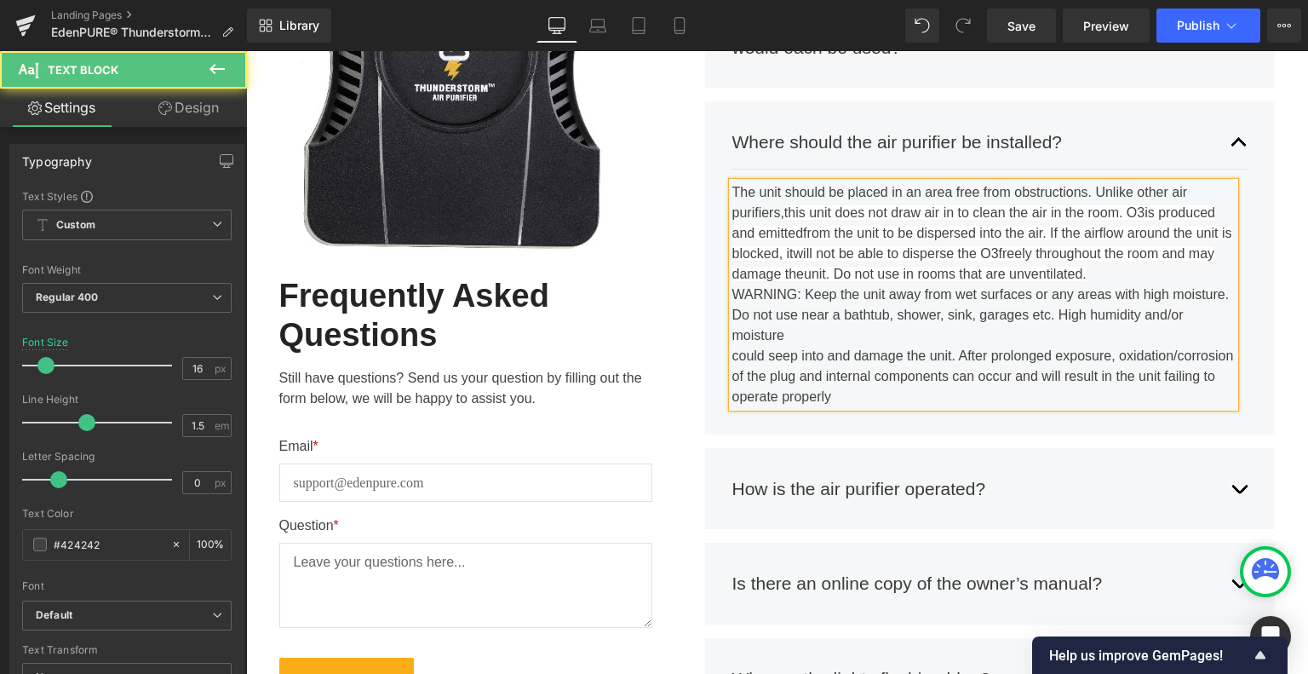
click at [1151, 274] on div "The unit should be placed in an area free from obstructions. Unlike other air p…" at bounding box center [983, 294] width 503 height 225
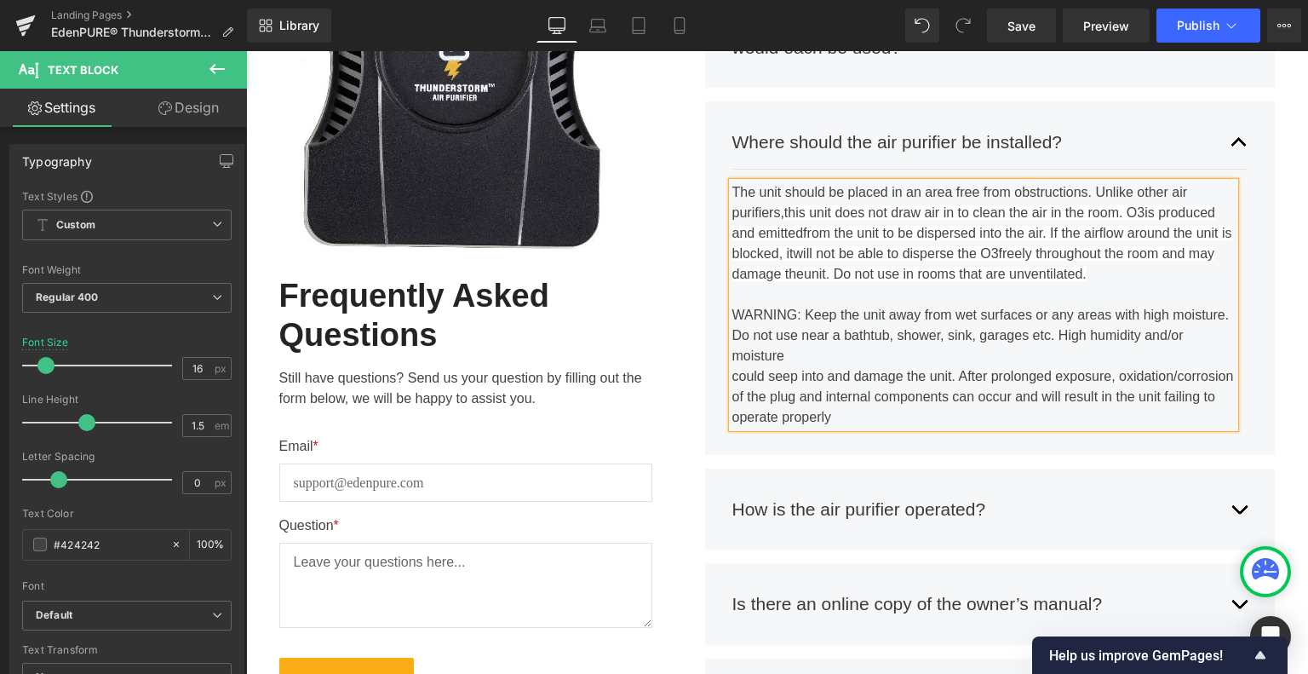
click at [1039, 319] on div "WARNING: Keep the unit away from wet surfaces or any areas with high moisture." at bounding box center [983, 315] width 503 height 20
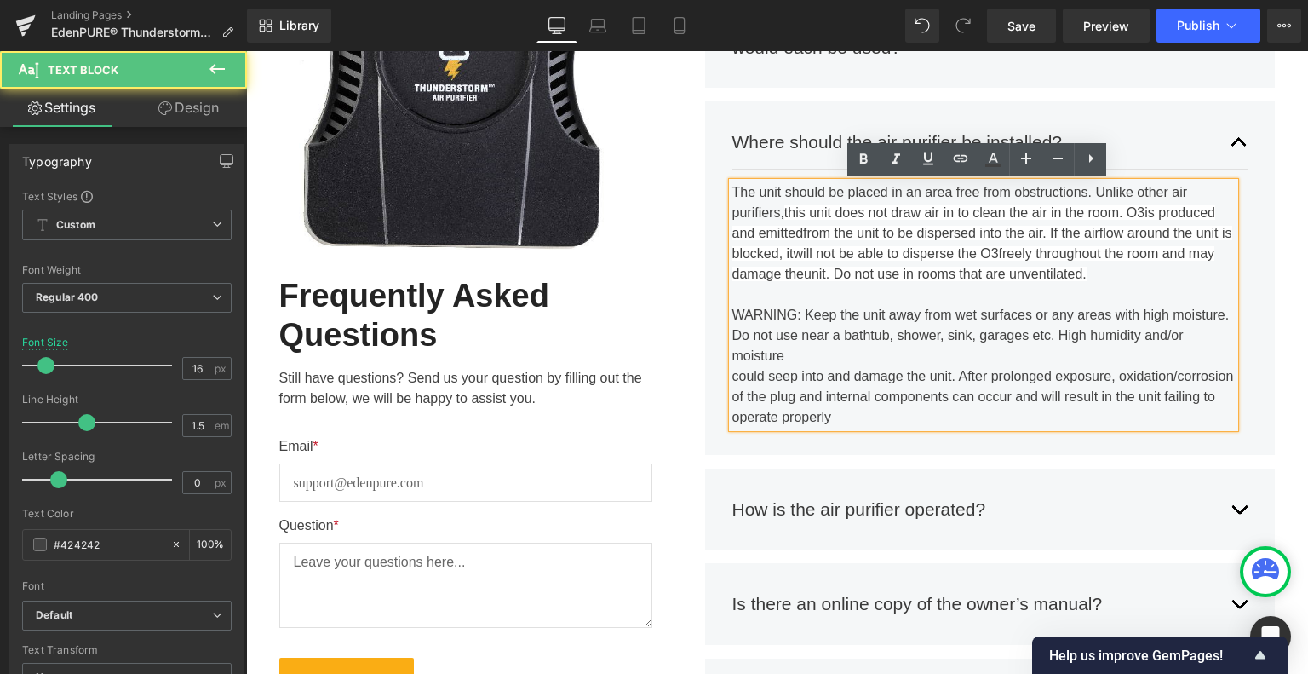
click at [1039, 340] on div "Do not use near a bathtub, shower, sink, garages etc. High humidity and/or mois…" at bounding box center [983, 345] width 503 height 41
click at [1053, 503] on div "How is the air purifier operated?" at bounding box center [973, 509] width 482 height 27
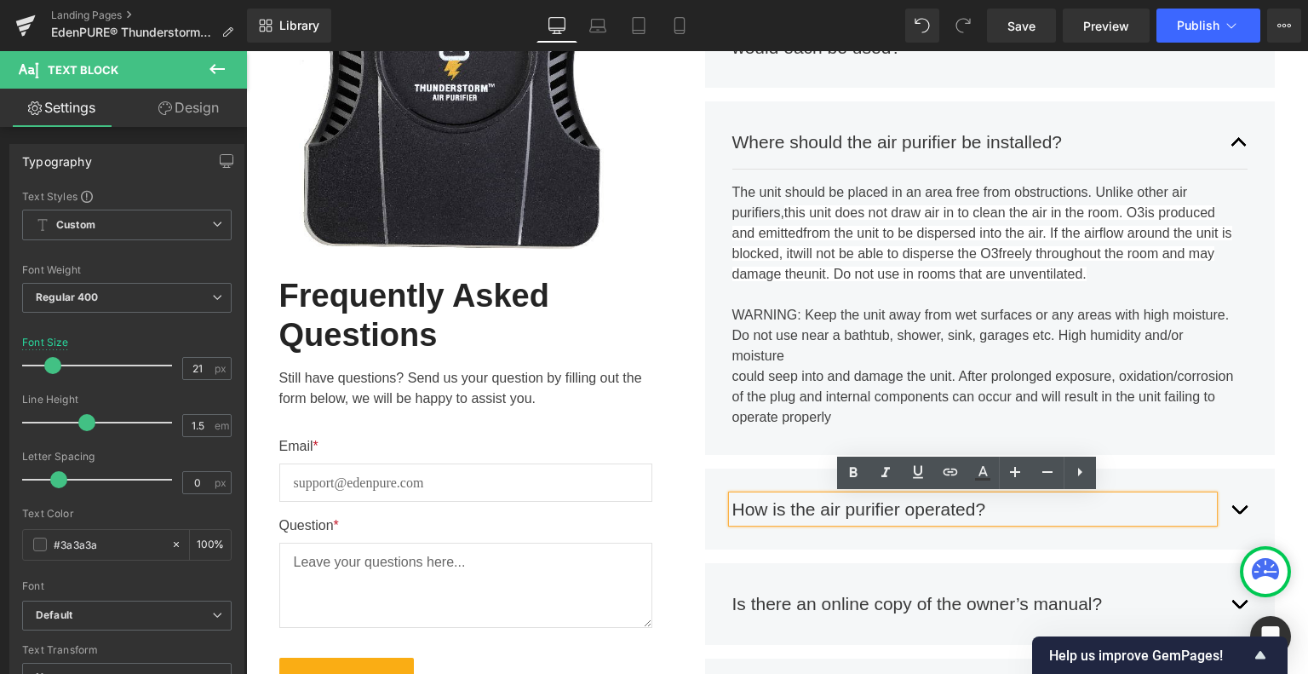
click at [937, 261] on div "The unit should be placed in an area free from obstructions. Unlike other air p…" at bounding box center [983, 304] width 503 height 245
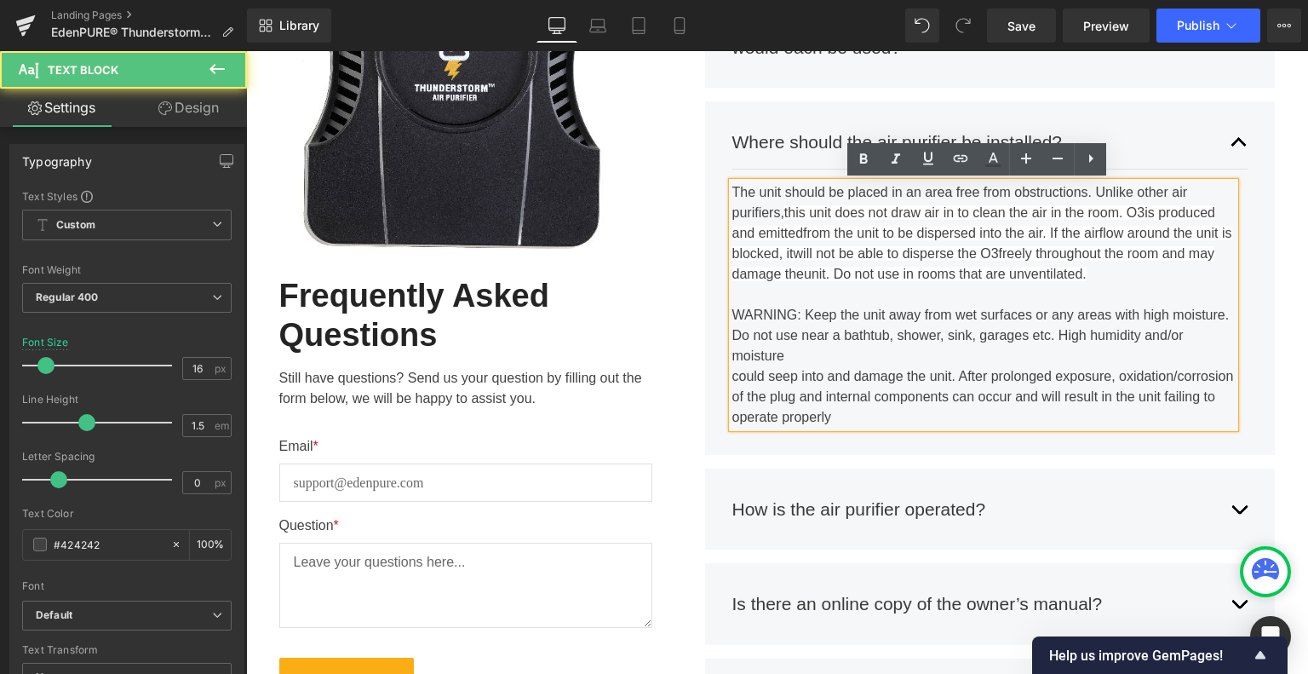
drag, startPoint x: 903, startPoint y: 415, endPoint x: 866, endPoint y: 417, distance: 36.7
click at [866, 417] on div "operate properly" at bounding box center [983, 417] width 503 height 20
click at [822, 263] on div "The unit should be placed in an area free from obstructions. Unlike other air p…" at bounding box center [983, 304] width 503 height 245
click at [825, 272] on span "freely throughout the room and may damage the" at bounding box center [973, 263] width 483 height 35
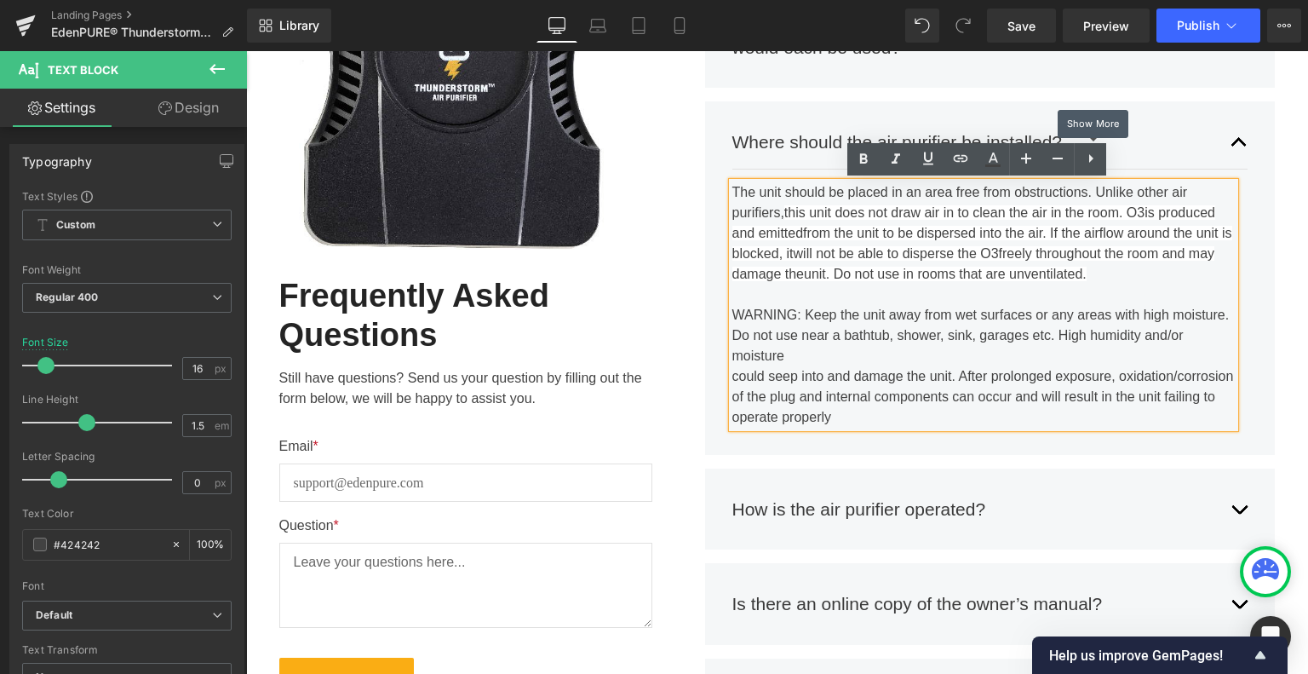
click at [1094, 156] on icon at bounding box center [1091, 158] width 20 height 20
click at [881, 367] on div "could seep into and damage the unit. After prolonged exposure, oxidation/corros…" at bounding box center [983, 376] width 503 height 20
click at [1029, 26] on span "Save" at bounding box center [1021, 26] width 28 height 18
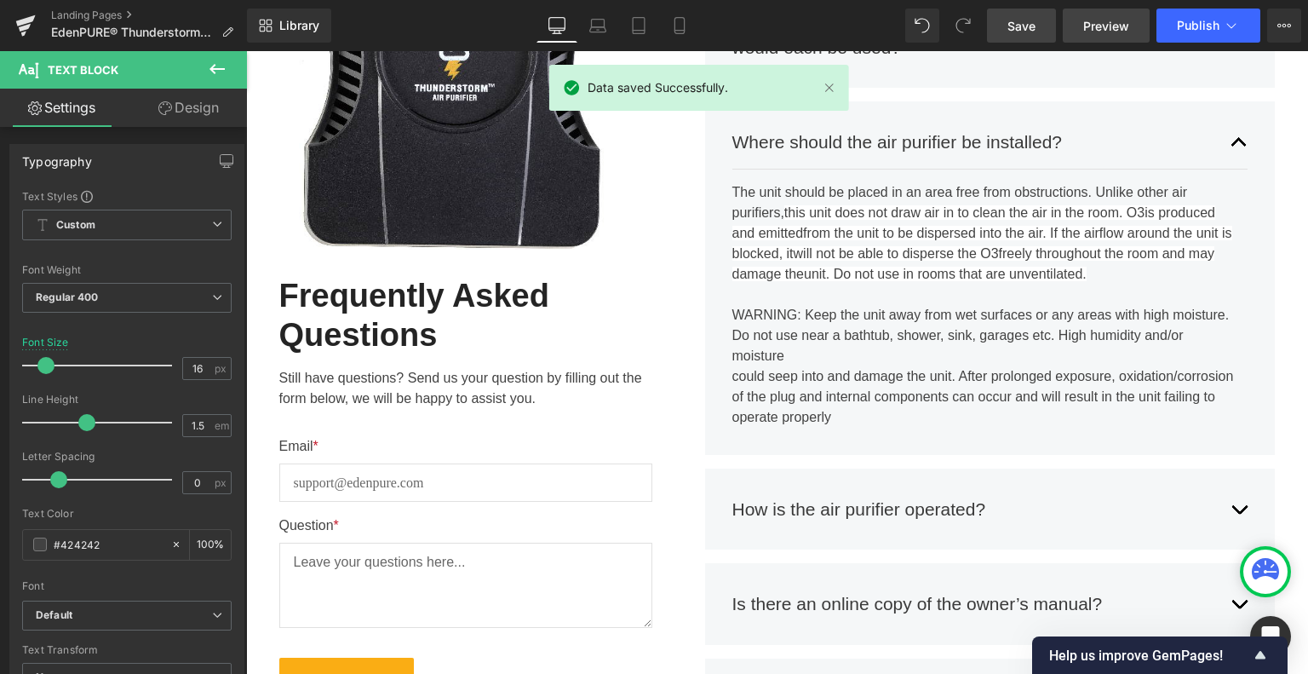
click at [1123, 27] on span "Preview" at bounding box center [1106, 26] width 46 height 18
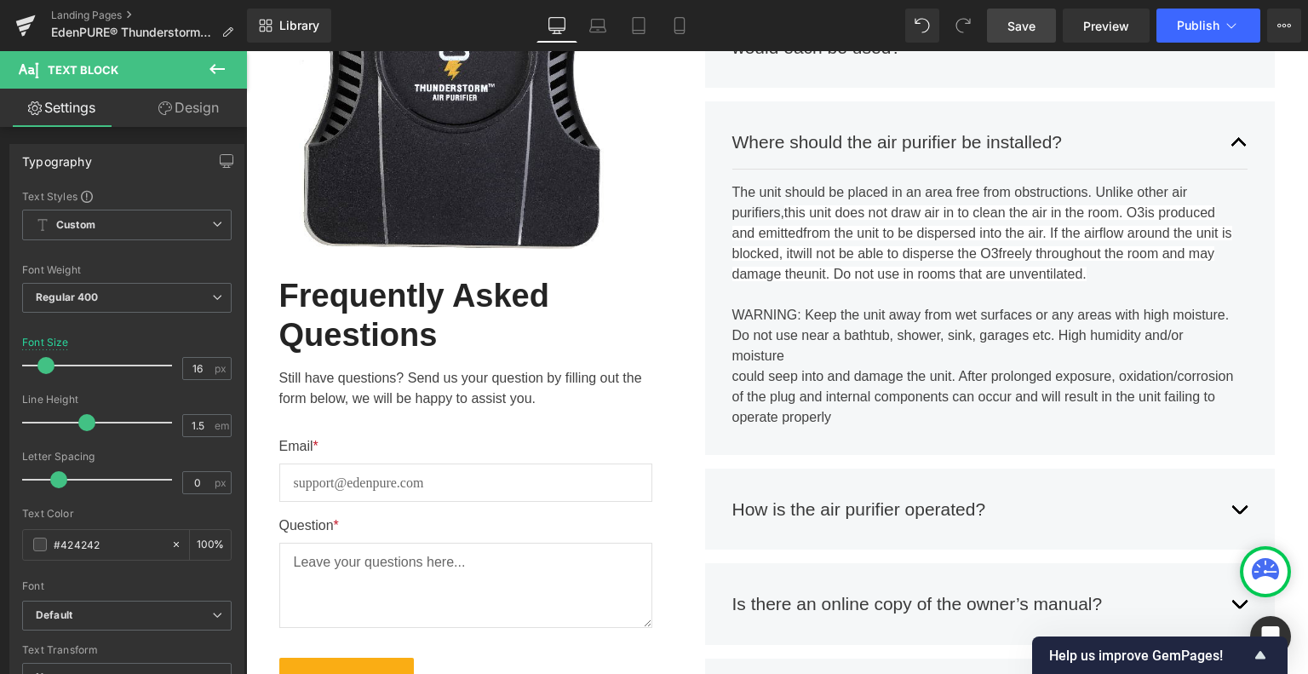
click at [1004, 26] on link "Save" at bounding box center [1021, 26] width 69 height 34
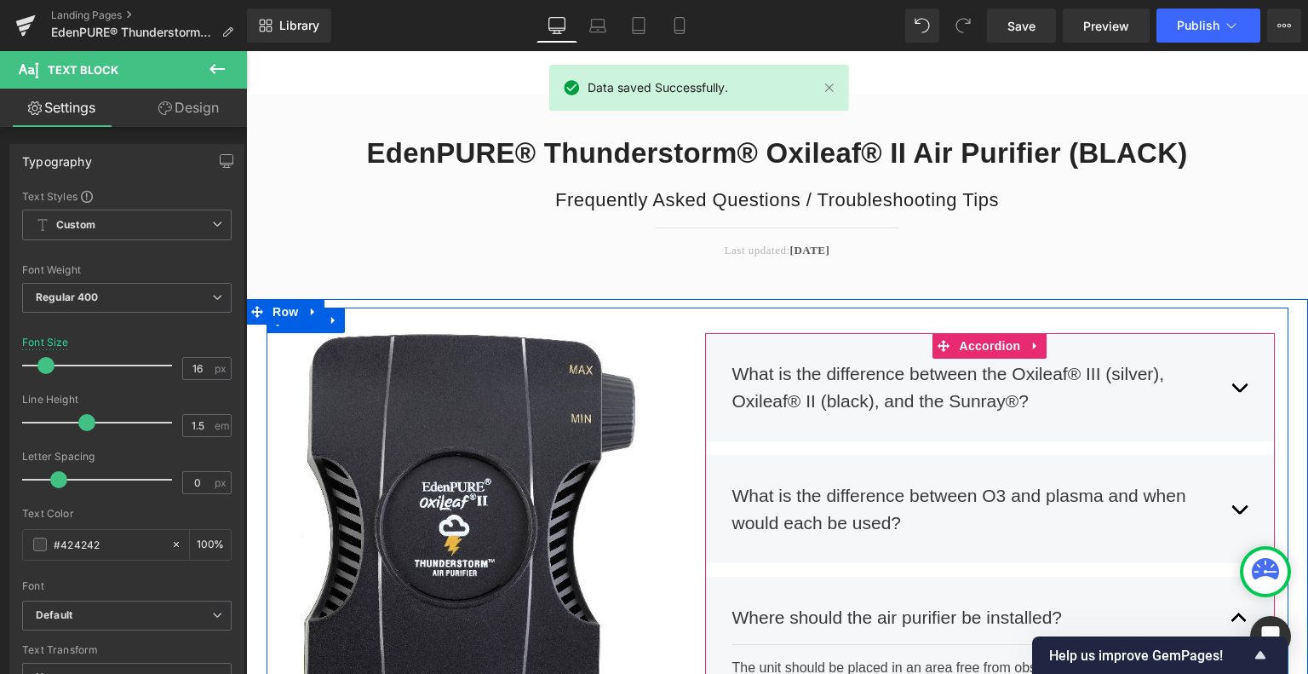
scroll to position [0, 0]
